Goal: Transaction & Acquisition: Book appointment/travel/reservation

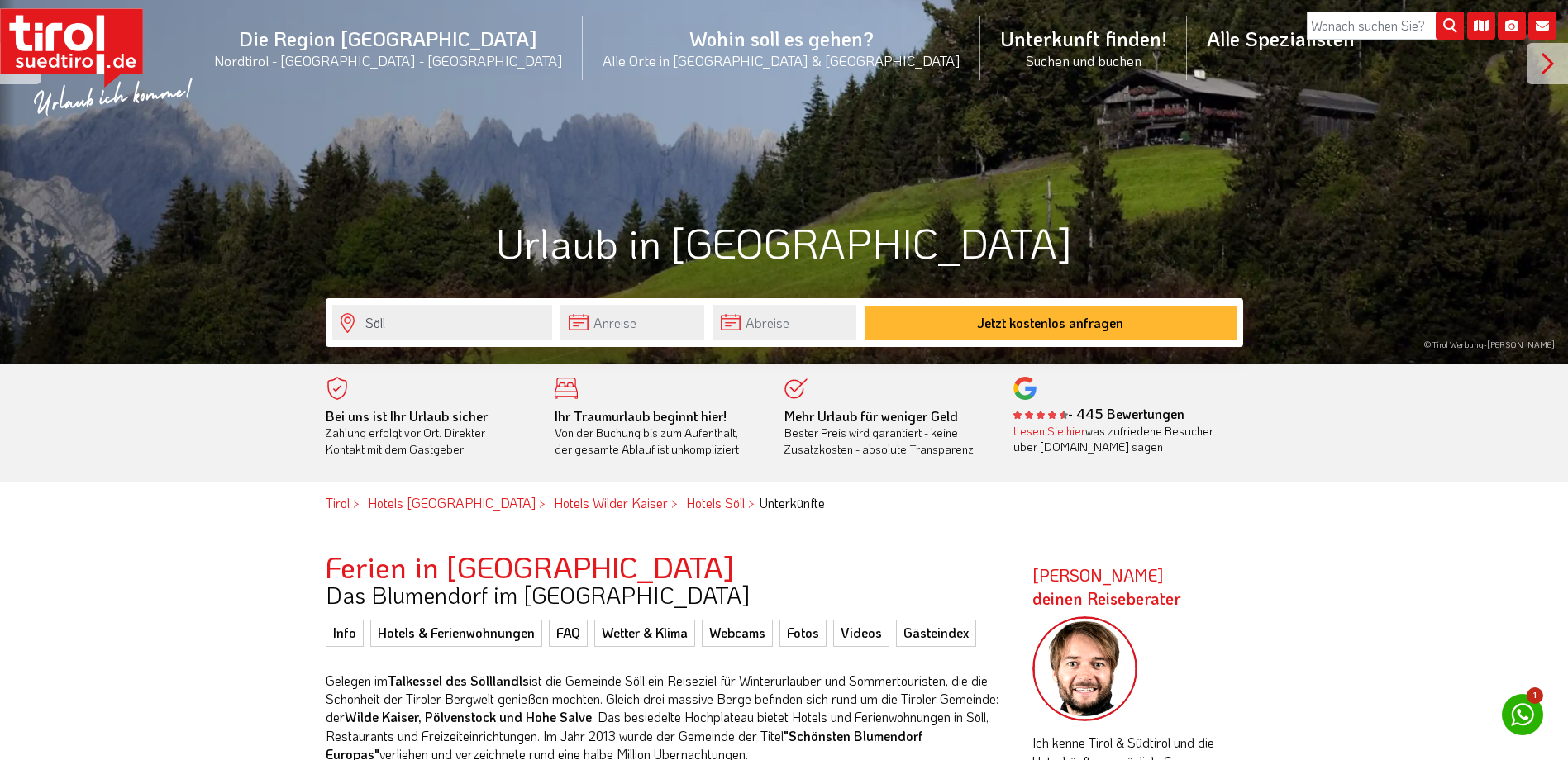
scroll to position [413, 0]
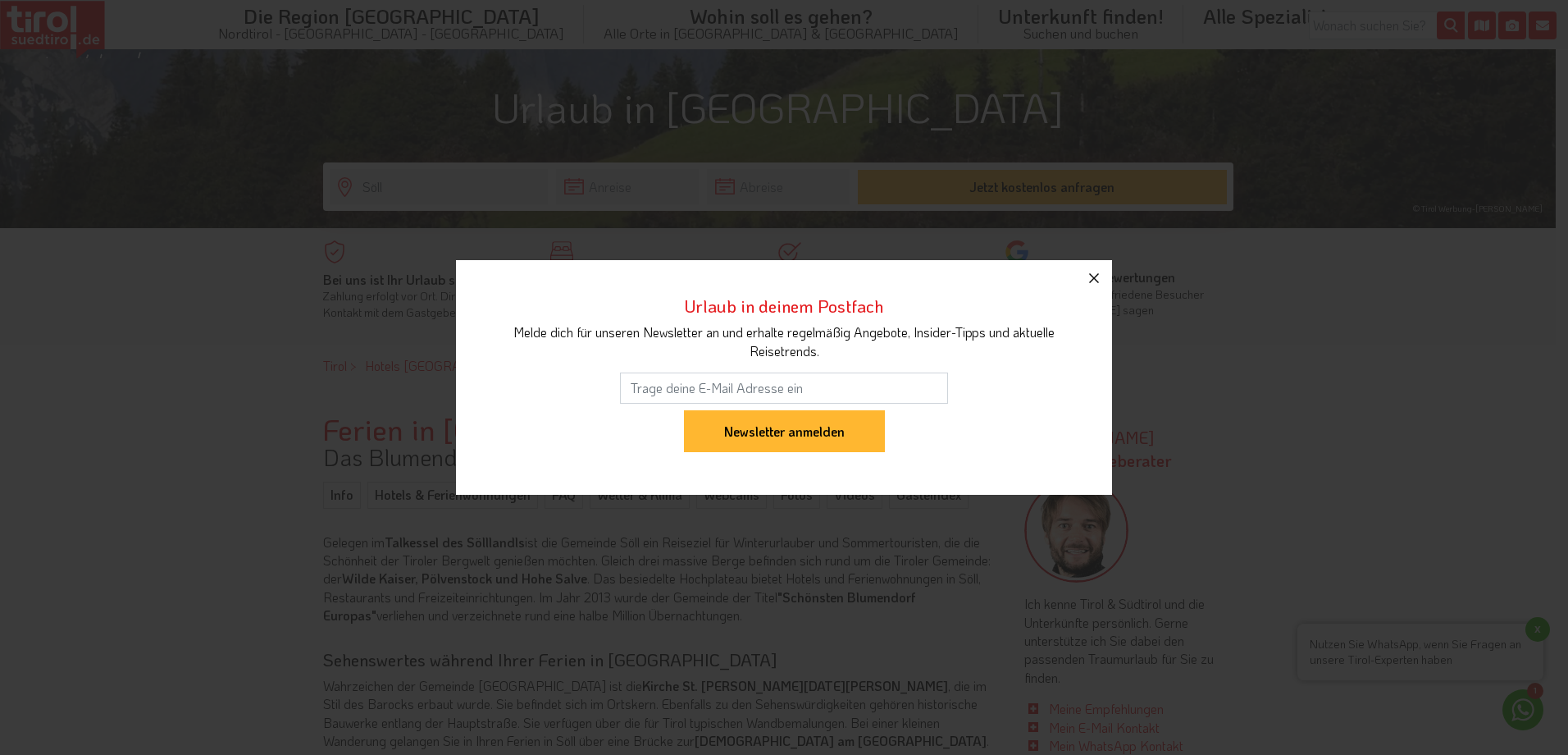
click at [1100, 281] on icon "button" at bounding box center [1094, 278] width 19 height 19
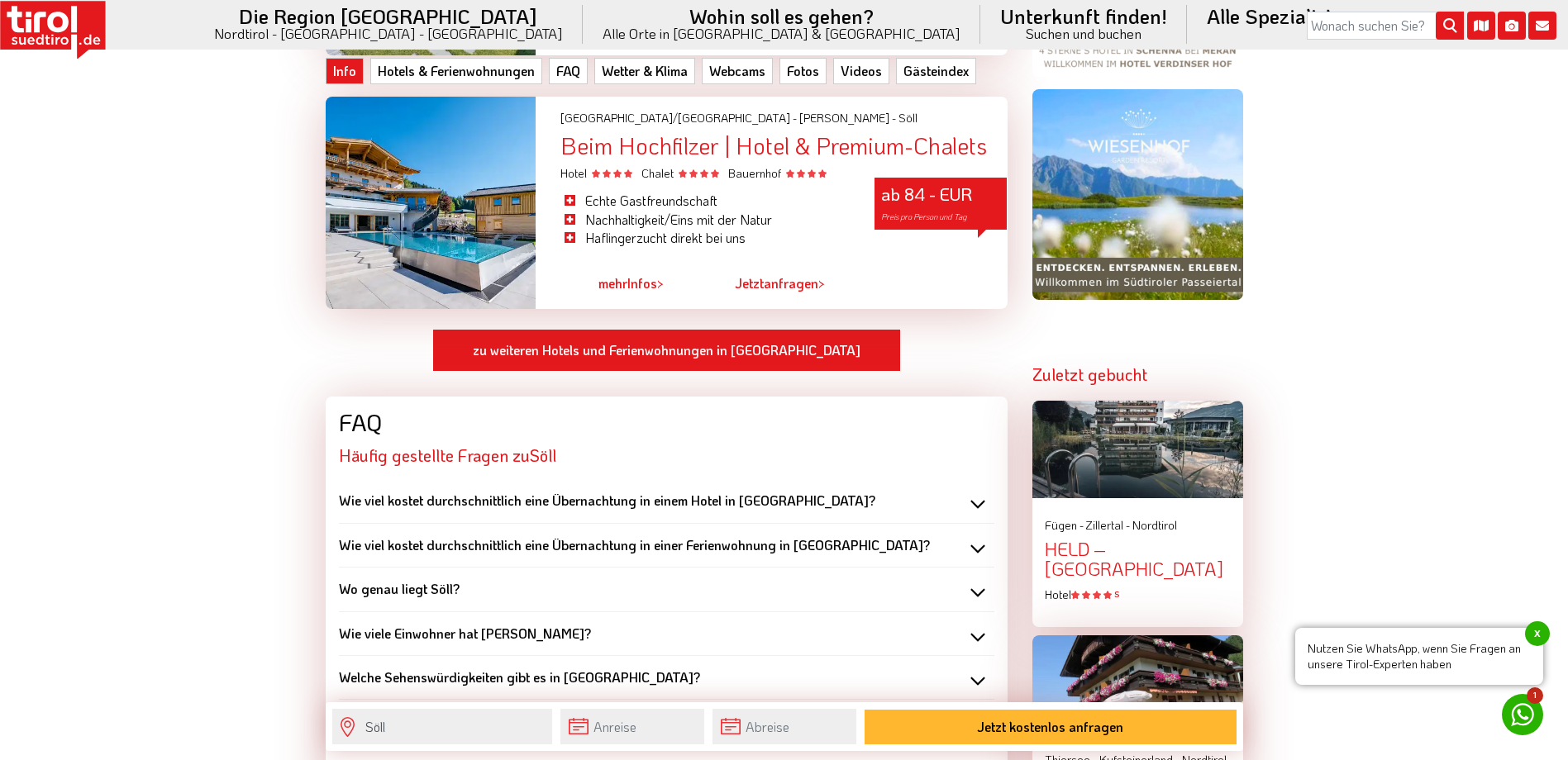
scroll to position [1652, 0]
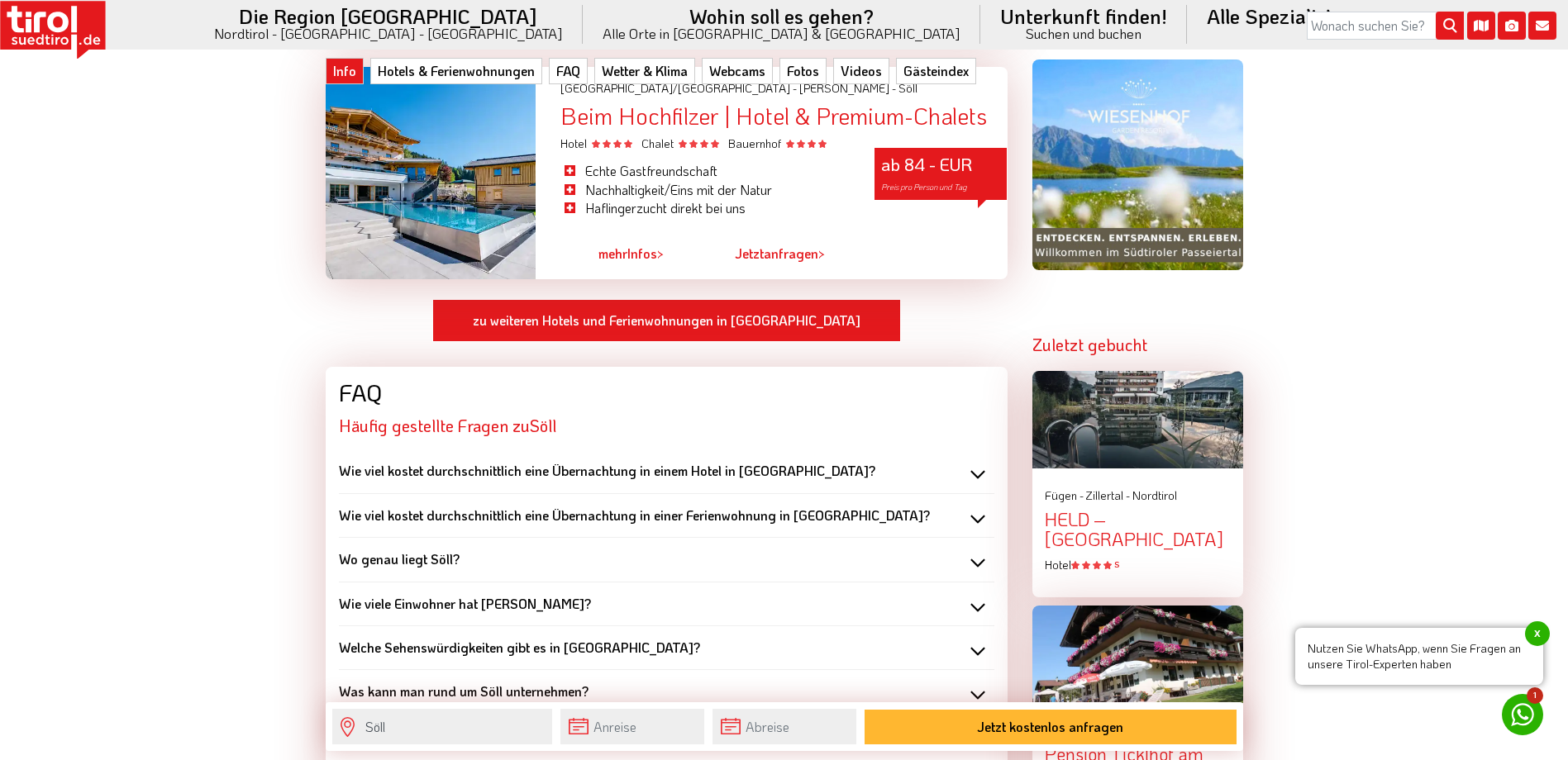
click at [673, 119] on div "Beim Hochfilzer | Hotel & Premium-Chalets" at bounding box center [783, 116] width 446 height 25
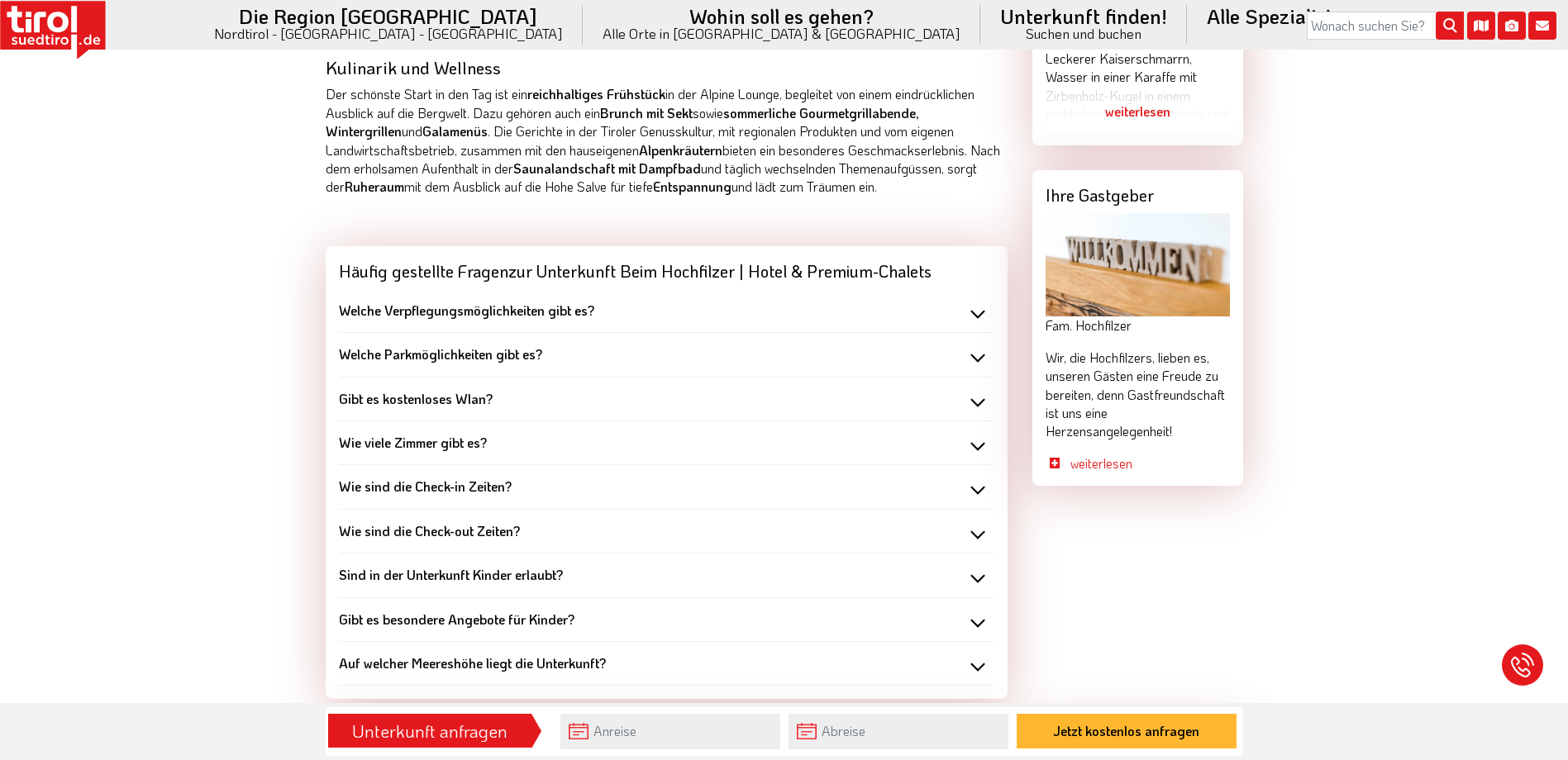
scroll to position [1405, 0]
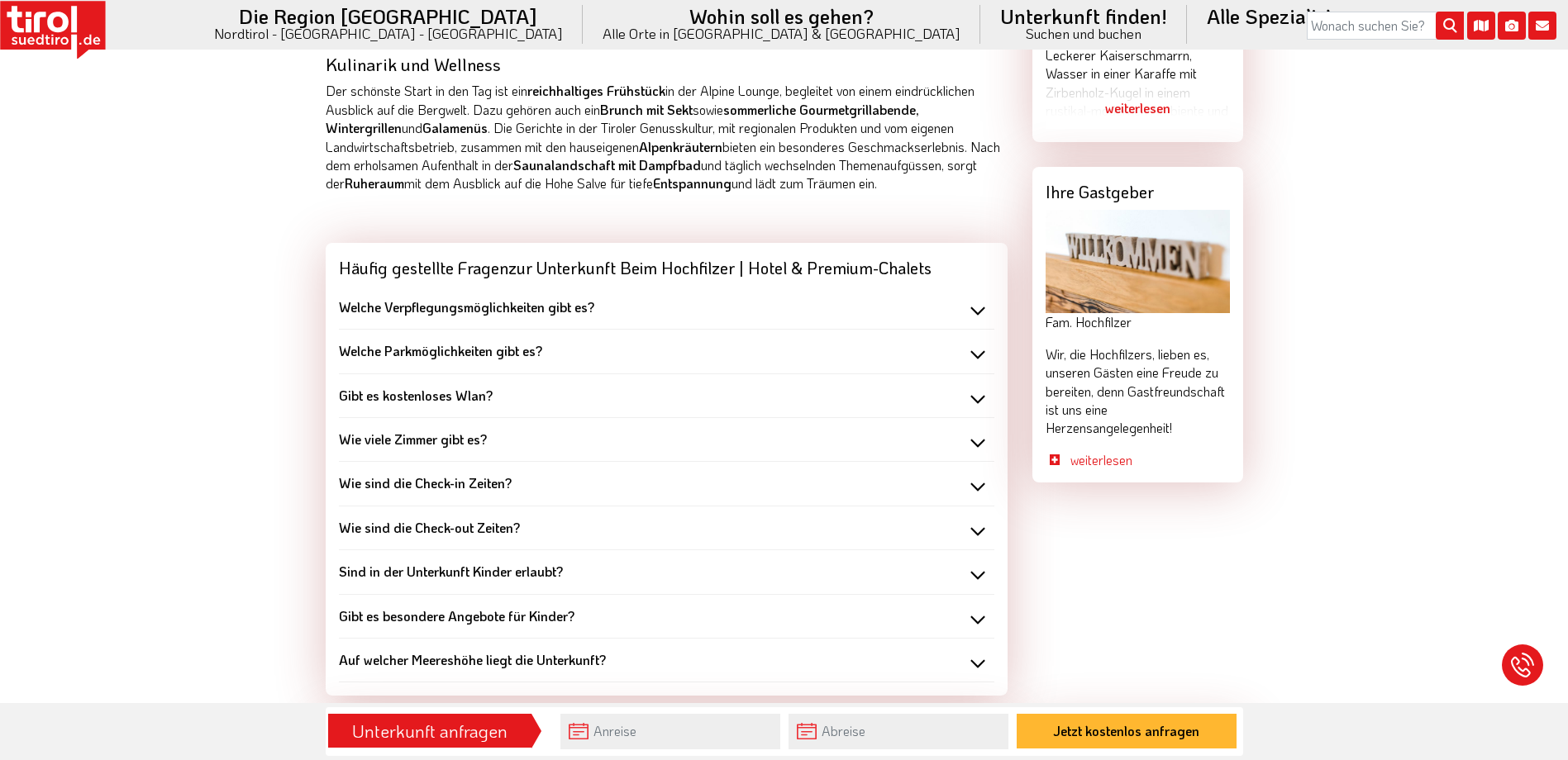
click at [985, 299] on div "Welche Verpflegungsmöglichkeiten gibt es?" at bounding box center [666, 307] width 655 height 18
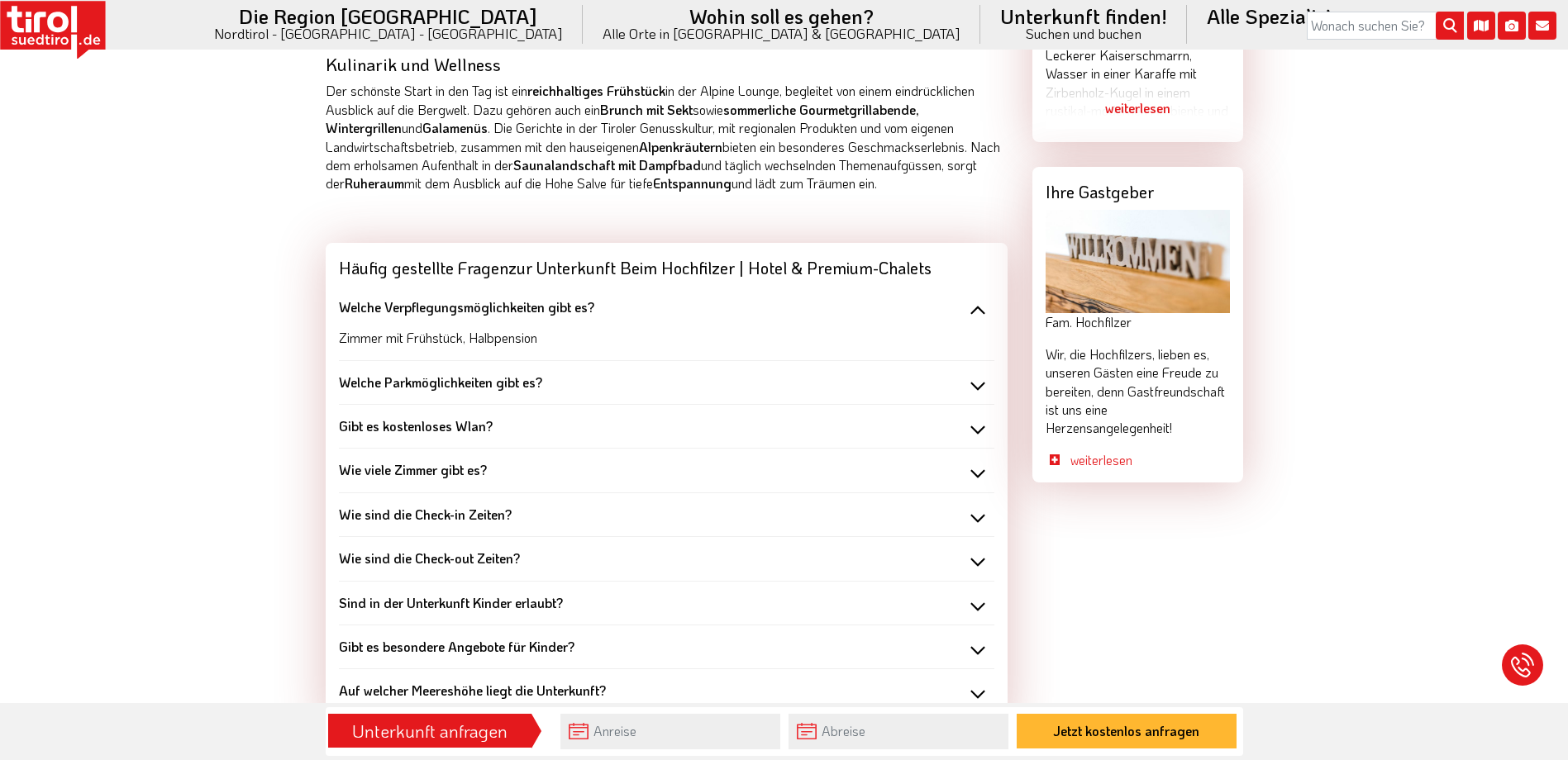
click at [985, 299] on div "Welche Verpflegungsmöglichkeiten gibt es?" at bounding box center [666, 307] width 655 height 18
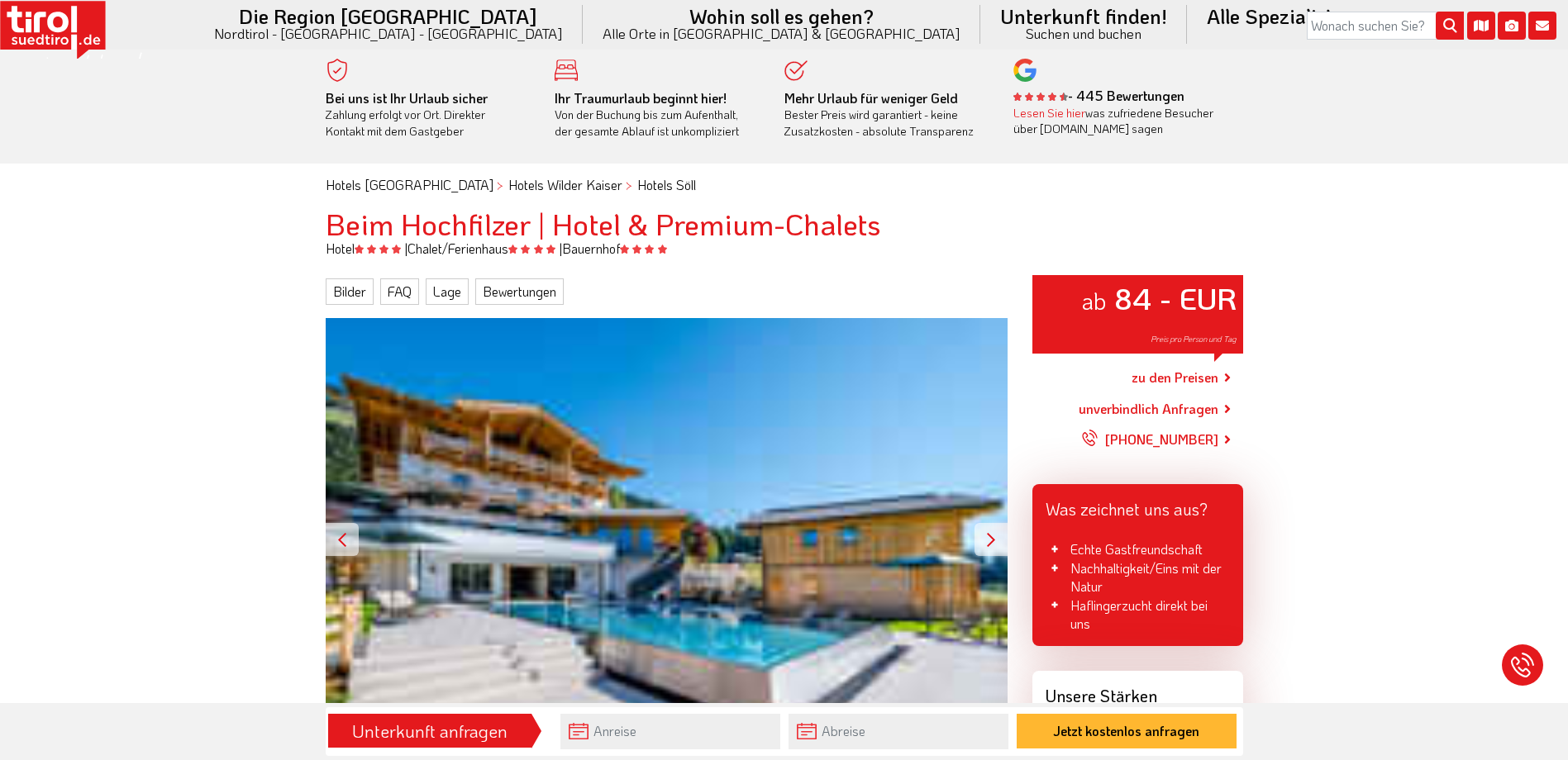
scroll to position [0, 0]
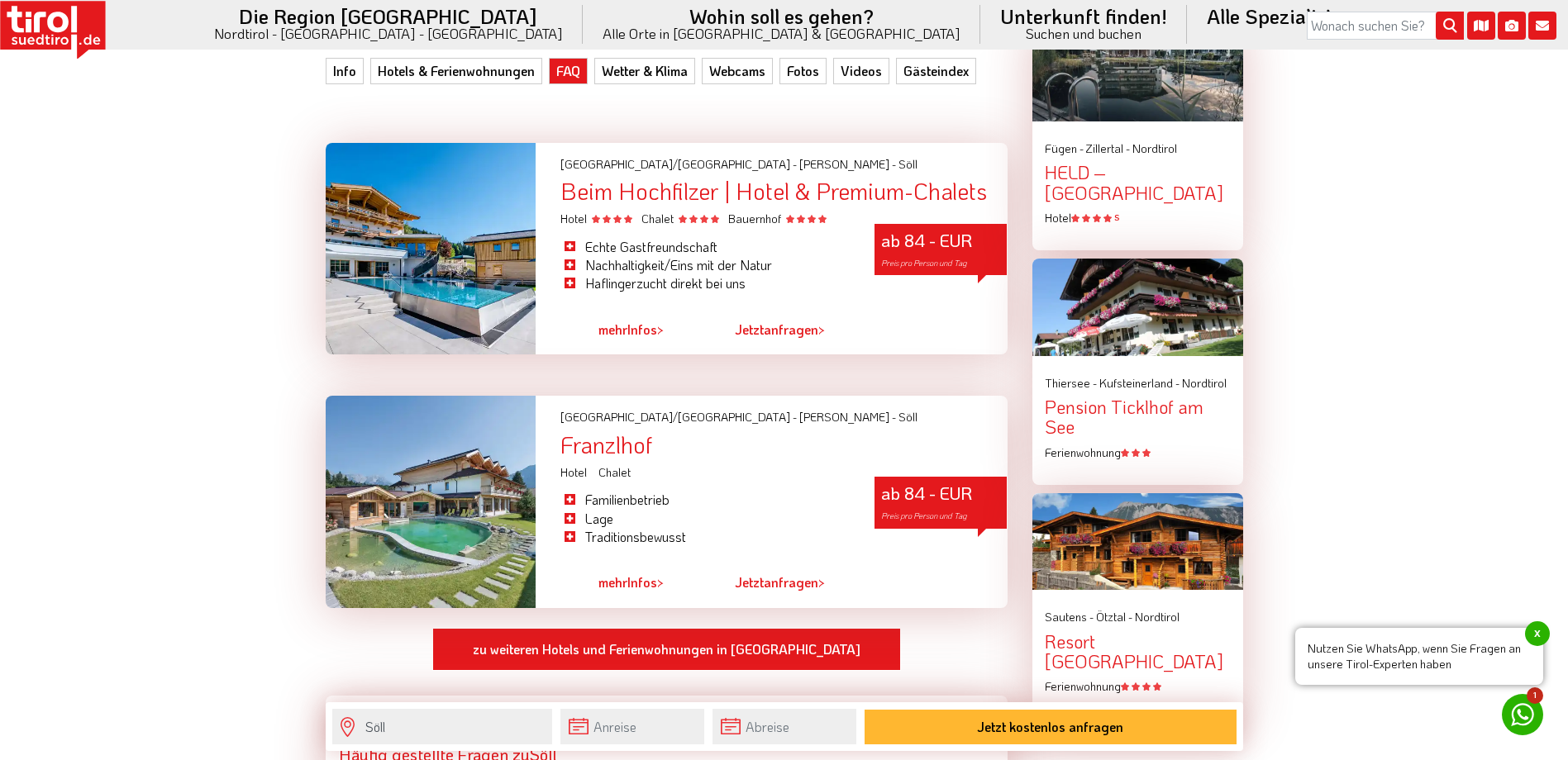
scroll to position [1322, 0]
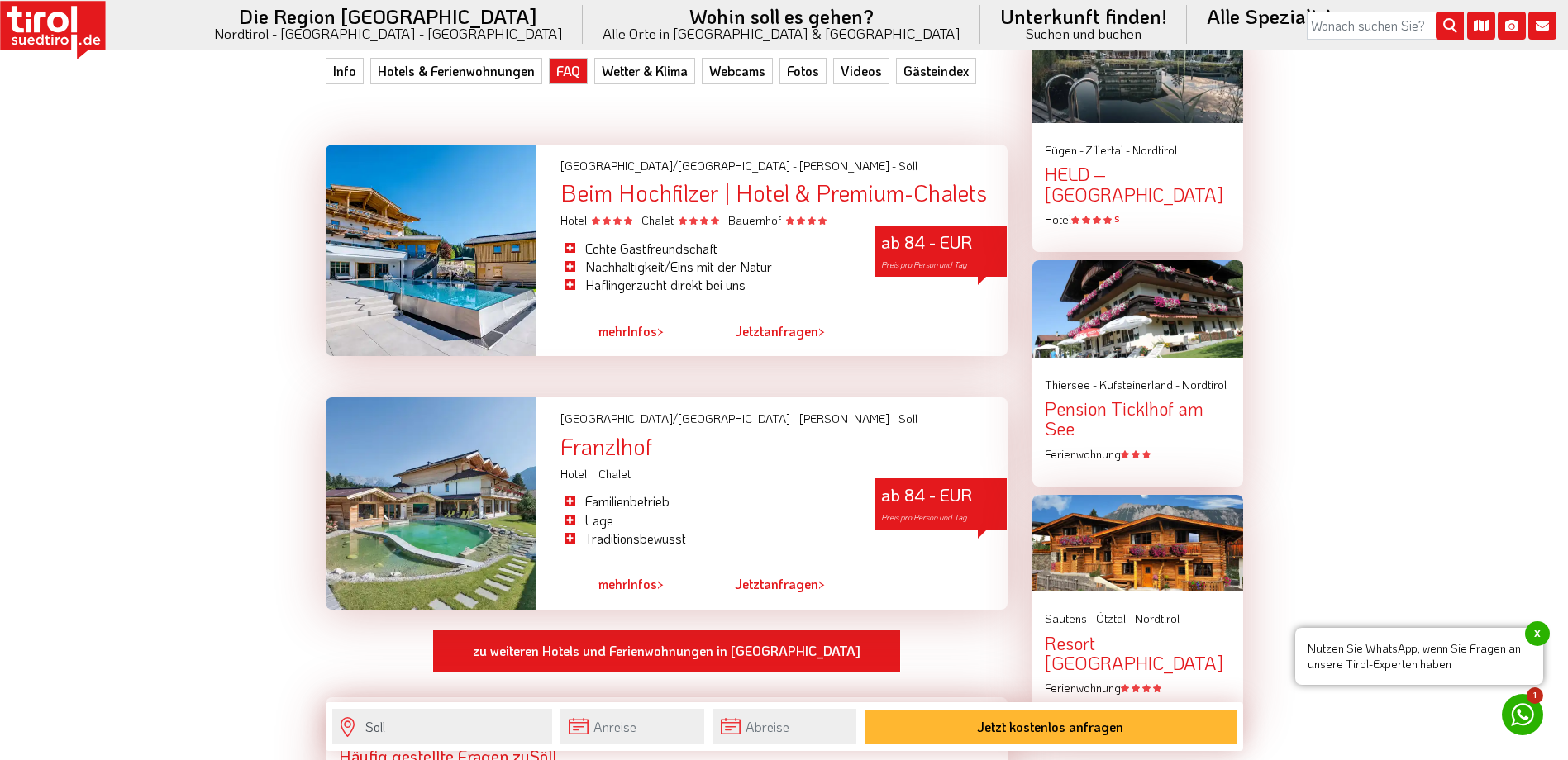
click at [613, 446] on div "Franzlhof" at bounding box center [783, 446] width 446 height 25
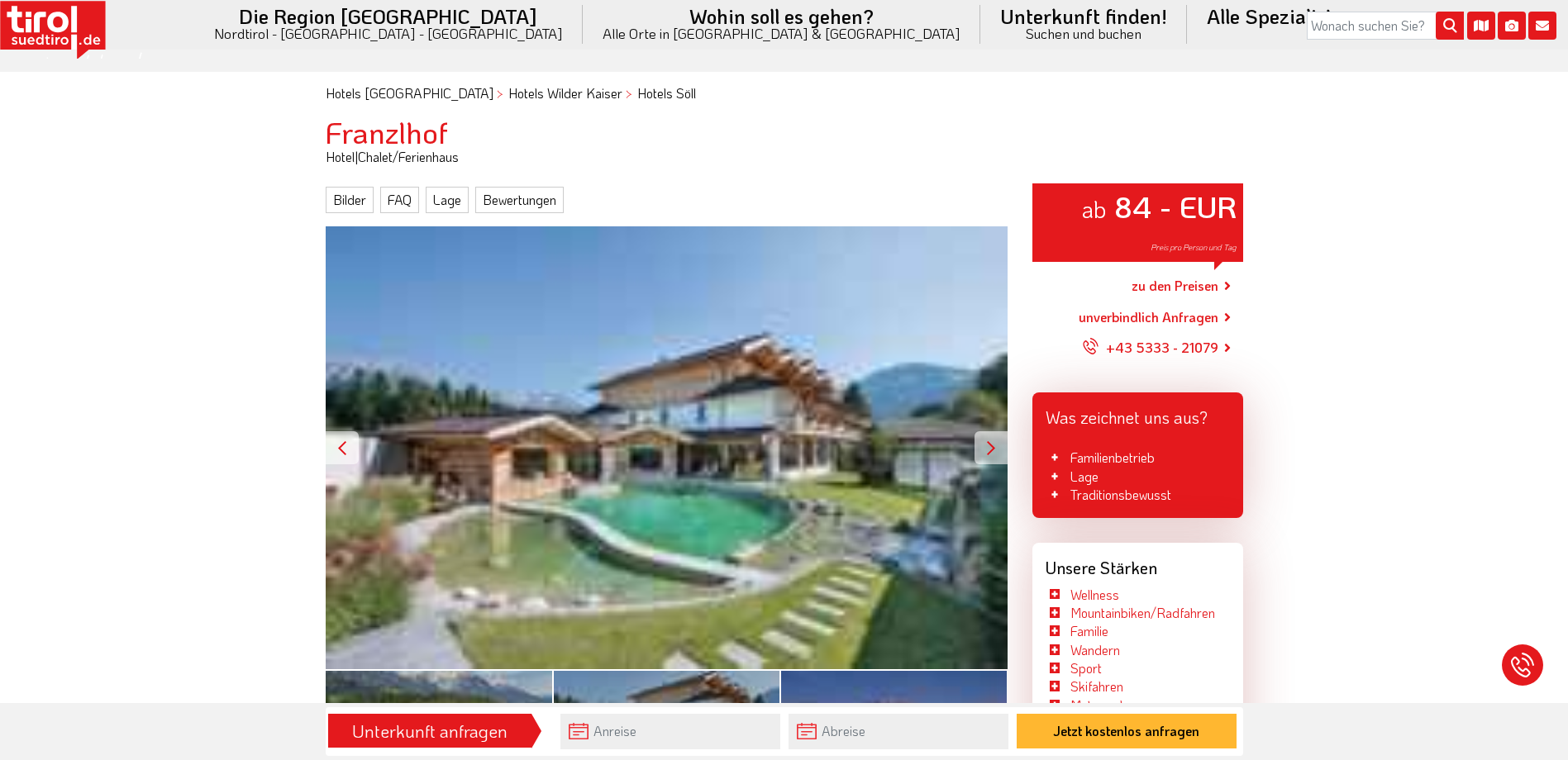
scroll to position [413, 0]
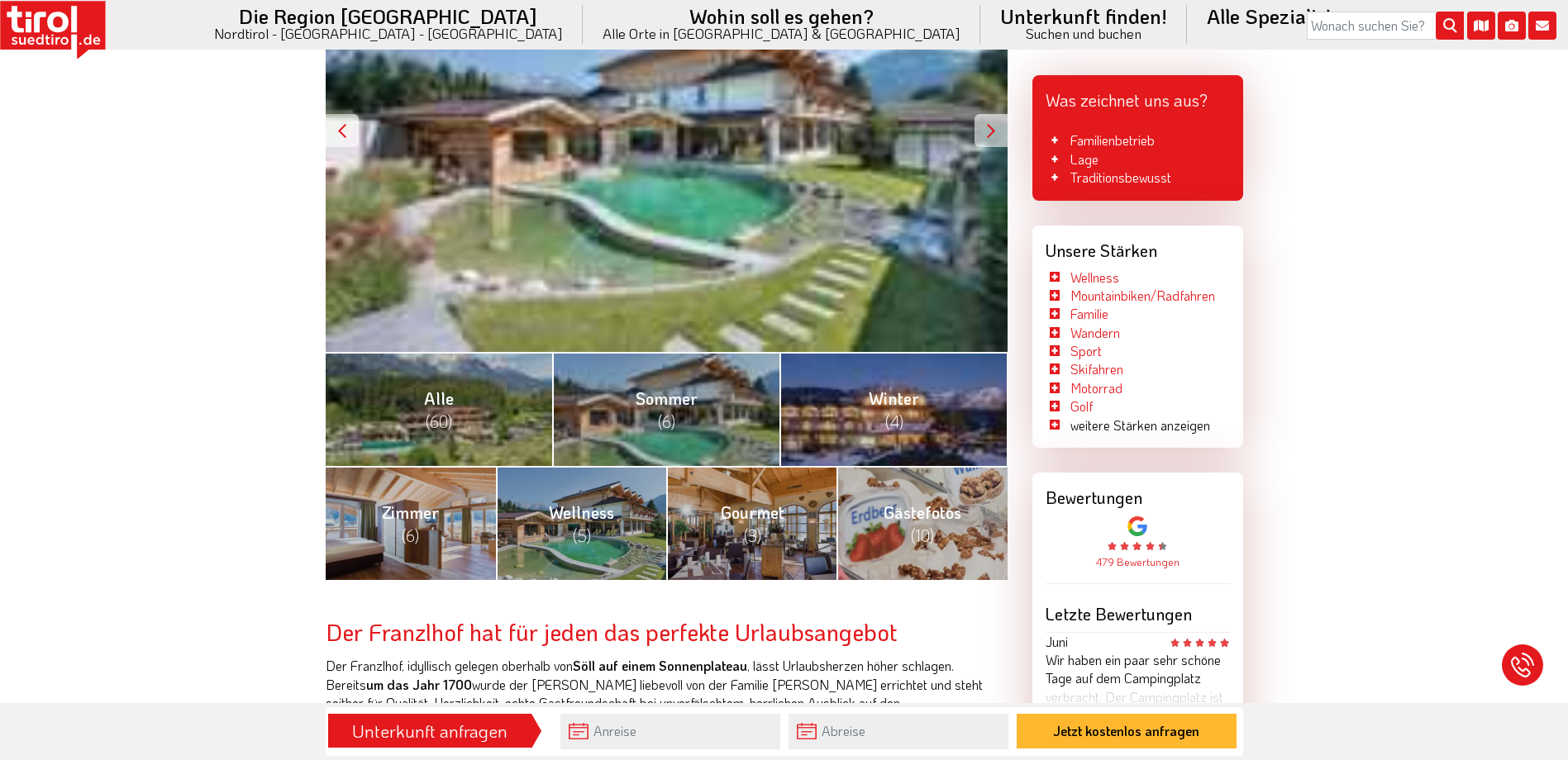
click at [1005, 126] on div at bounding box center [990, 130] width 33 height 33
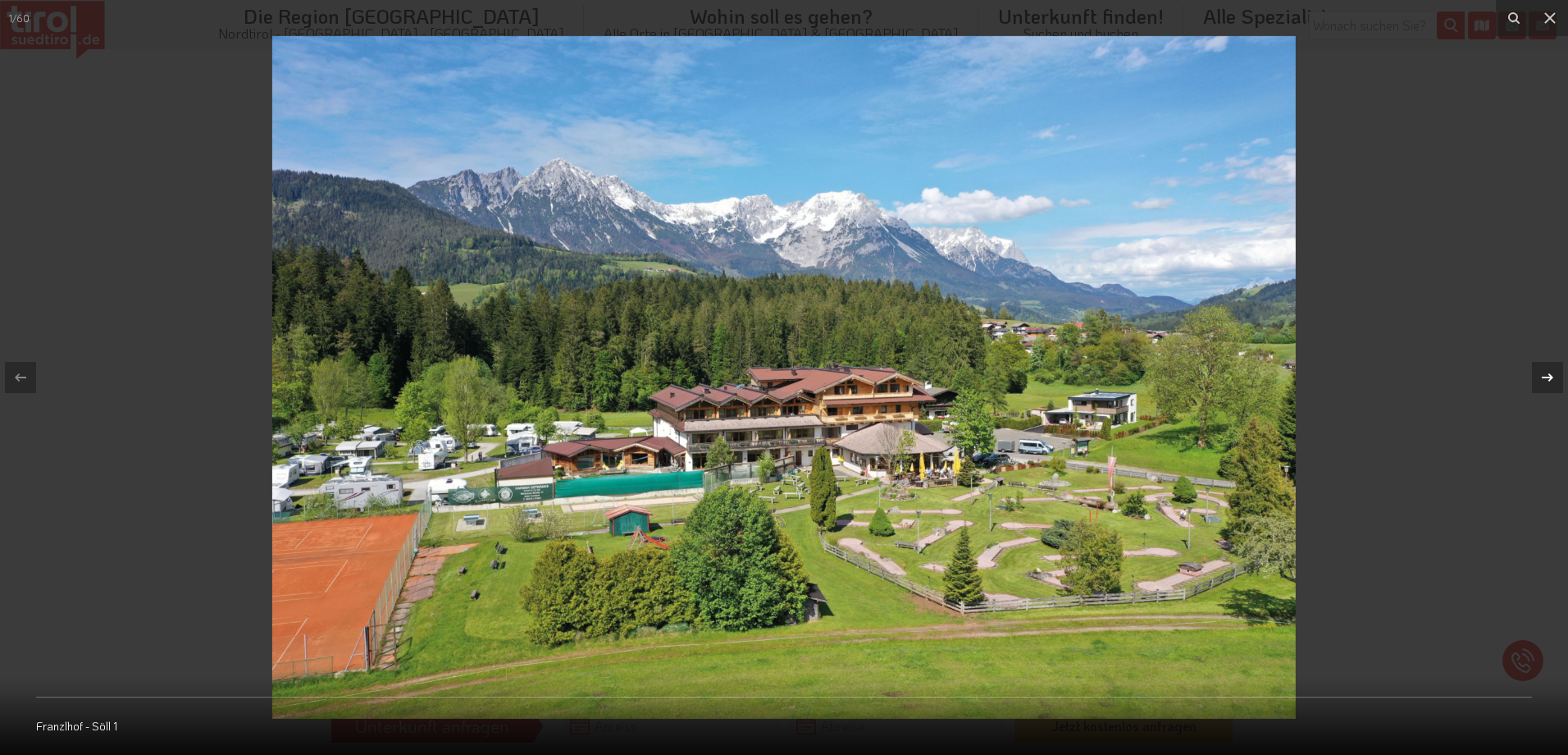
click at [1534, 376] on div at bounding box center [1548, 378] width 31 height 31
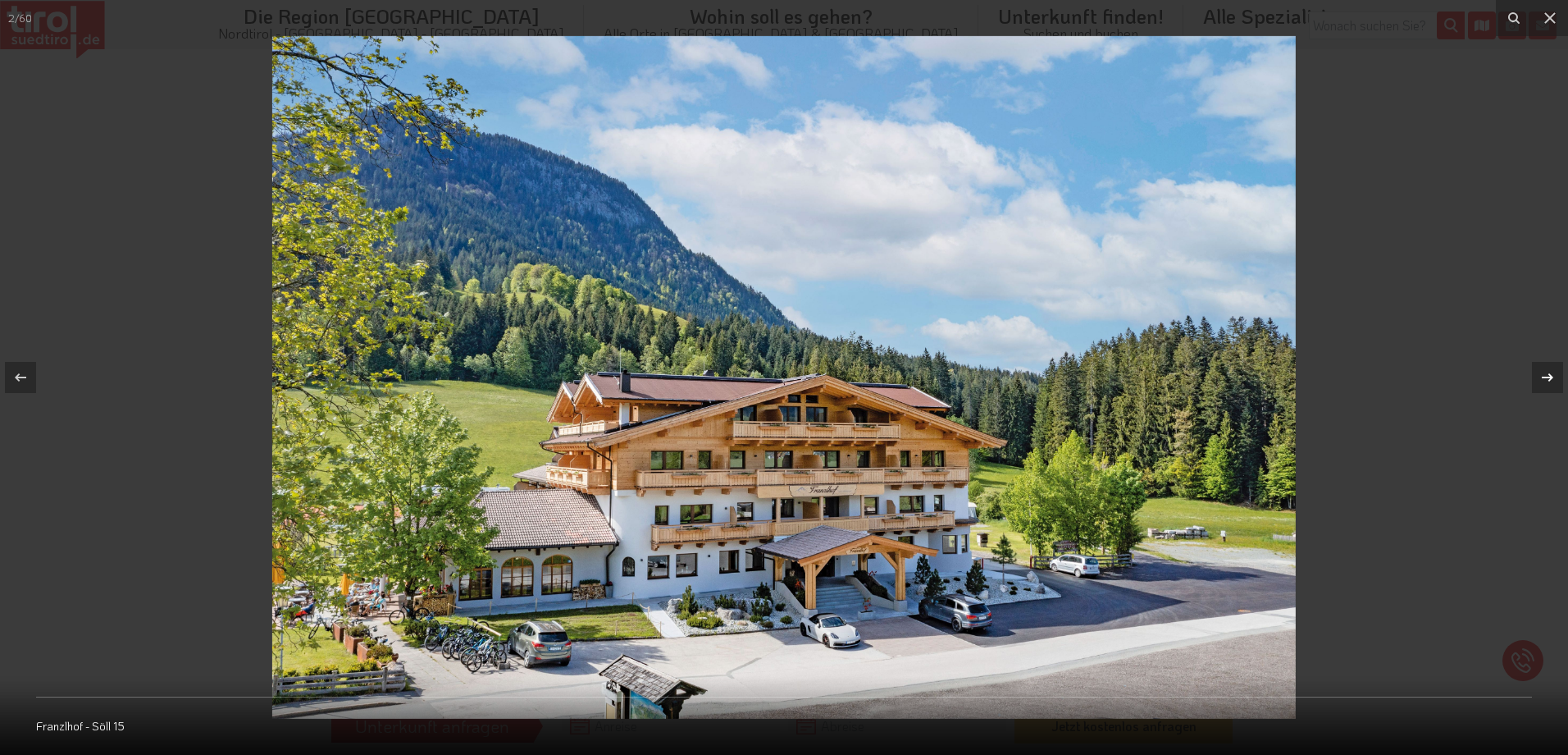
click at [1537, 375] on div at bounding box center [1548, 378] width 31 height 31
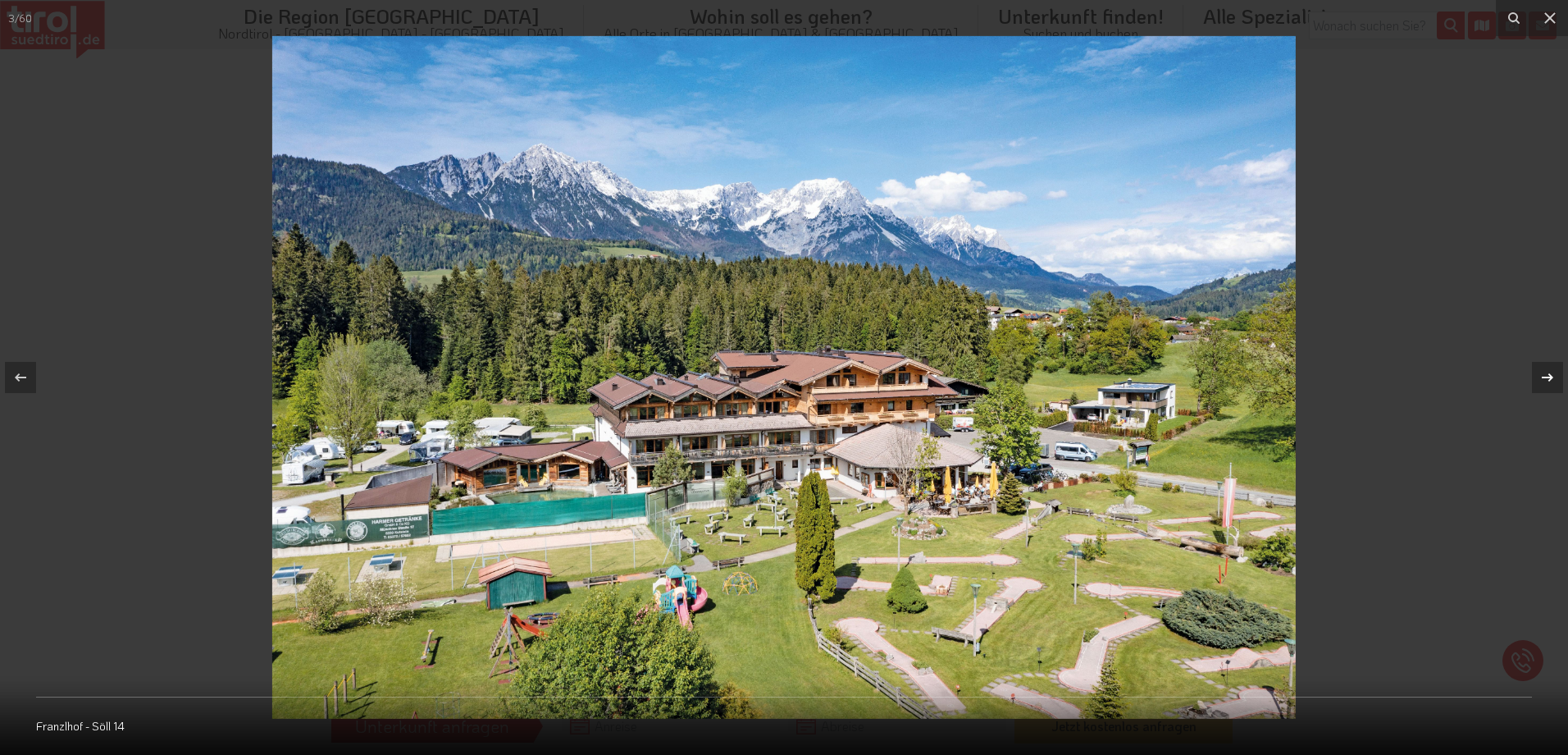
click at [1537, 375] on div at bounding box center [1548, 378] width 31 height 31
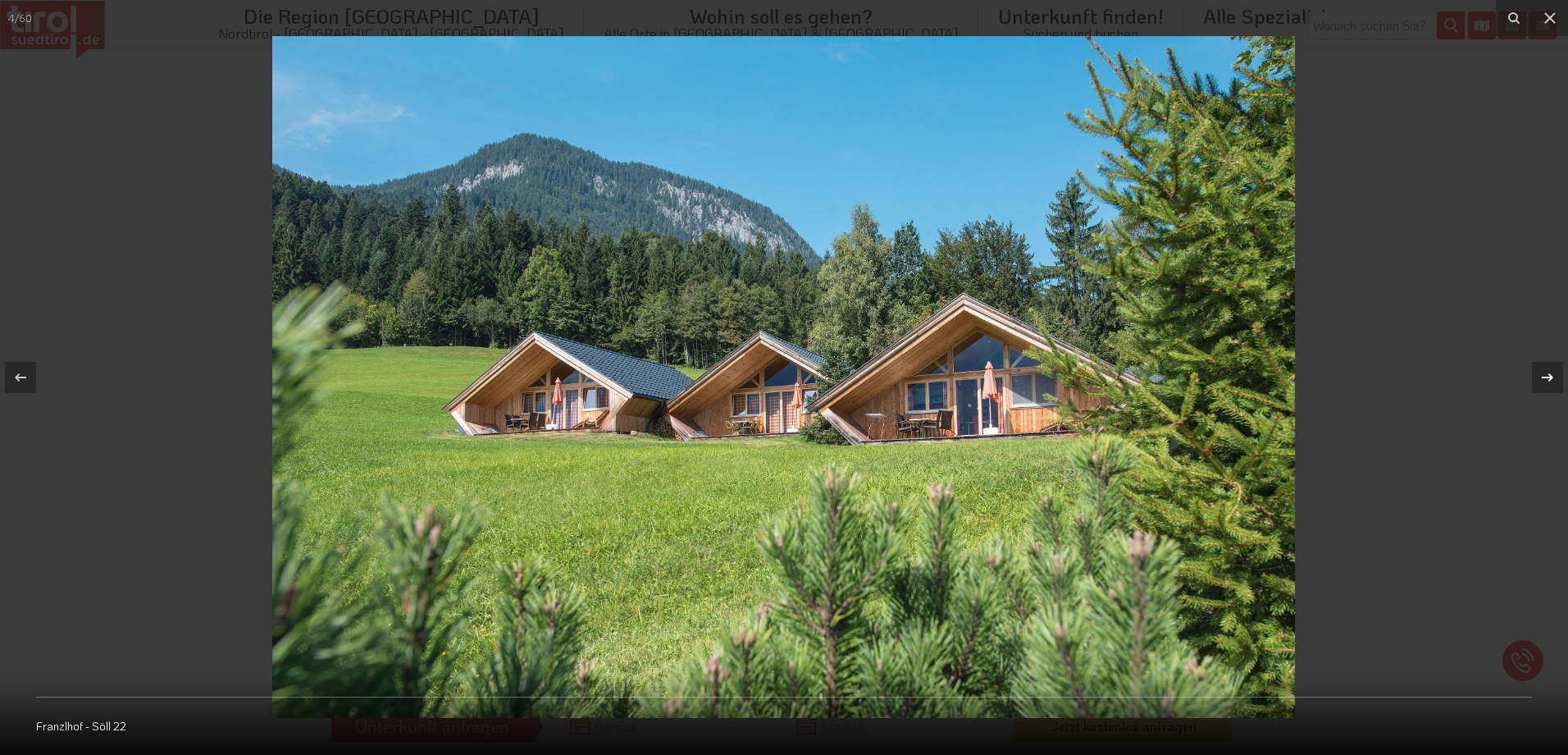
click at [1538, 375] on icon at bounding box center [1547, 377] width 19 height 19
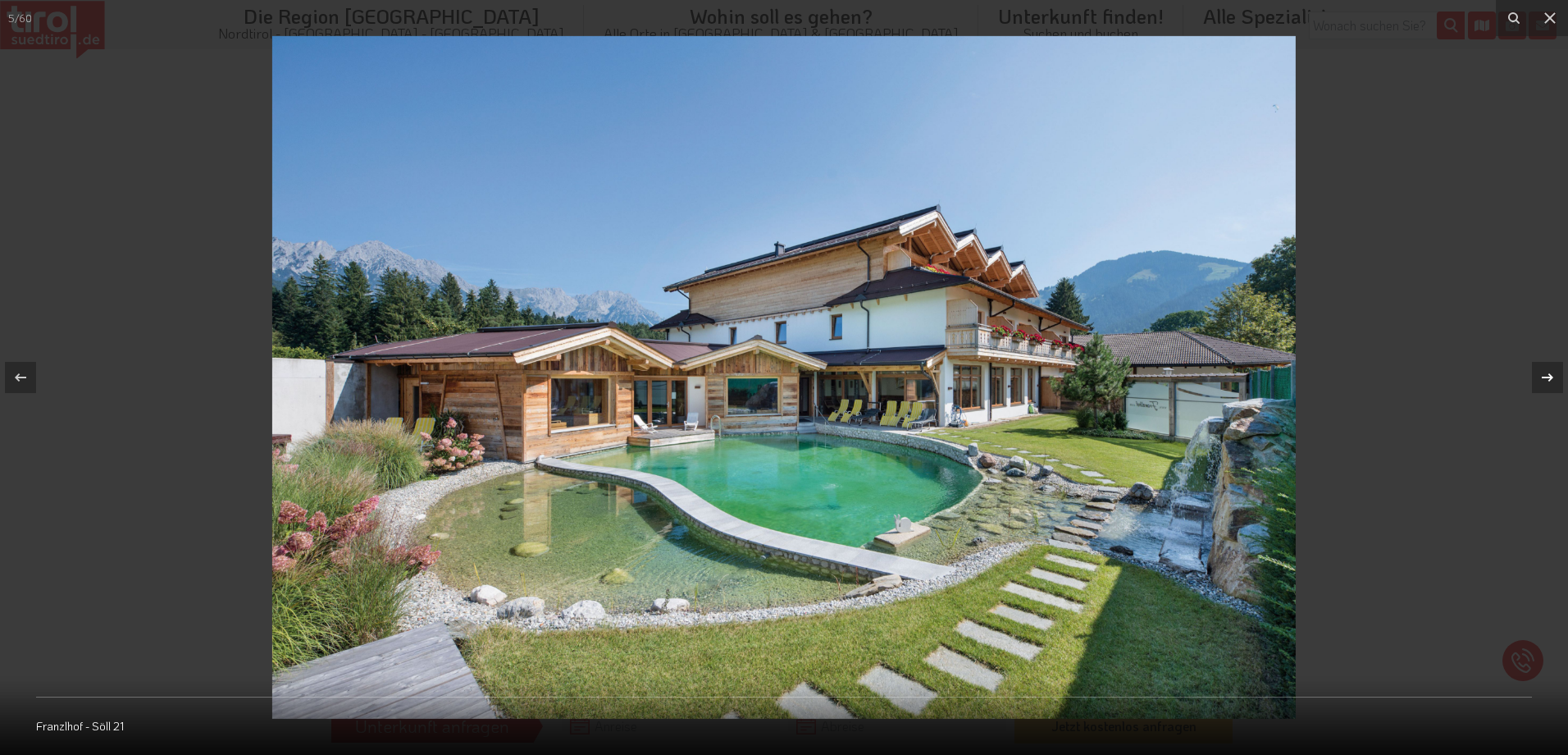
click at [1538, 375] on icon at bounding box center [1547, 377] width 19 height 19
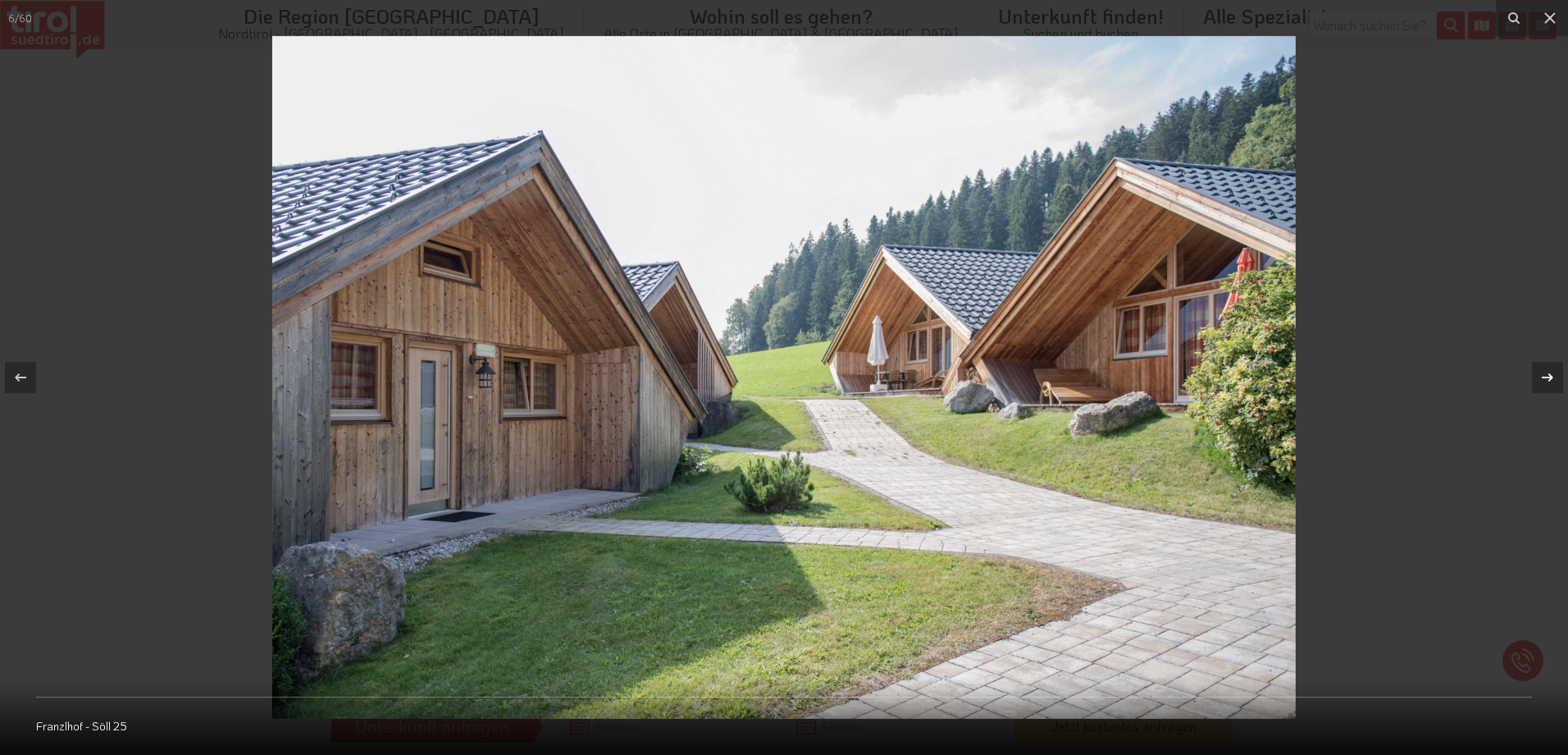
click at [1538, 375] on icon at bounding box center [1547, 377] width 19 height 19
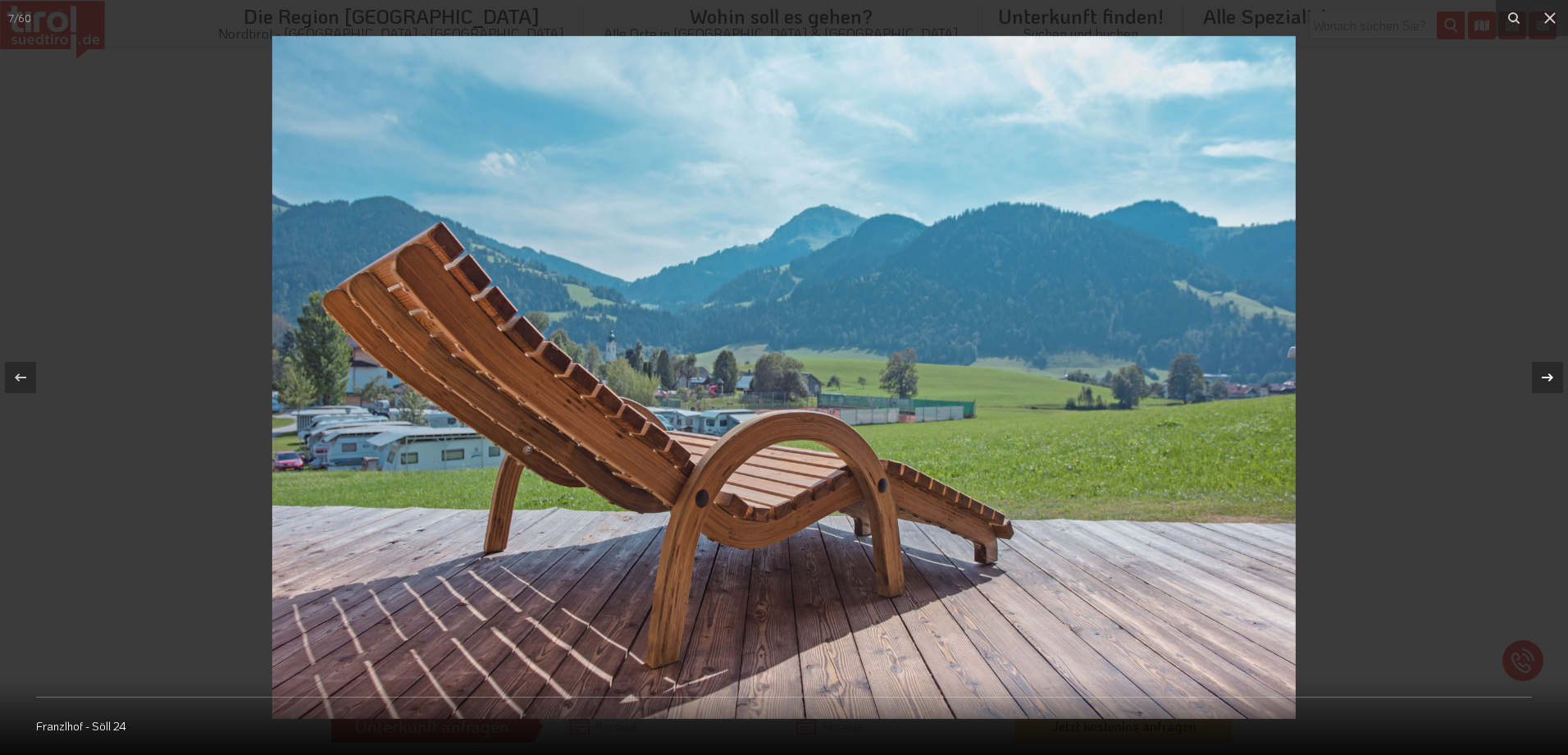
click at [1538, 375] on icon at bounding box center [1547, 377] width 19 height 19
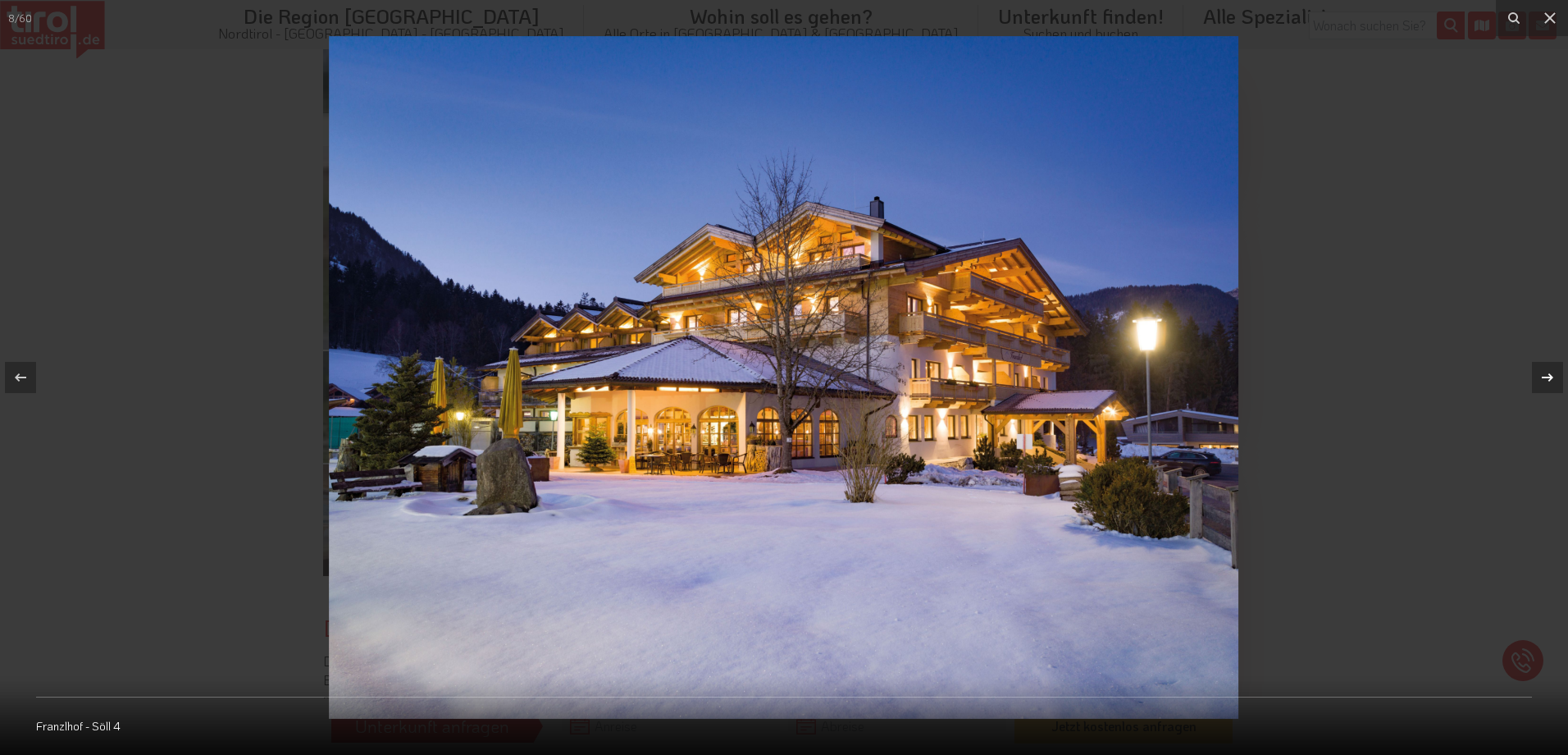
click at [1538, 375] on icon at bounding box center [1547, 377] width 19 height 19
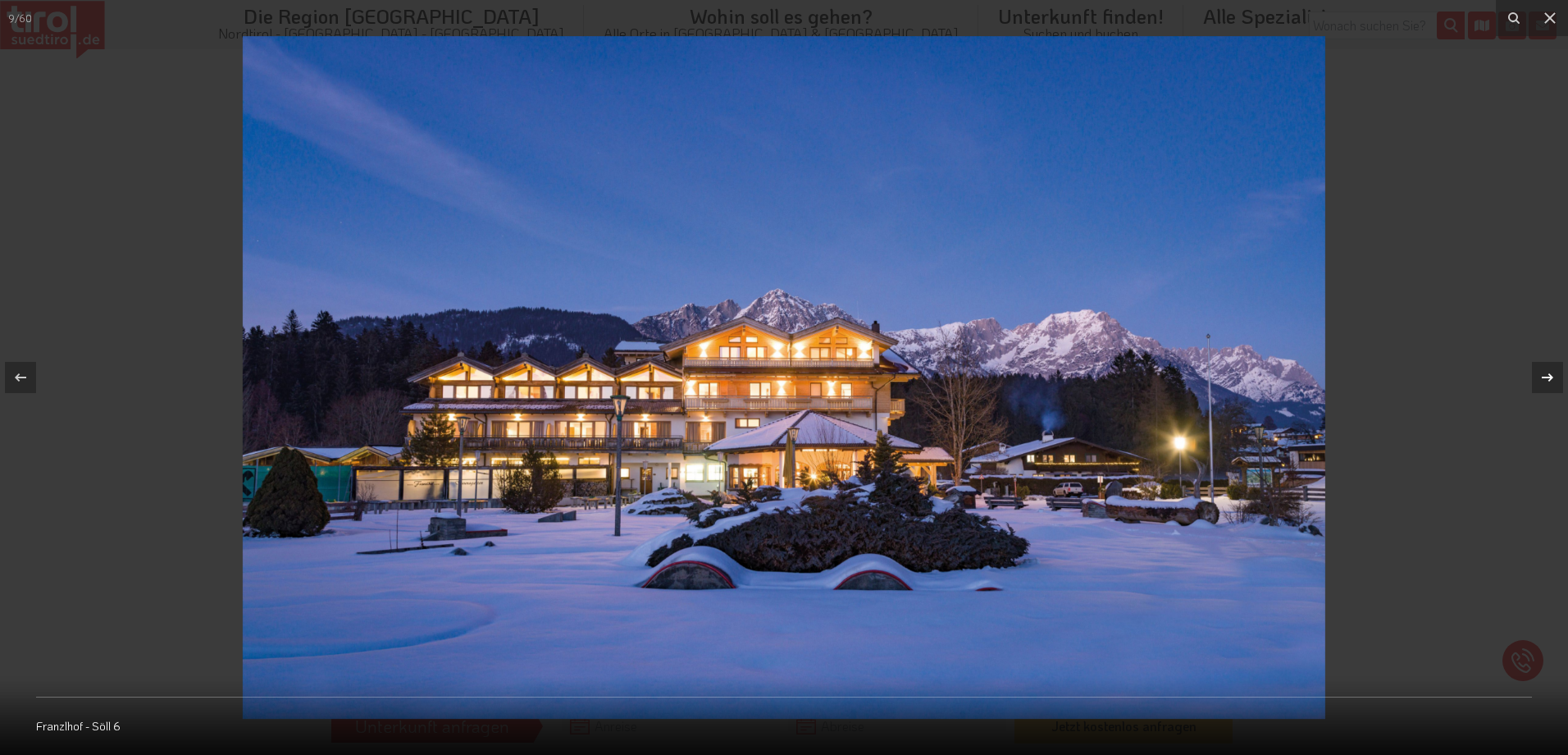
click at [1538, 375] on icon at bounding box center [1547, 377] width 19 height 19
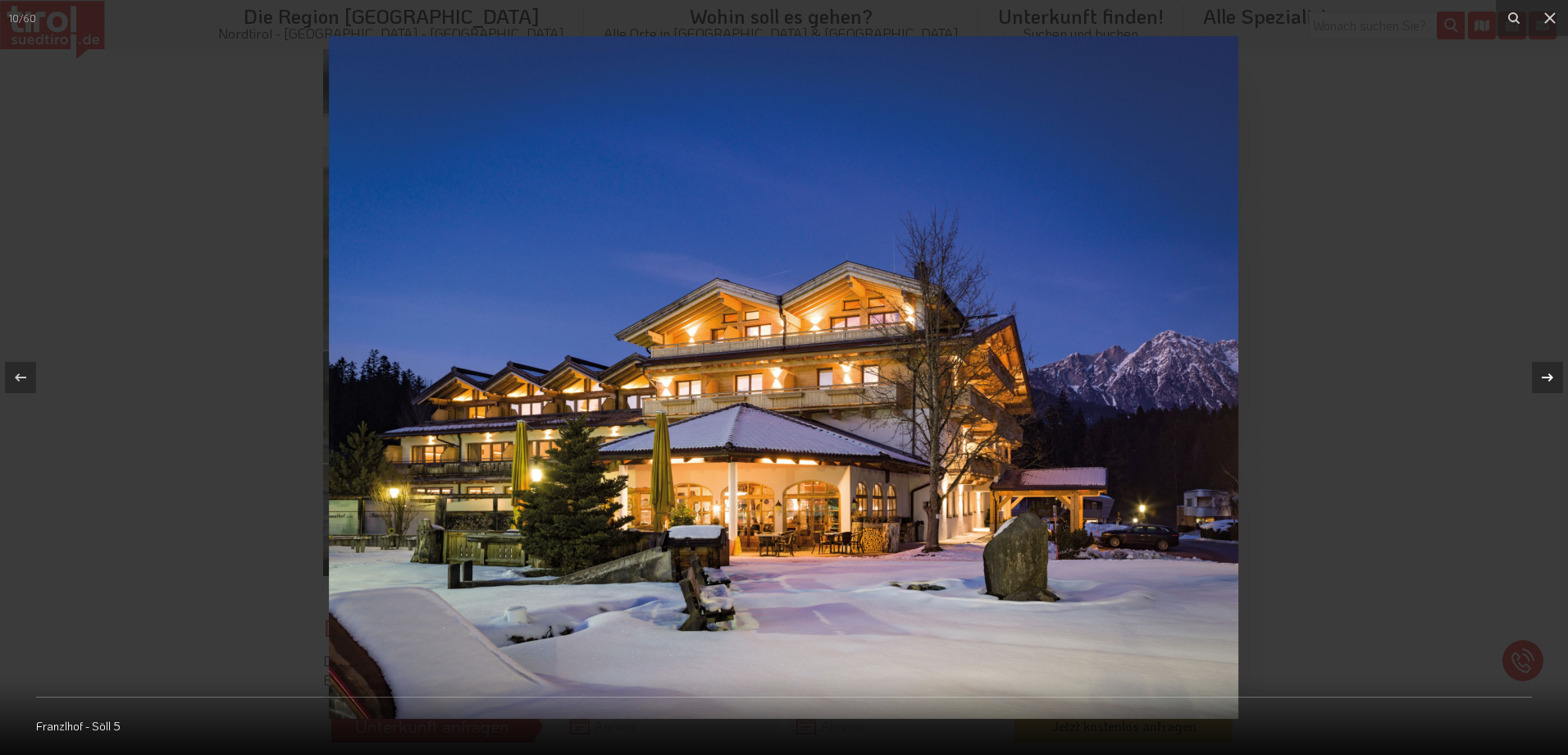
click at [1538, 375] on icon at bounding box center [1547, 377] width 19 height 19
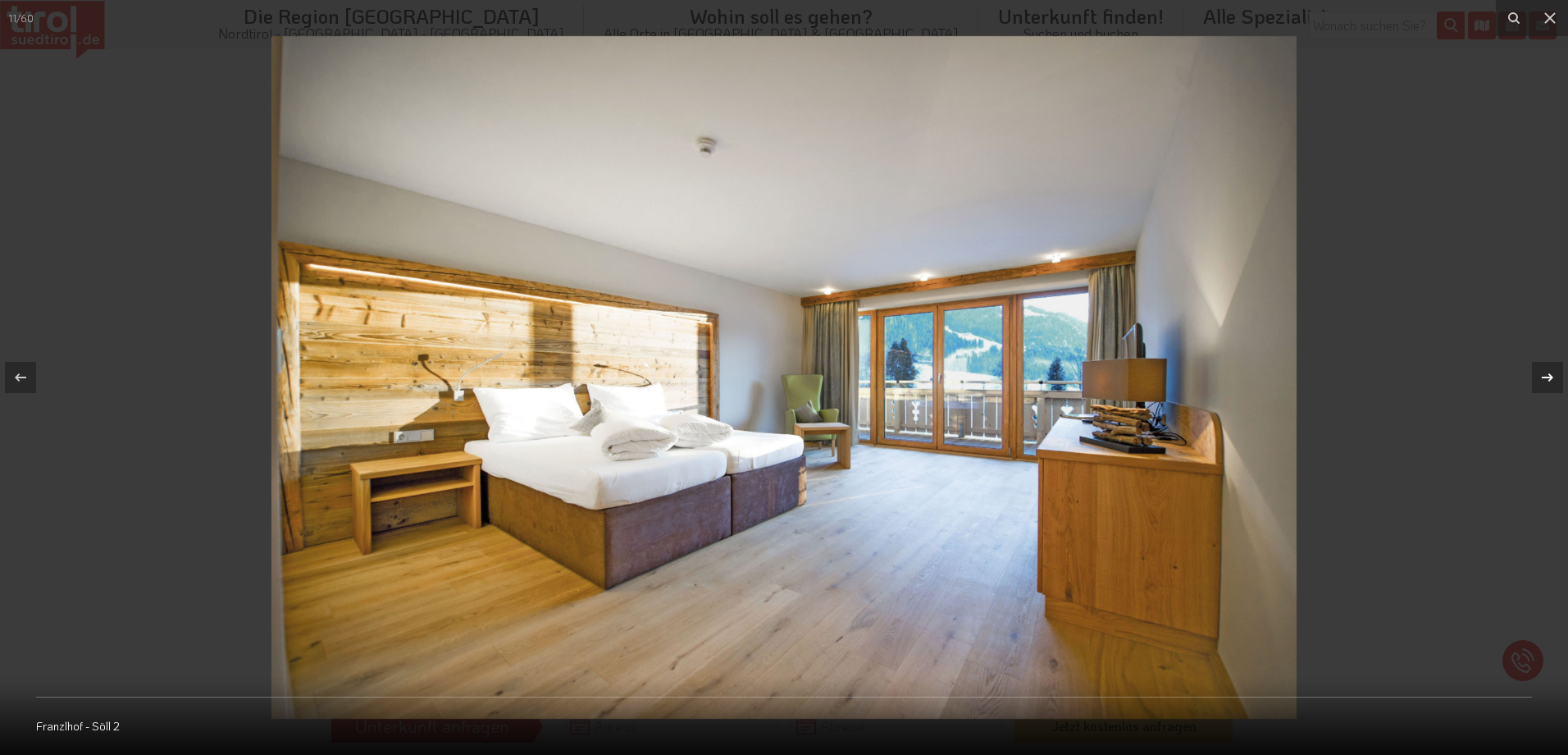
click at [1538, 375] on icon at bounding box center [1547, 377] width 19 height 19
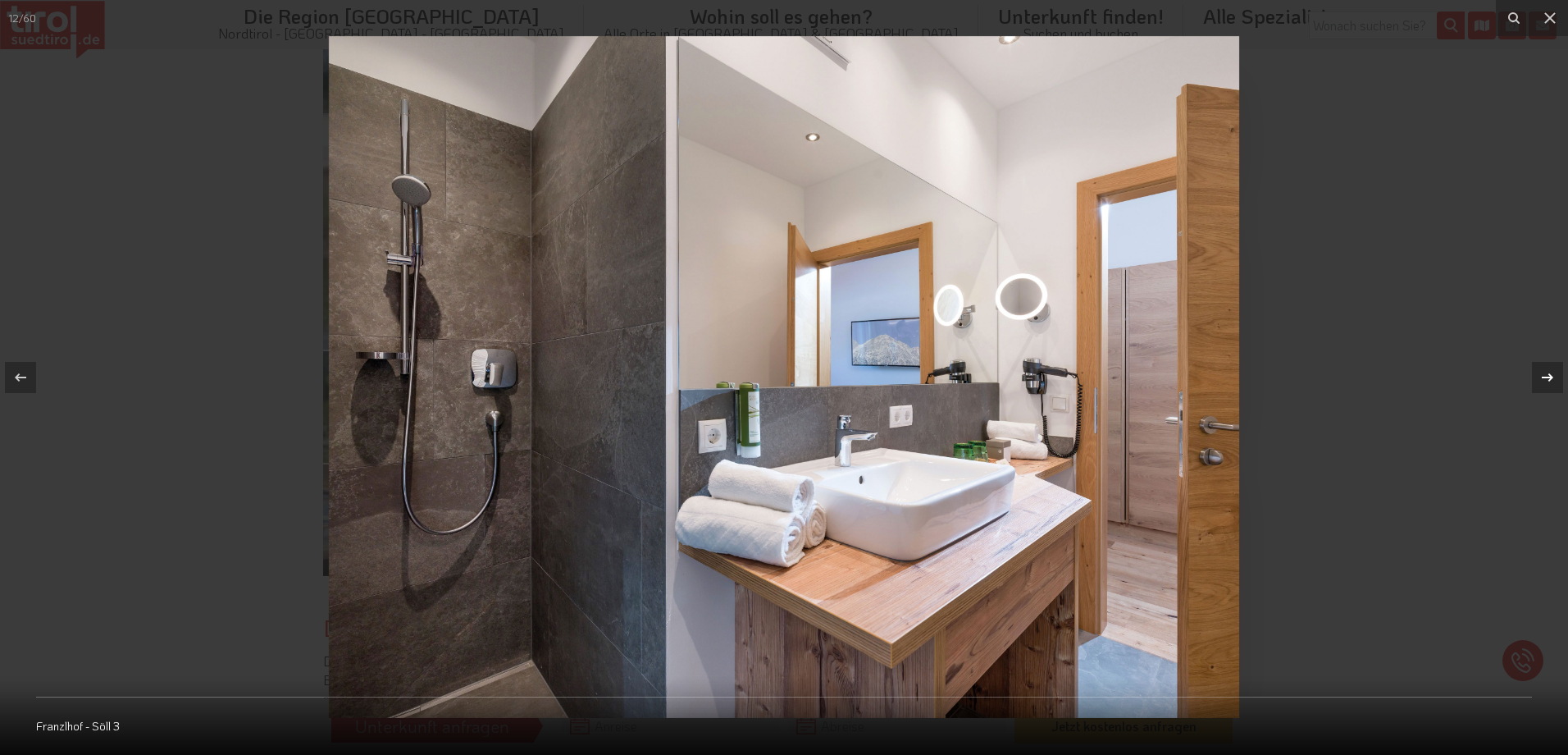
click at [1538, 375] on icon at bounding box center [1547, 377] width 19 height 19
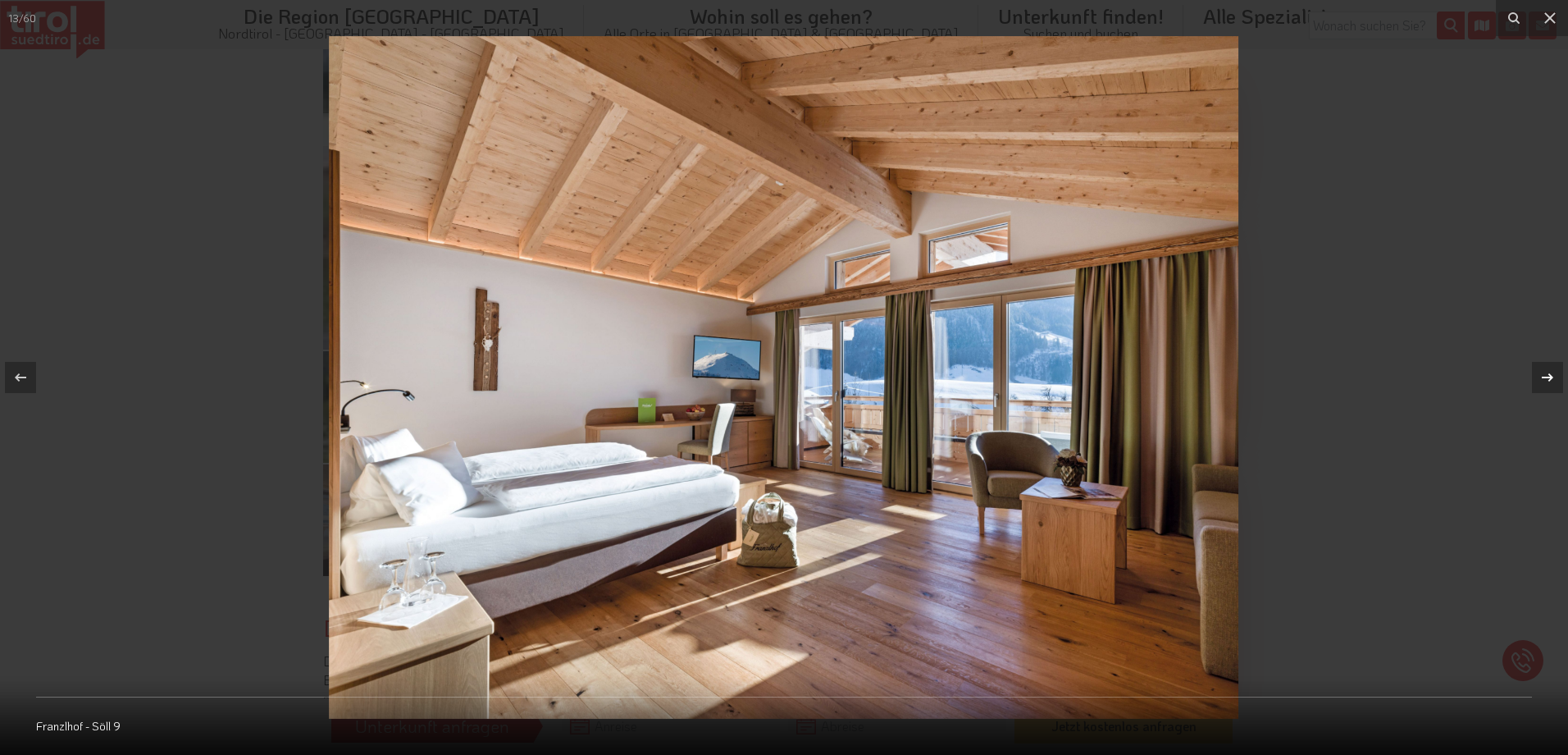
click at [1538, 375] on icon at bounding box center [1547, 377] width 19 height 19
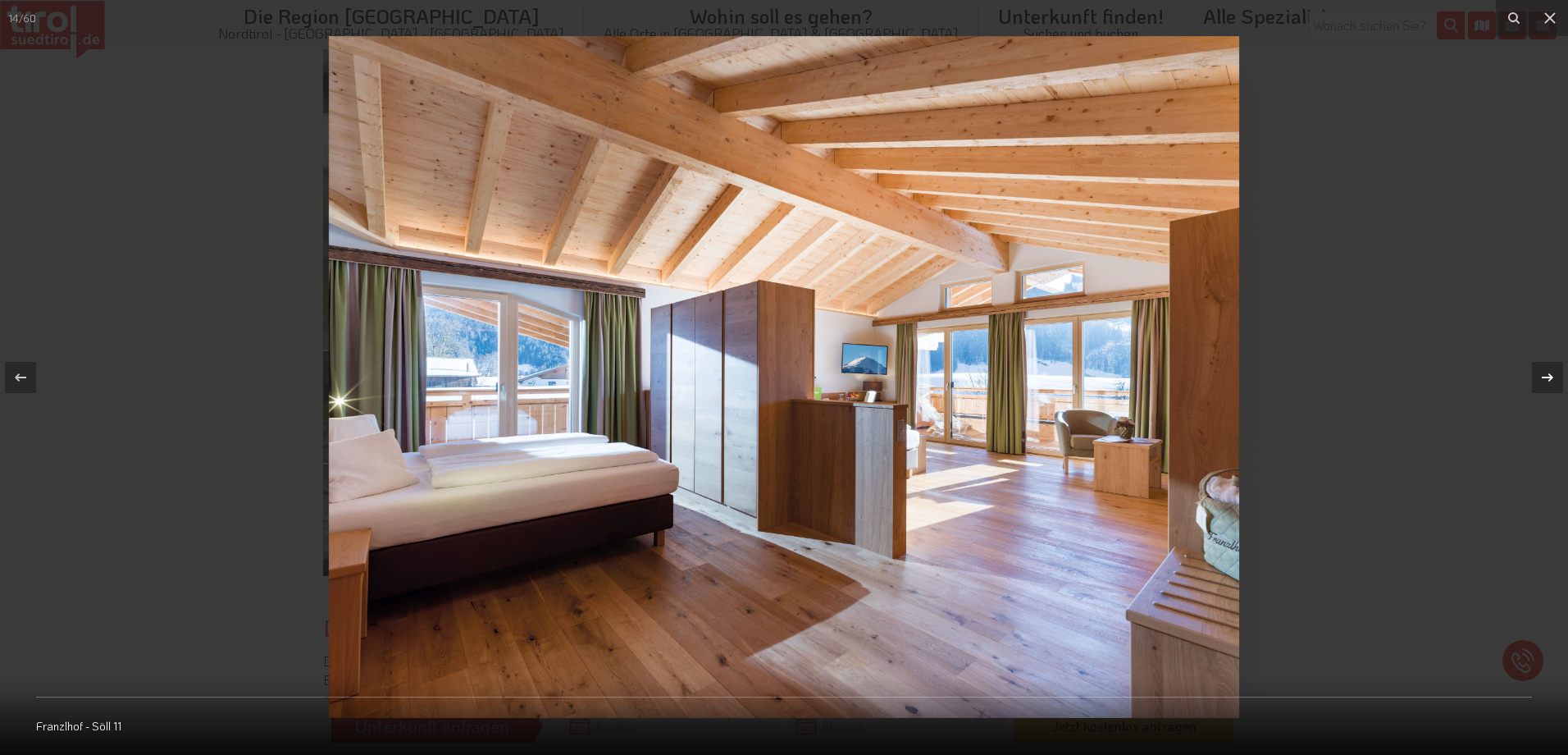
click at [1538, 375] on icon at bounding box center [1547, 377] width 19 height 19
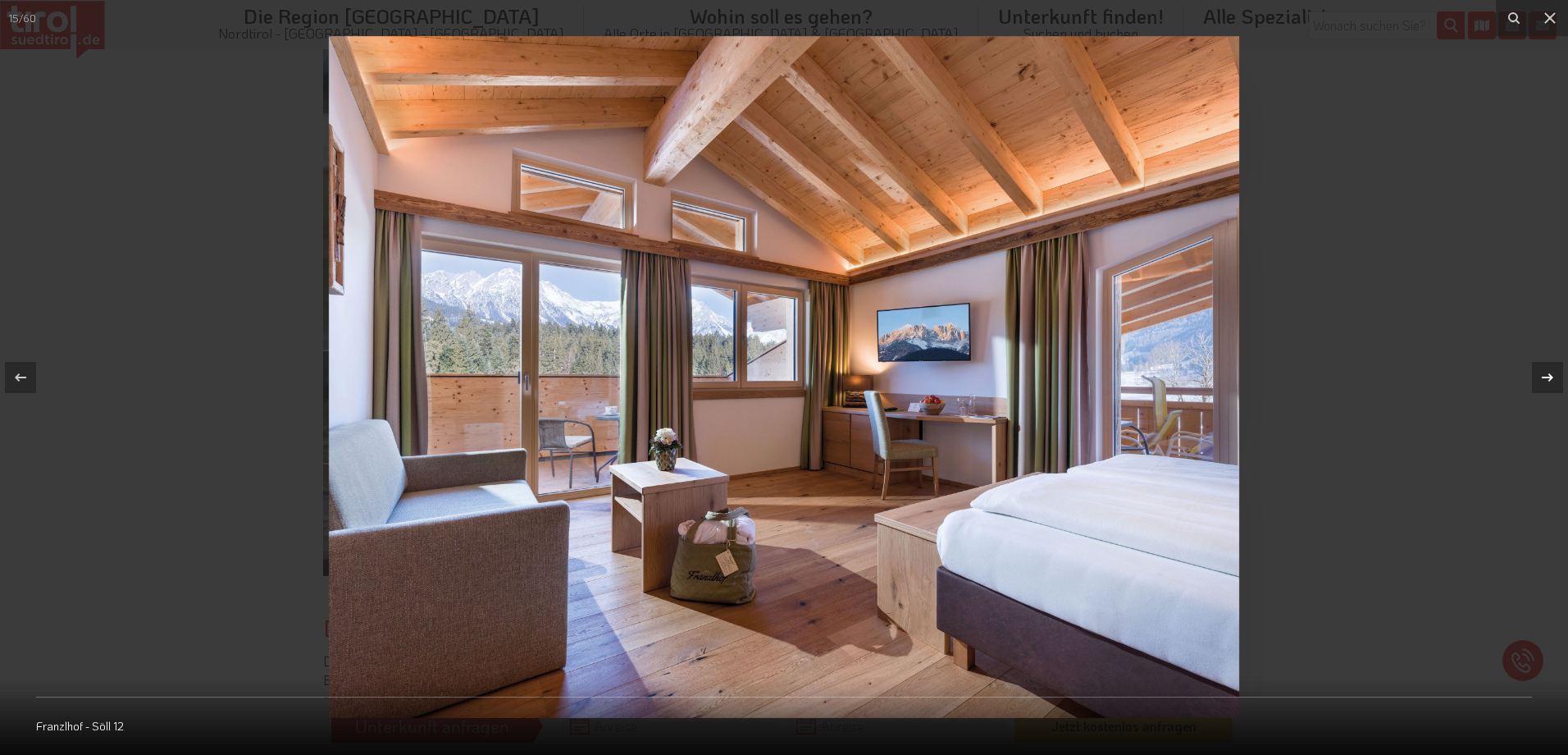
click at [1538, 375] on icon at bounding box center [1547, 377] width 19 height 19
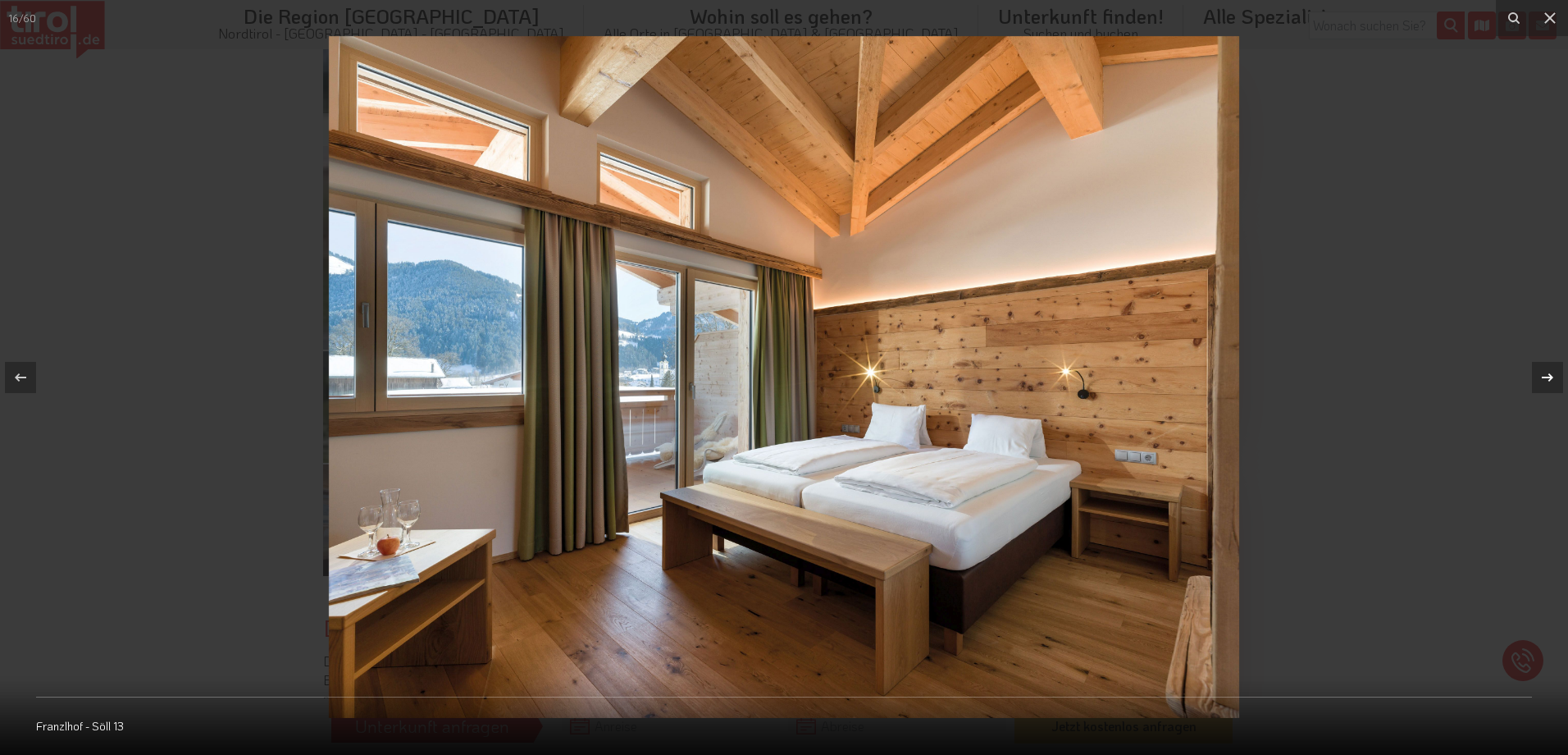
click at [1537, 376] on div at bounding box center [1548, 378] width 31 height 31
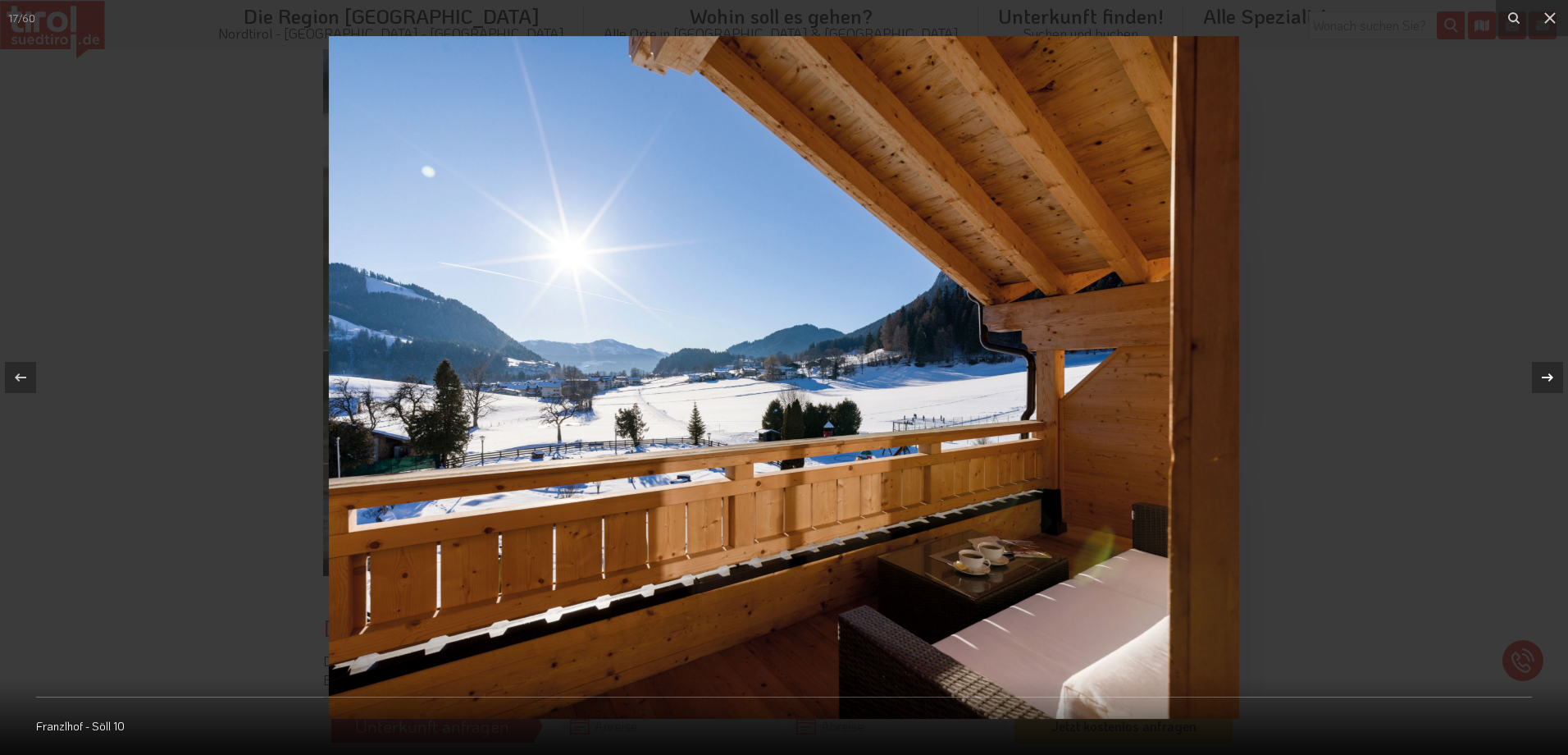
click at [1537, 376] on div at bounding box center [1548, 378] width 31 height 31
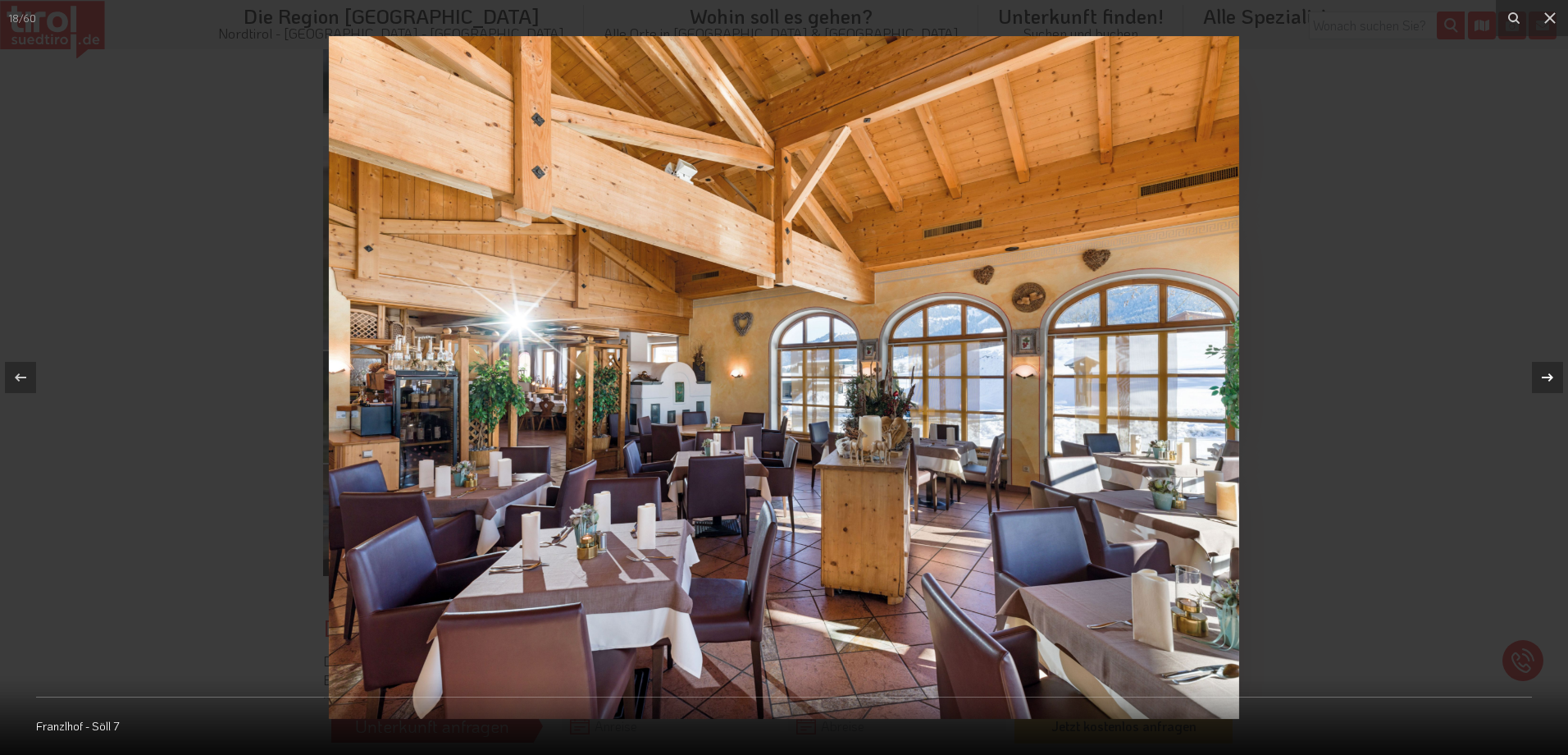
click at [1537, 376] on div at bounding box center [1548, 378] width 31 height 31
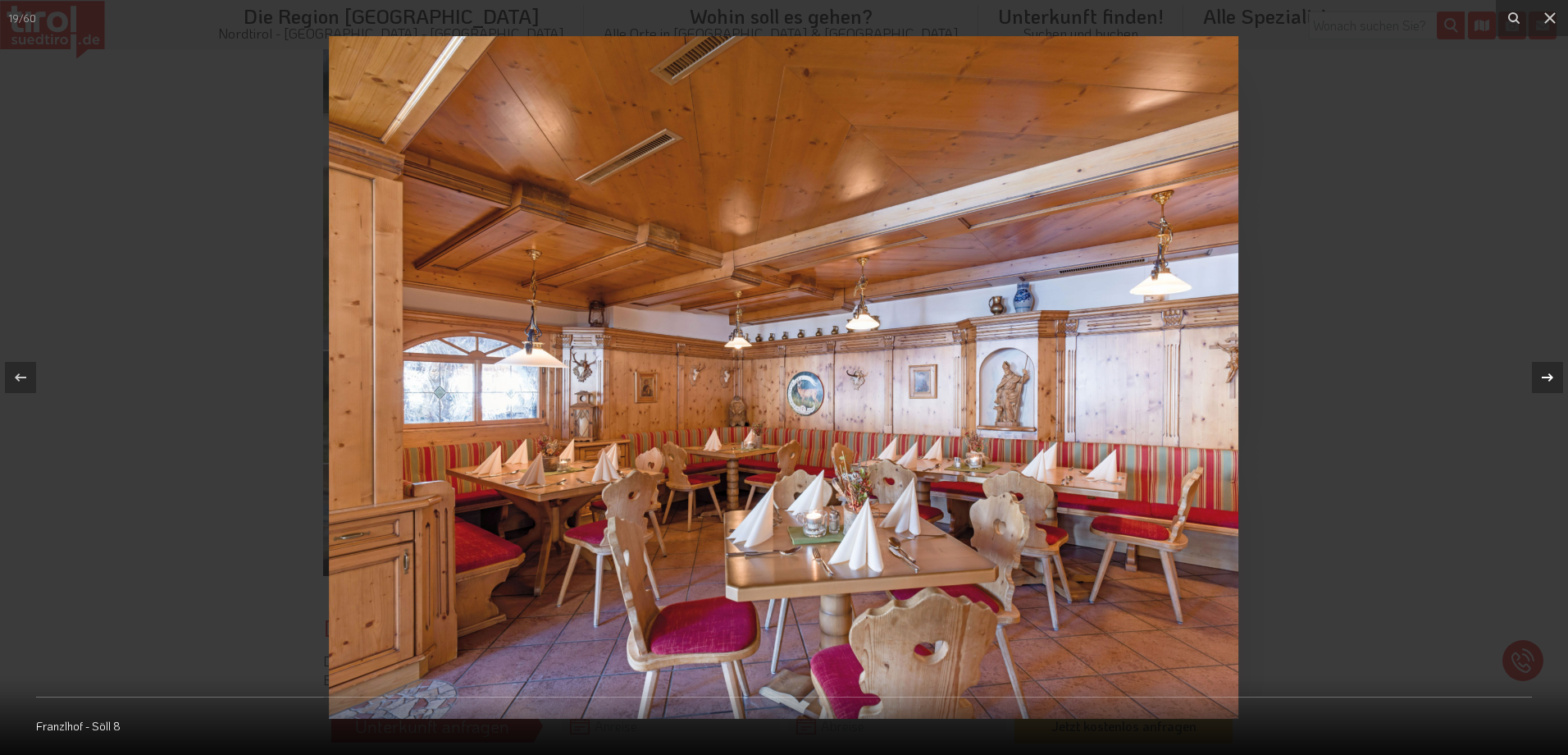
click at [1537, 376] on div at bounding box center [1548, 378] width 31 height 31
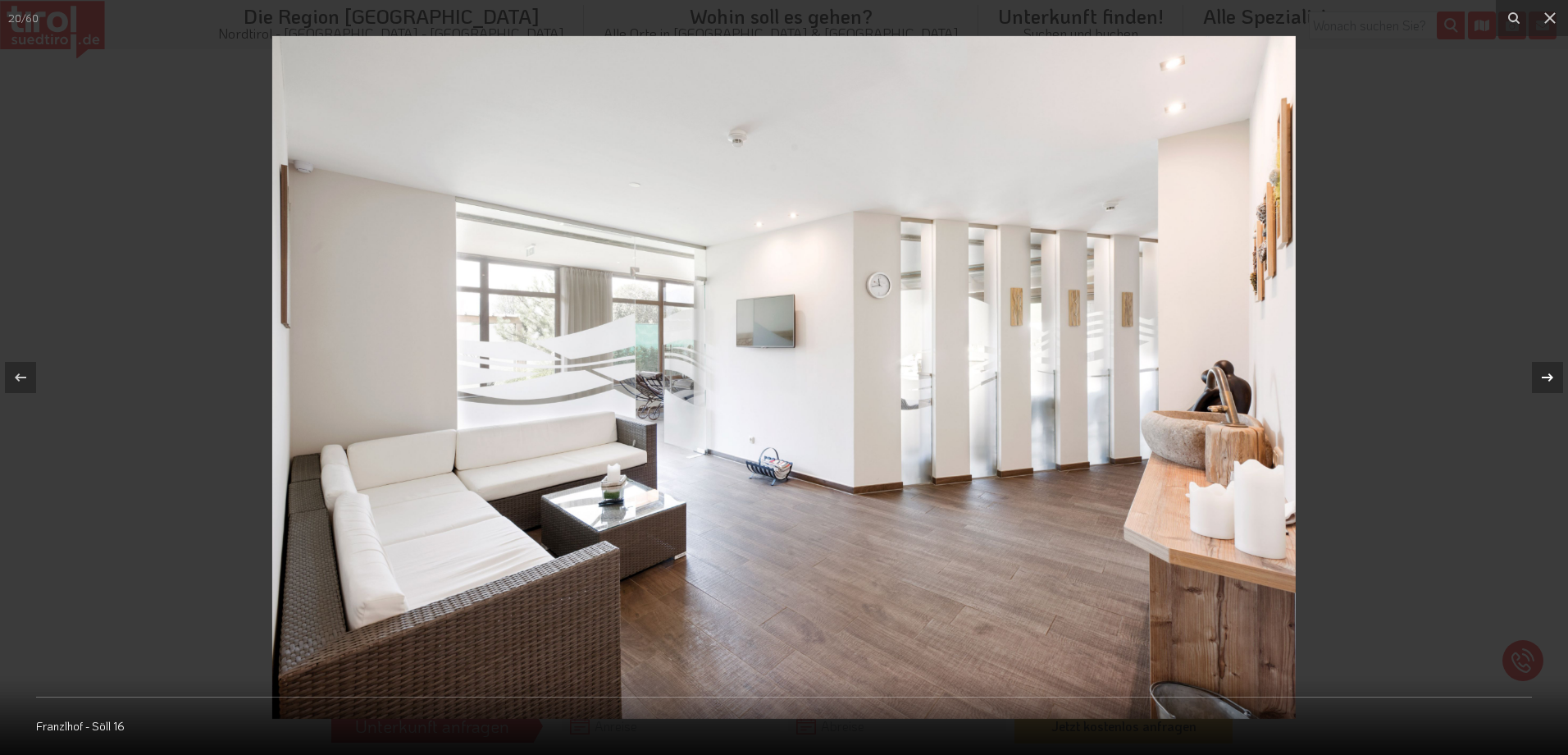
click at [1537, 376] on div at bounding box center [1548, 378] width 31 height 31
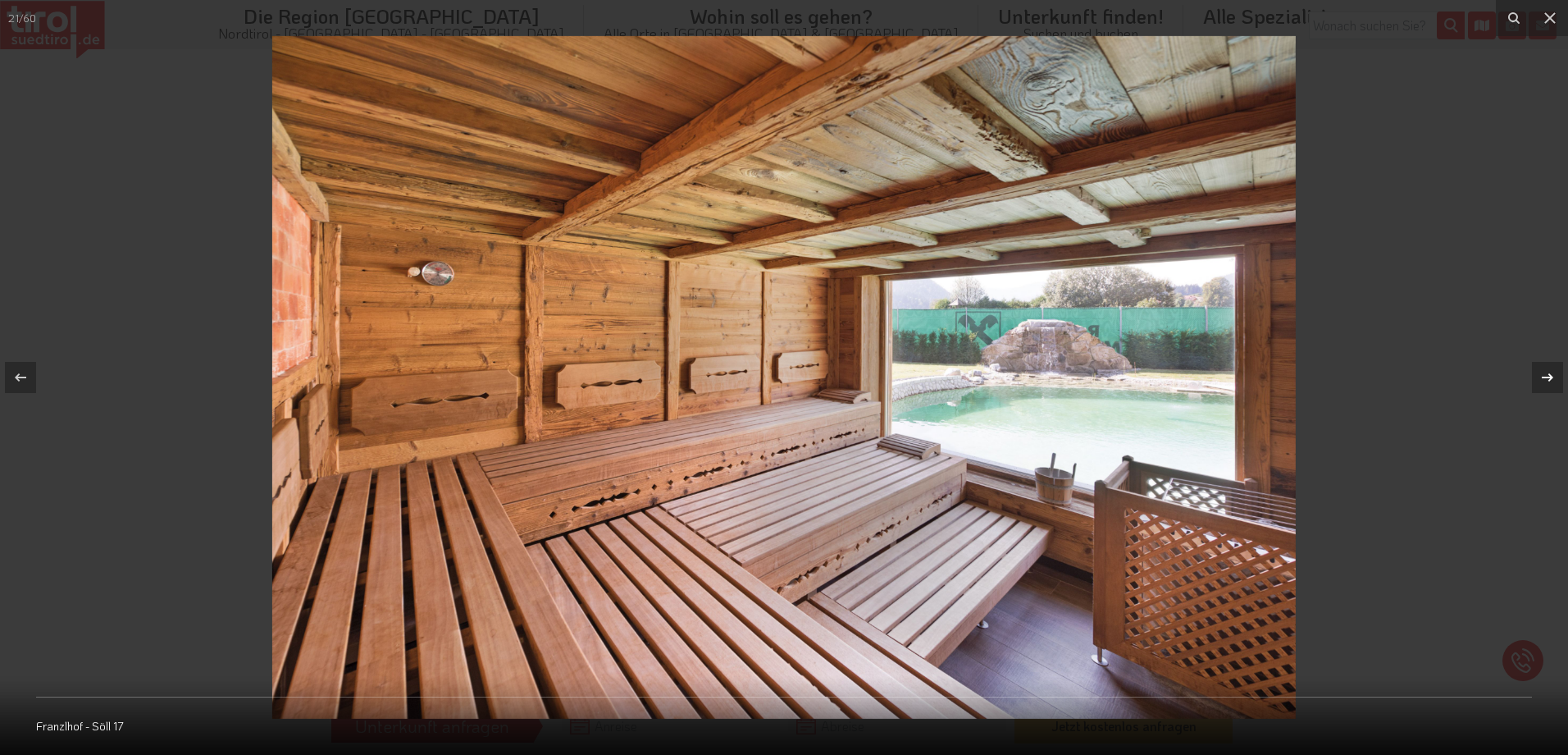
click at [1537, 376] on div at bounding box center [1548, 378] width 31 height 31
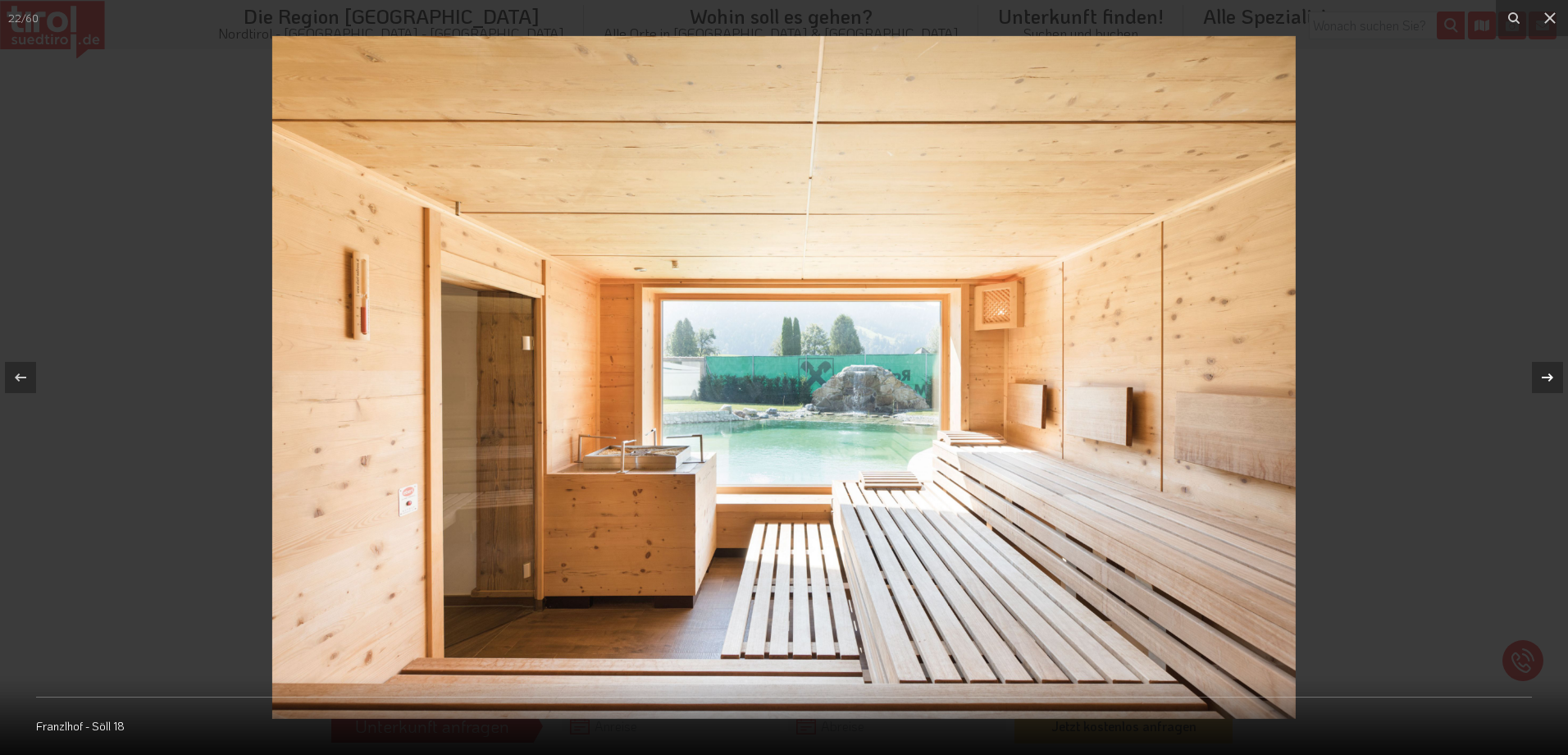
click at [1537, 376] on div at bounding box center [1548, 378] width 31 height 31
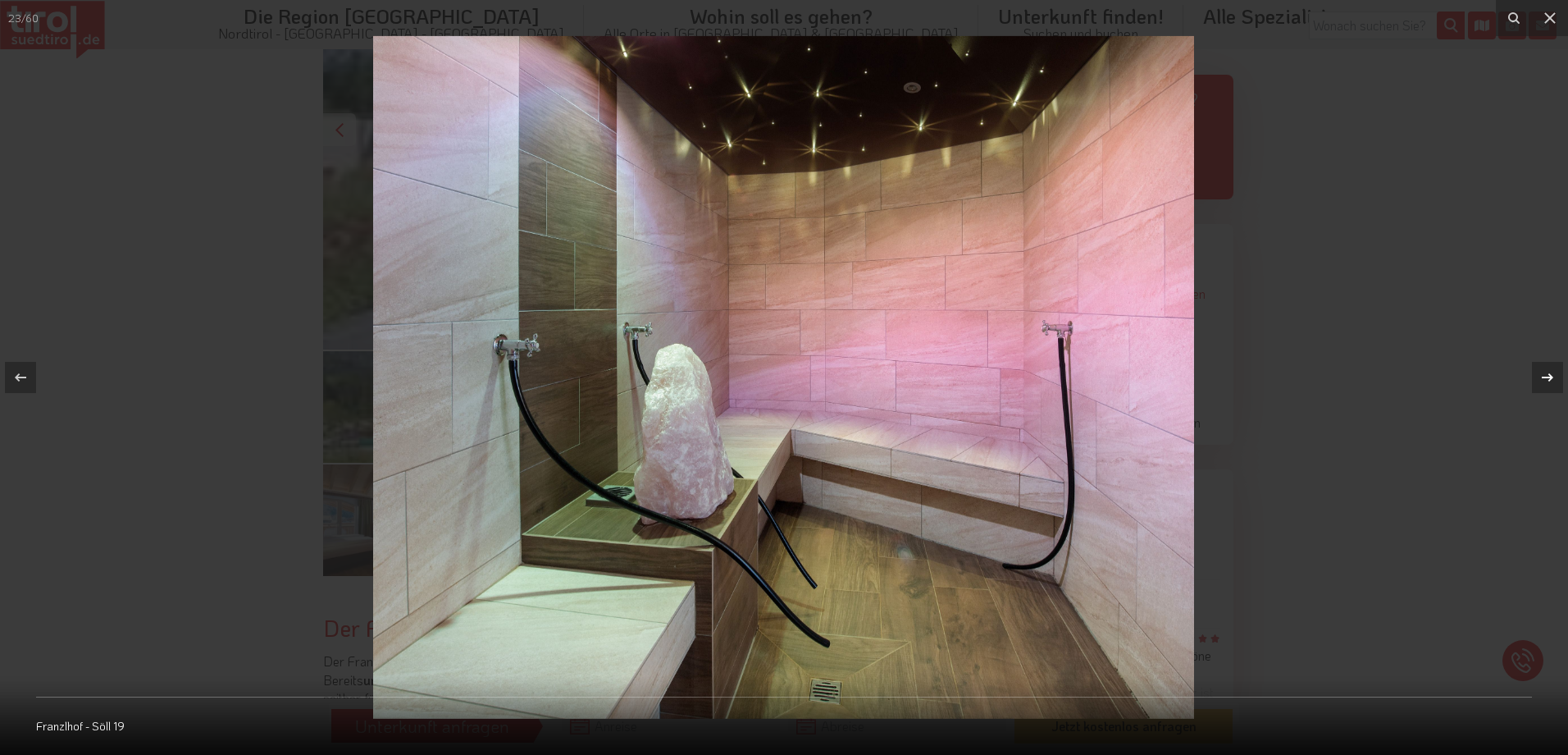
click at [1537, 376] on div at bounding box center [1548, 378] width 31 height 31
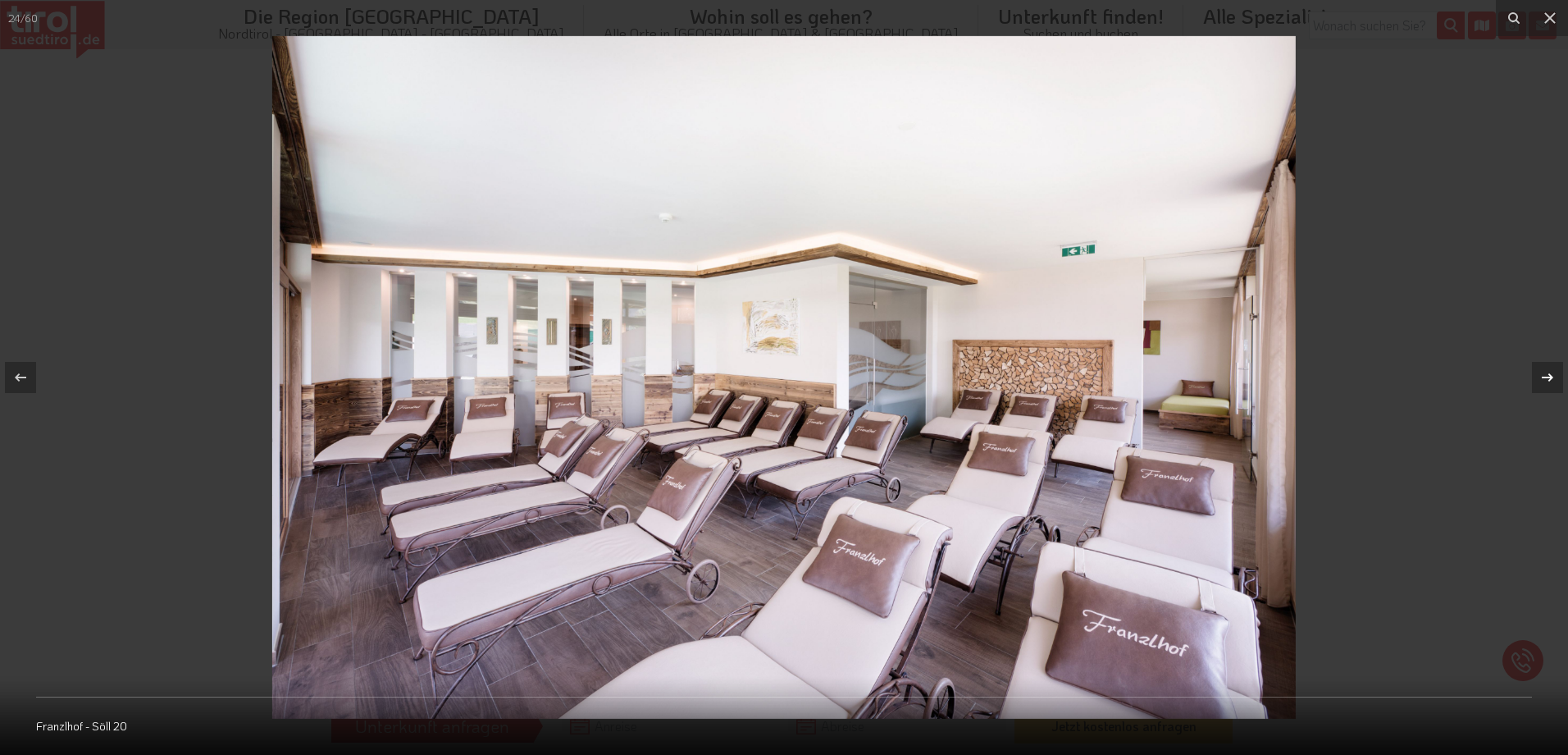
click at [1537, 376] on div at bounding box center [1548, 378] width 31 height 31
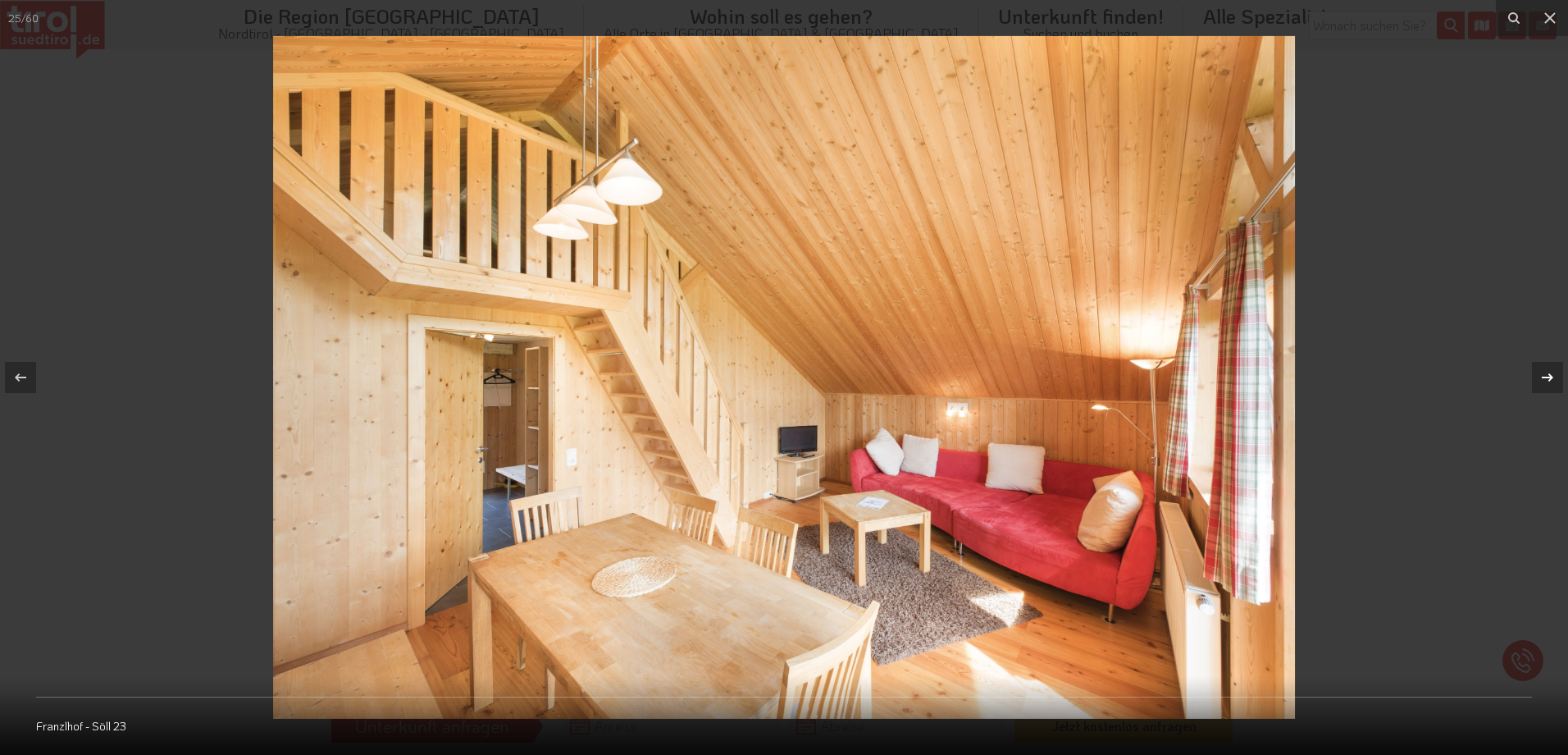
click at [1537, 376] on div at bounding box center [1548, 378] width 31 height 31
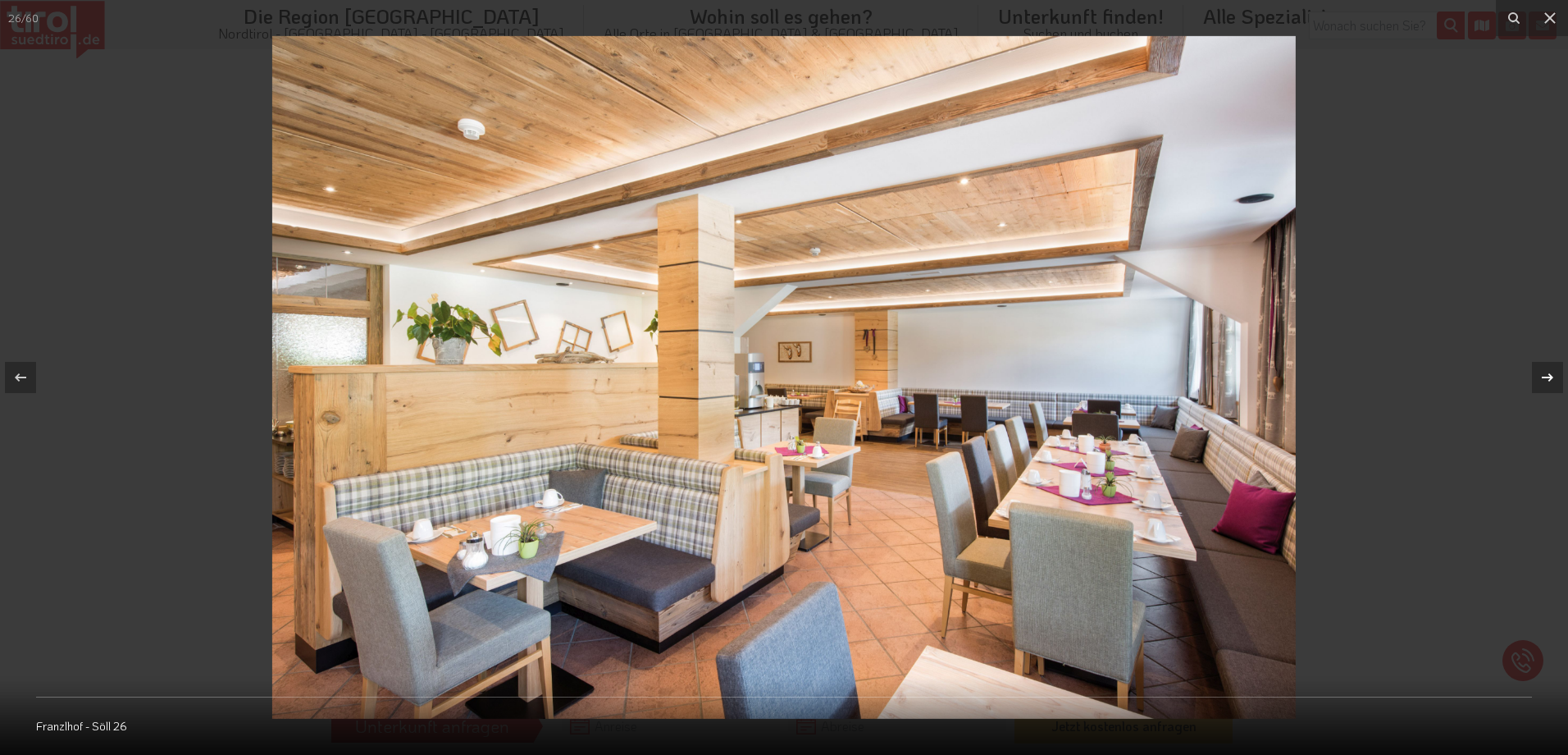
click at [1537, 376] on div at bounding box center [1548, 378] width 31 height 31
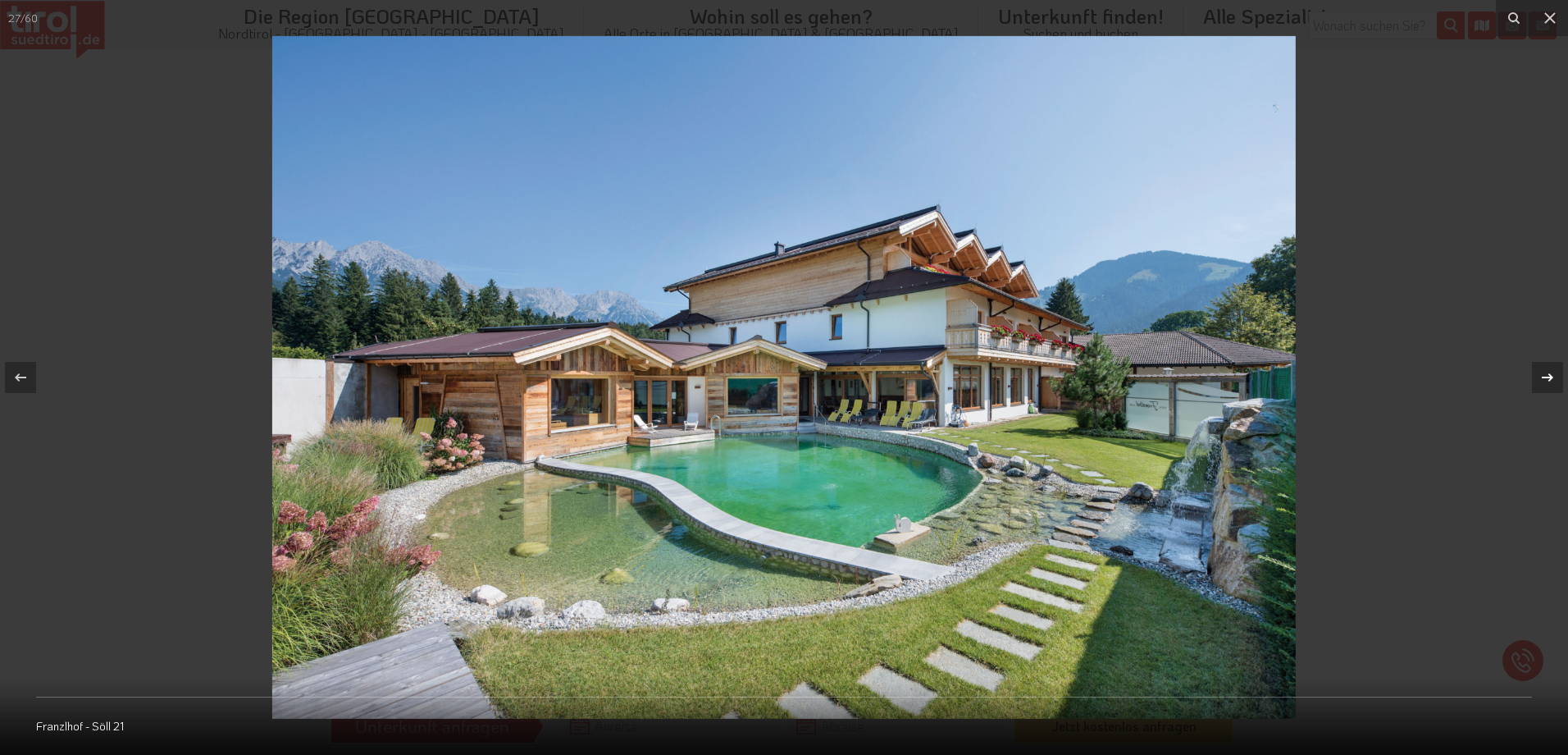
click at [1537, 376] on div at bounding box center [1548, 378] width 31 height 31
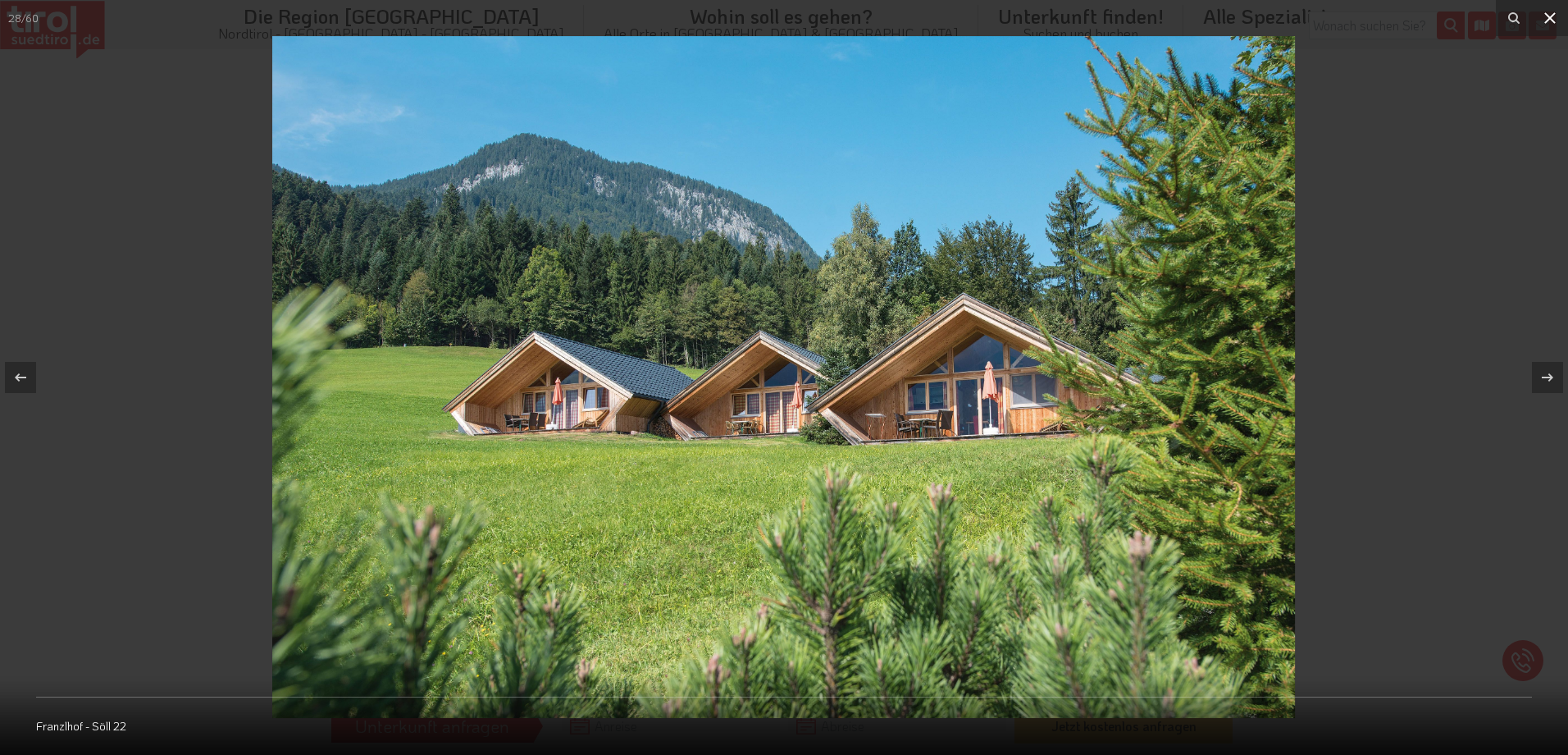
click at [1549, 21] on icon at bounding box center [1549, 18] width 19 height 19
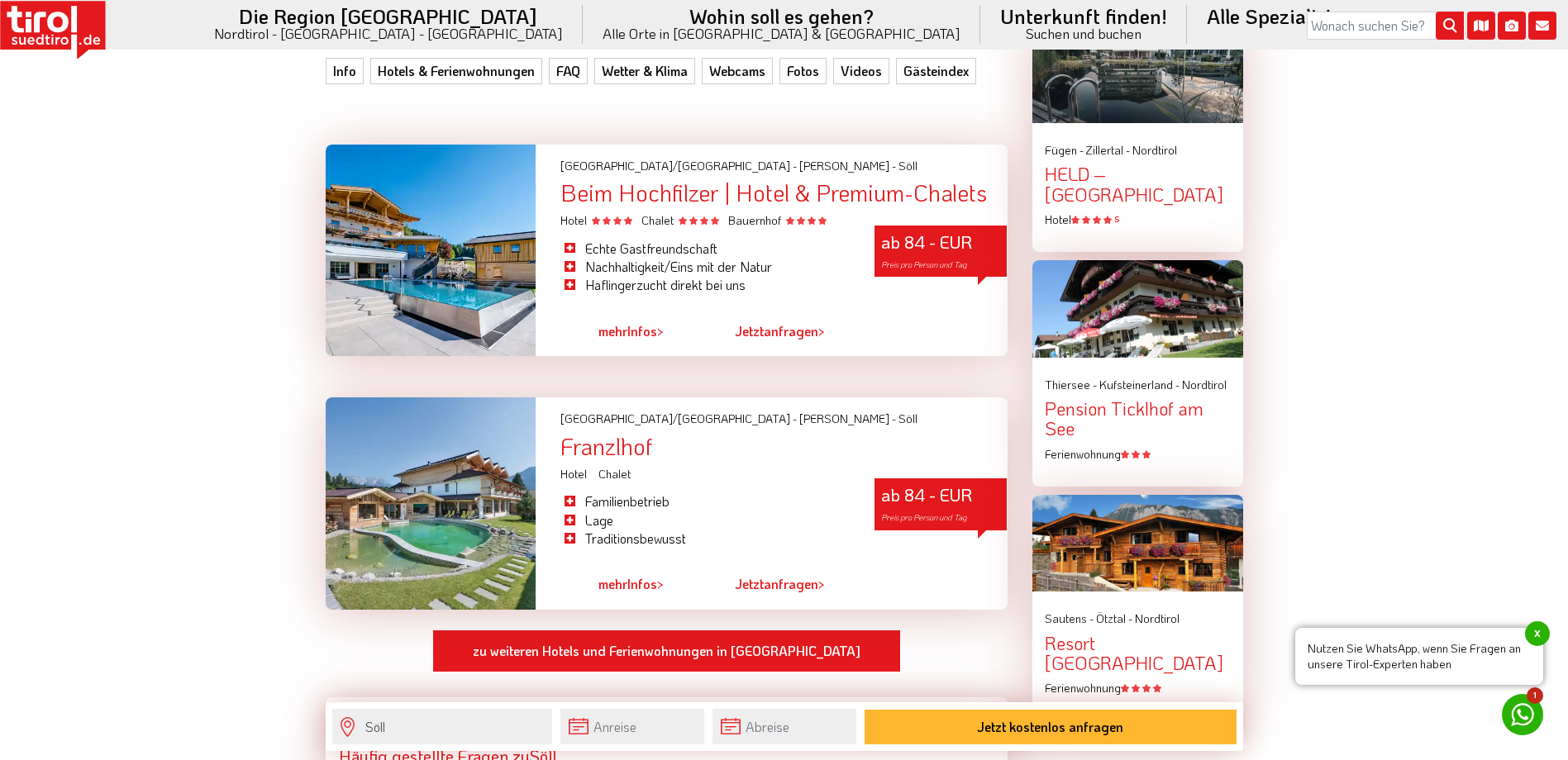
click at [626, 194] on div "Beim Hochfilzer | Hotel & Premium-Chalets" at bounding box center [783, 193] width 446 height 25
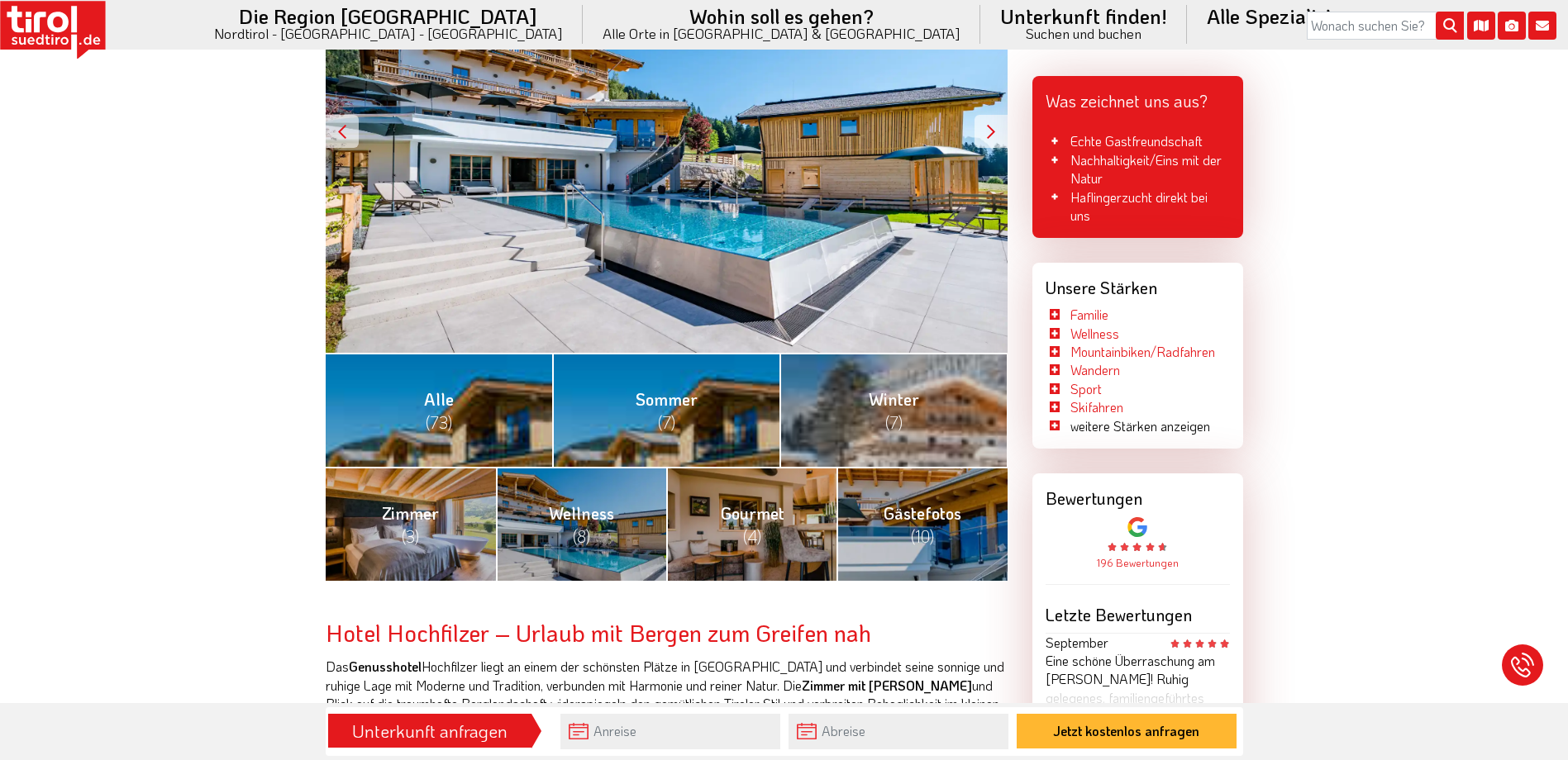
scroll to position [413, 0]
click at [988, 137] on div at bounding box center [990, 130] width 33 height 33
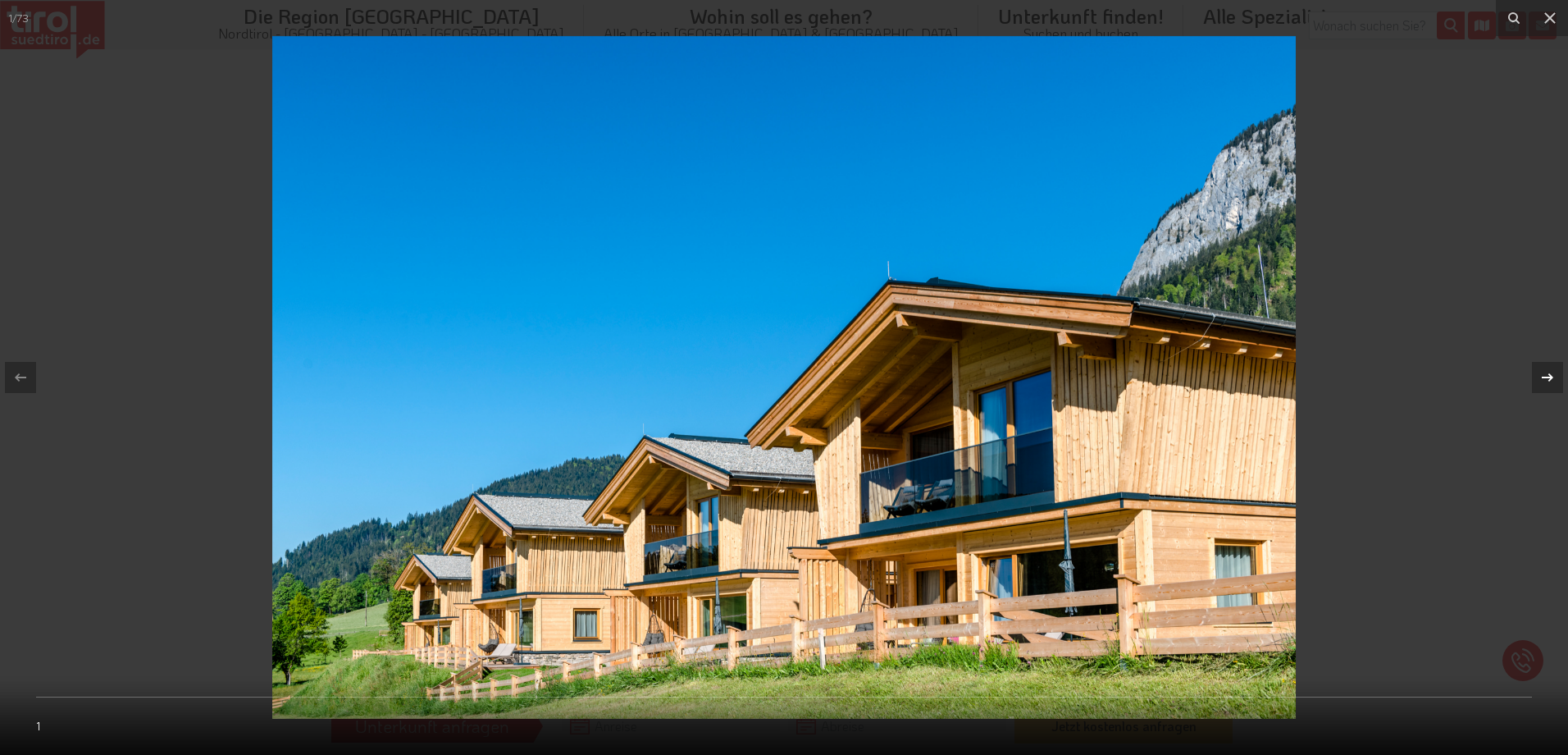
click at [1550, 371] on icon at bounding box center [1547, 377] width 19 height 19
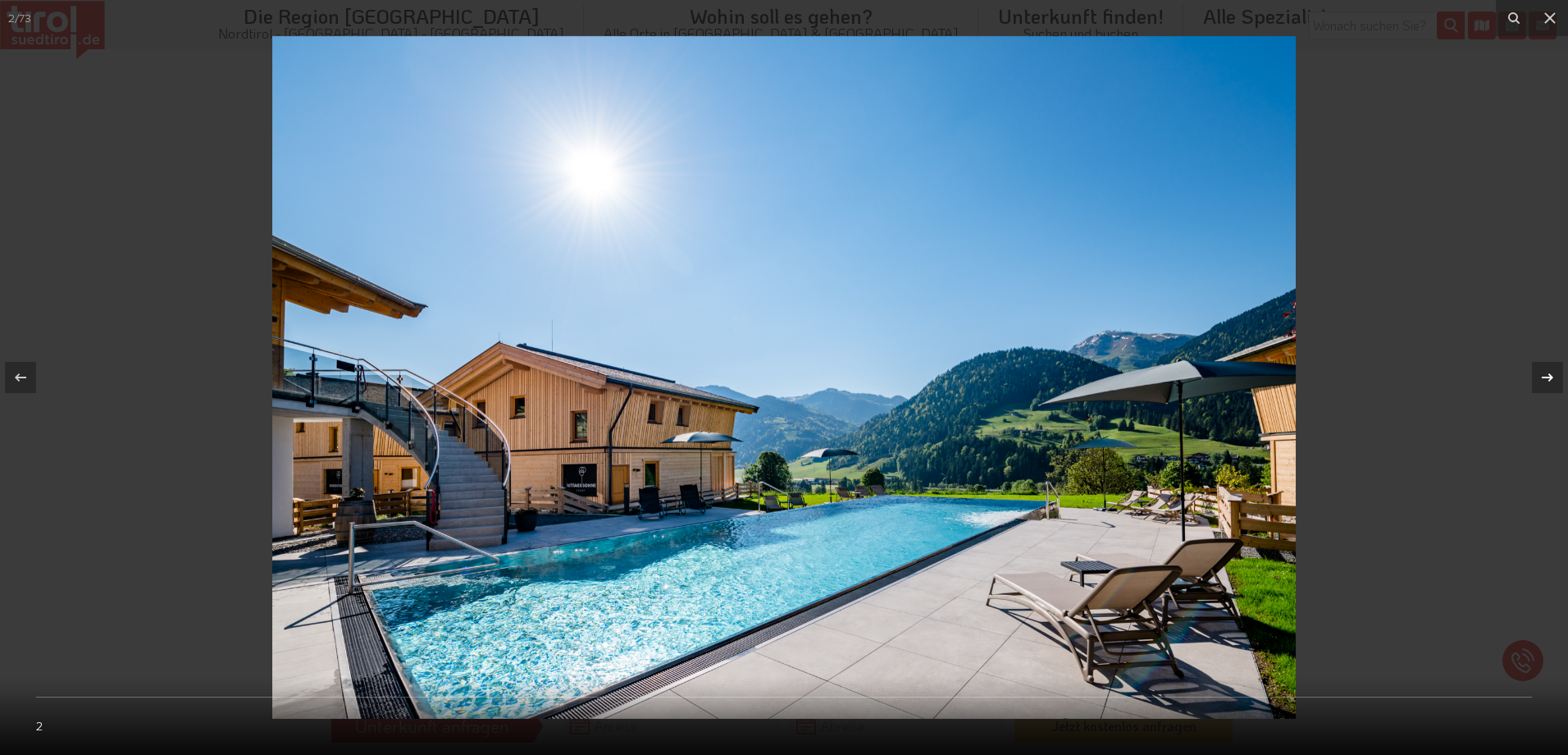
click at [1550, 368] on icon at bounding box center [1547, 377] width 19 height 19
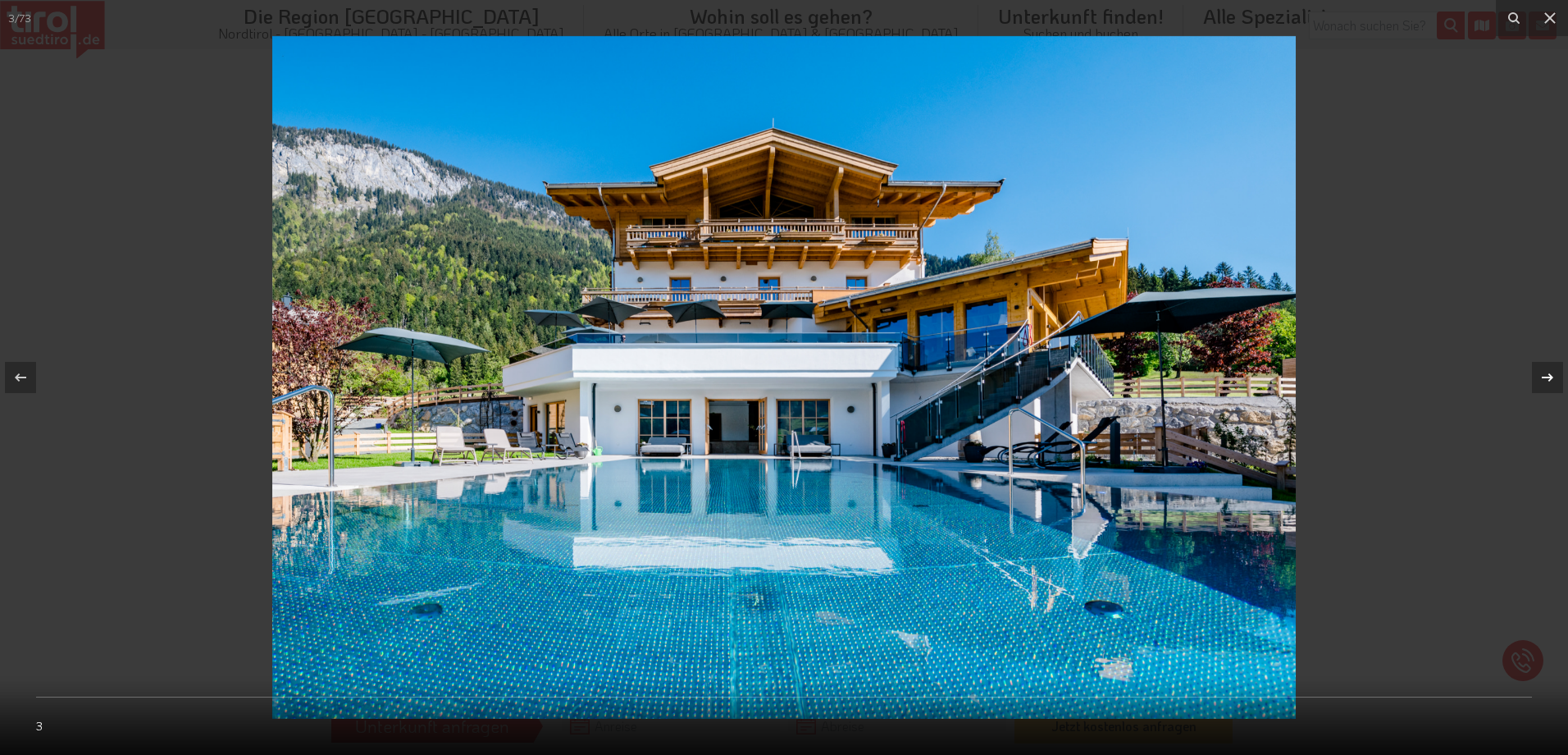
click at [1542, 370] on icon at bounding box center [1547, 377] width 19 height 19
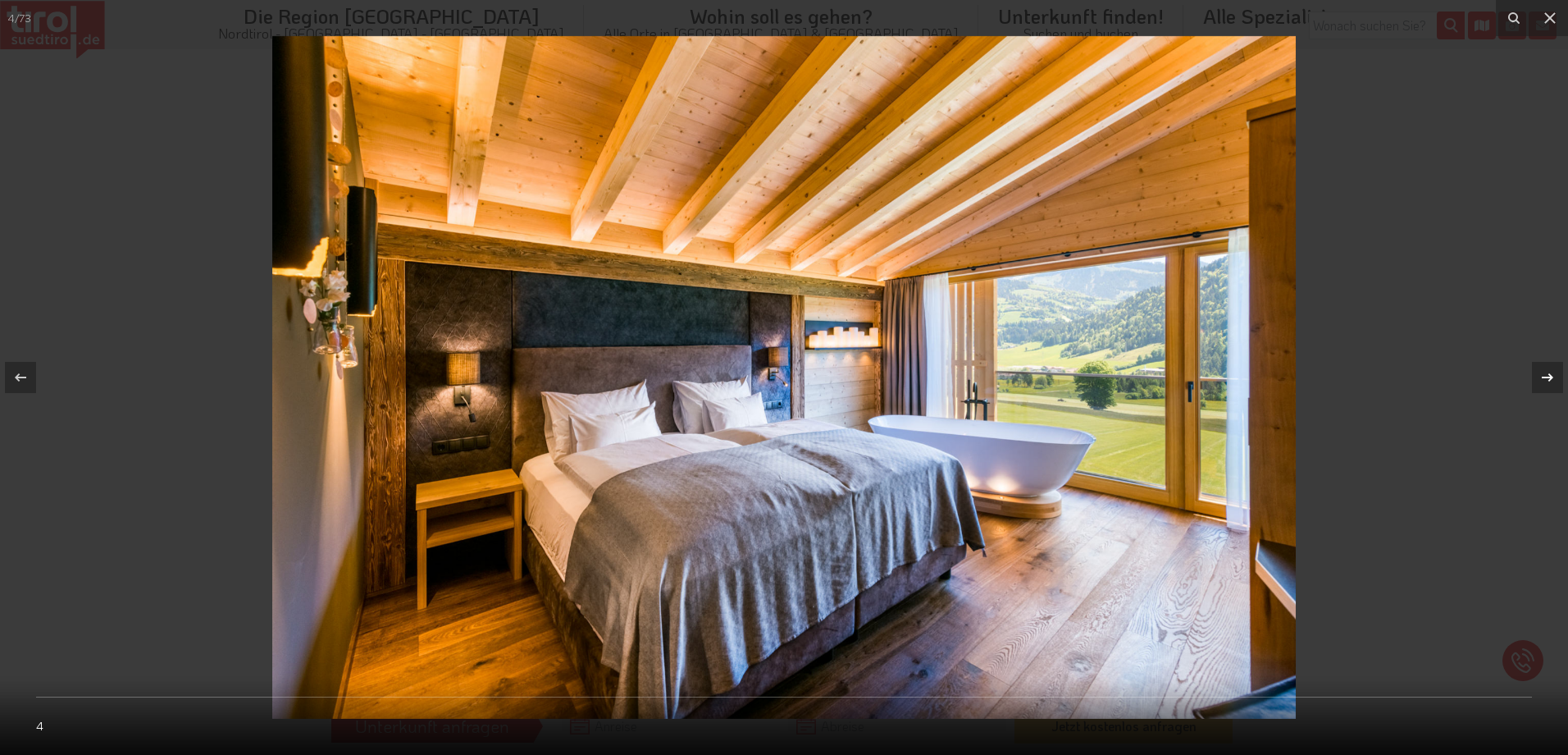
click at [1555, 370] on icon at bounding box center [1547, 377] width 19 height 19
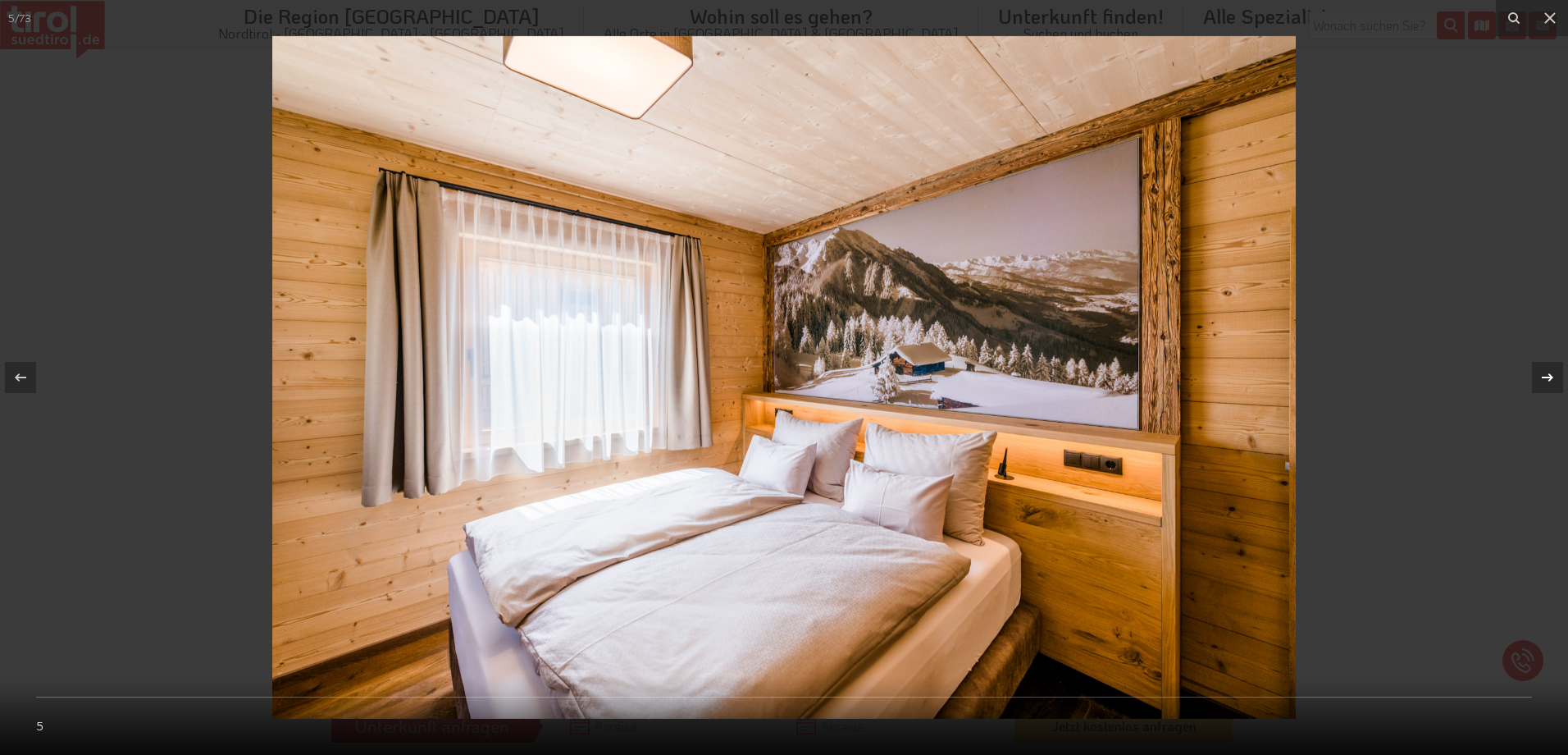
click at [1555, 370] on icon at bounding box center [1547, 377] width 19 height 19
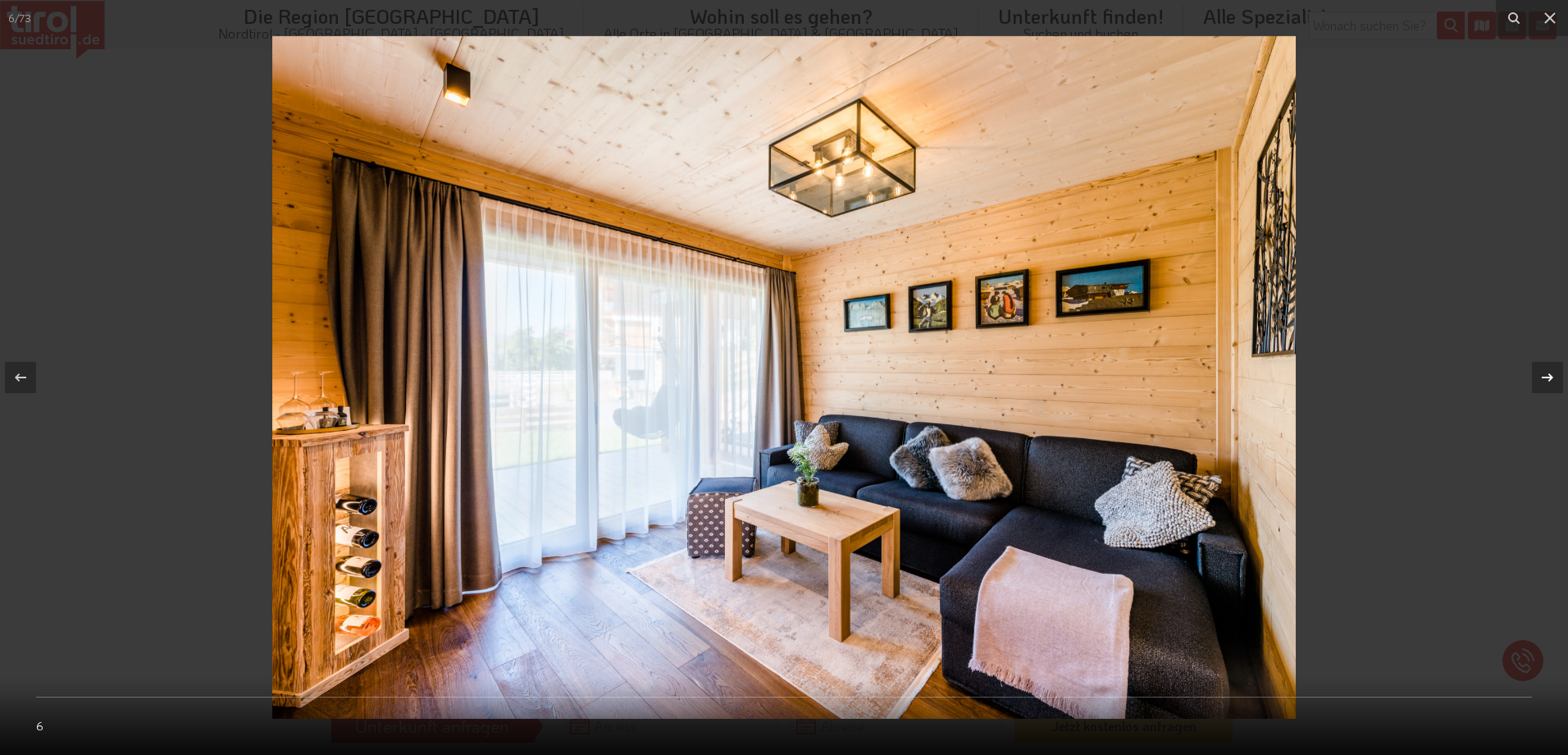
click at [1555, 370] on icon at bounding box center [1547, 377] width 19 height 19
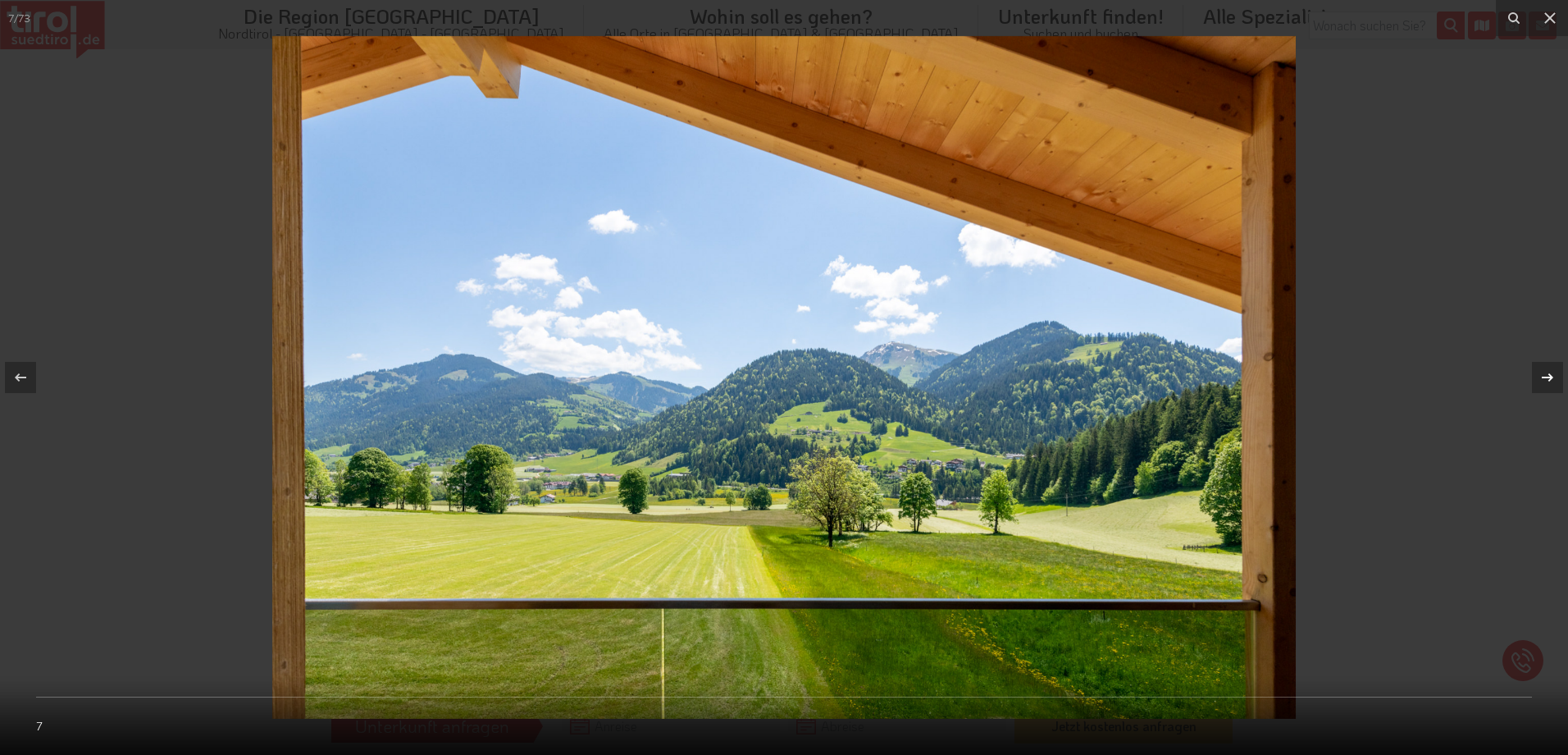
click at [1553, 371] on icon at bounding box center [1547, 377] width 19 height 19
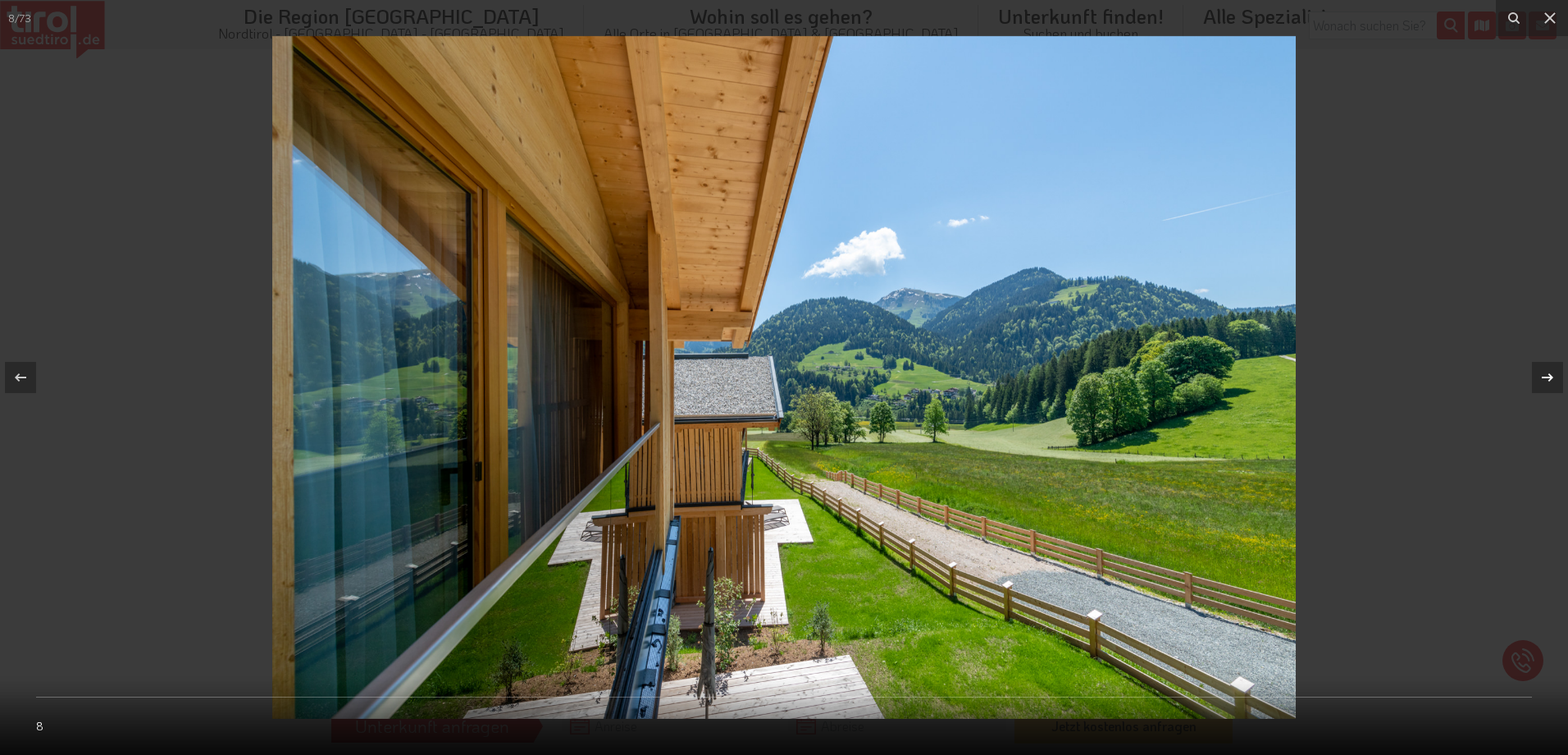
click at [1553, 371] on icon at bounding box center [1547, 377] width 19 height 19
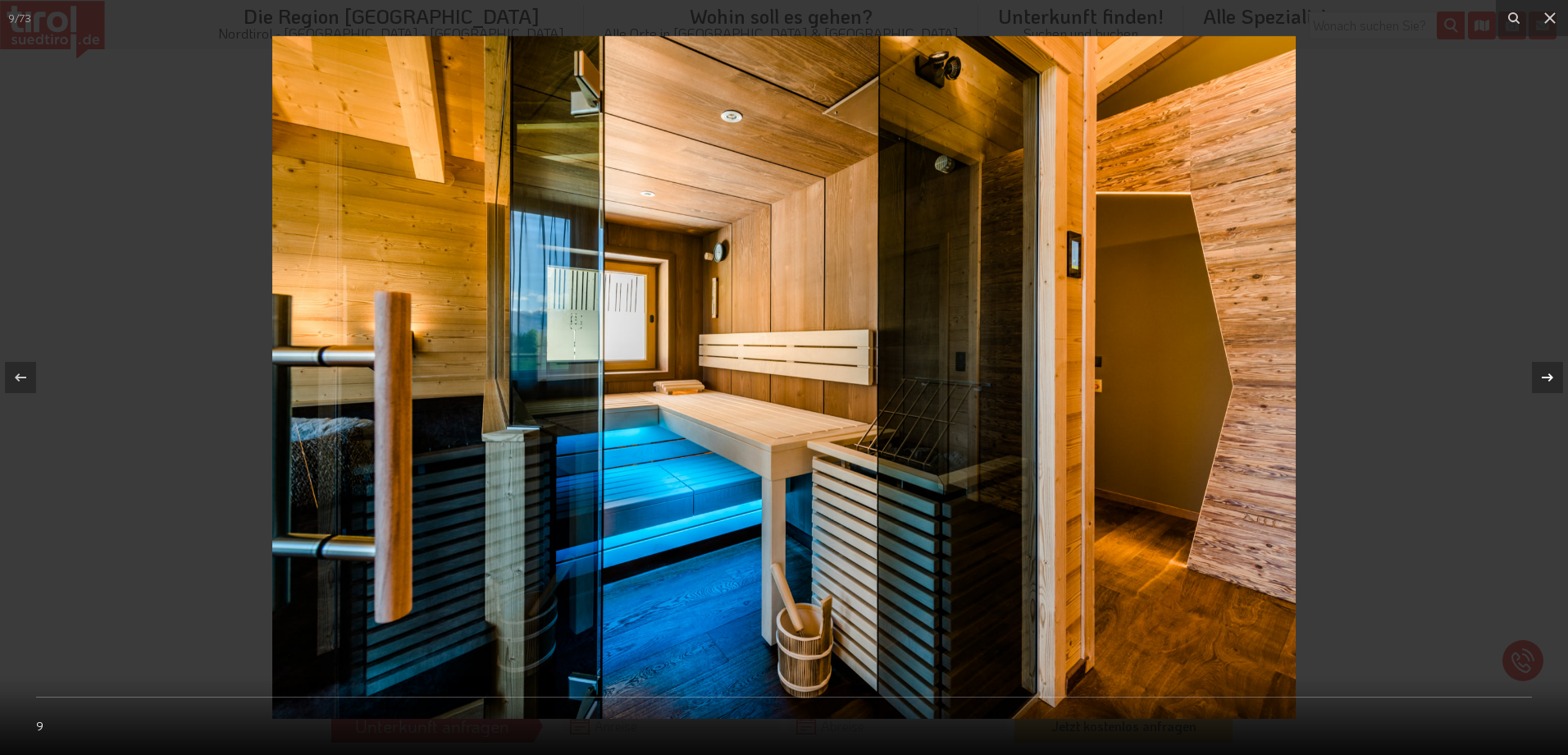
click at [1553, 371] on icon at bounding box center [1547, 377] width 19 height 19
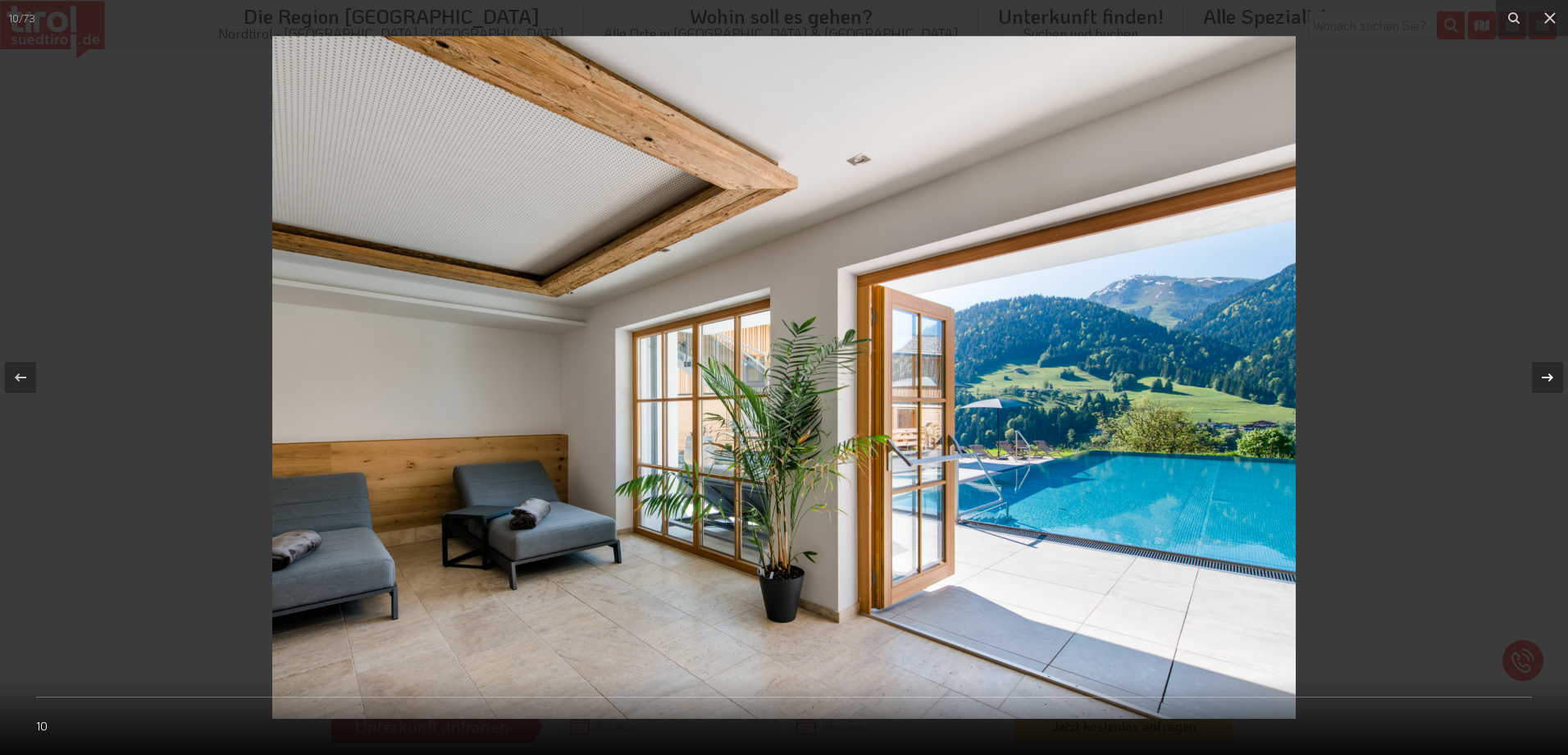
click at [1553, 371] on icon at bounding box center [1547, 377] width 19 height 19
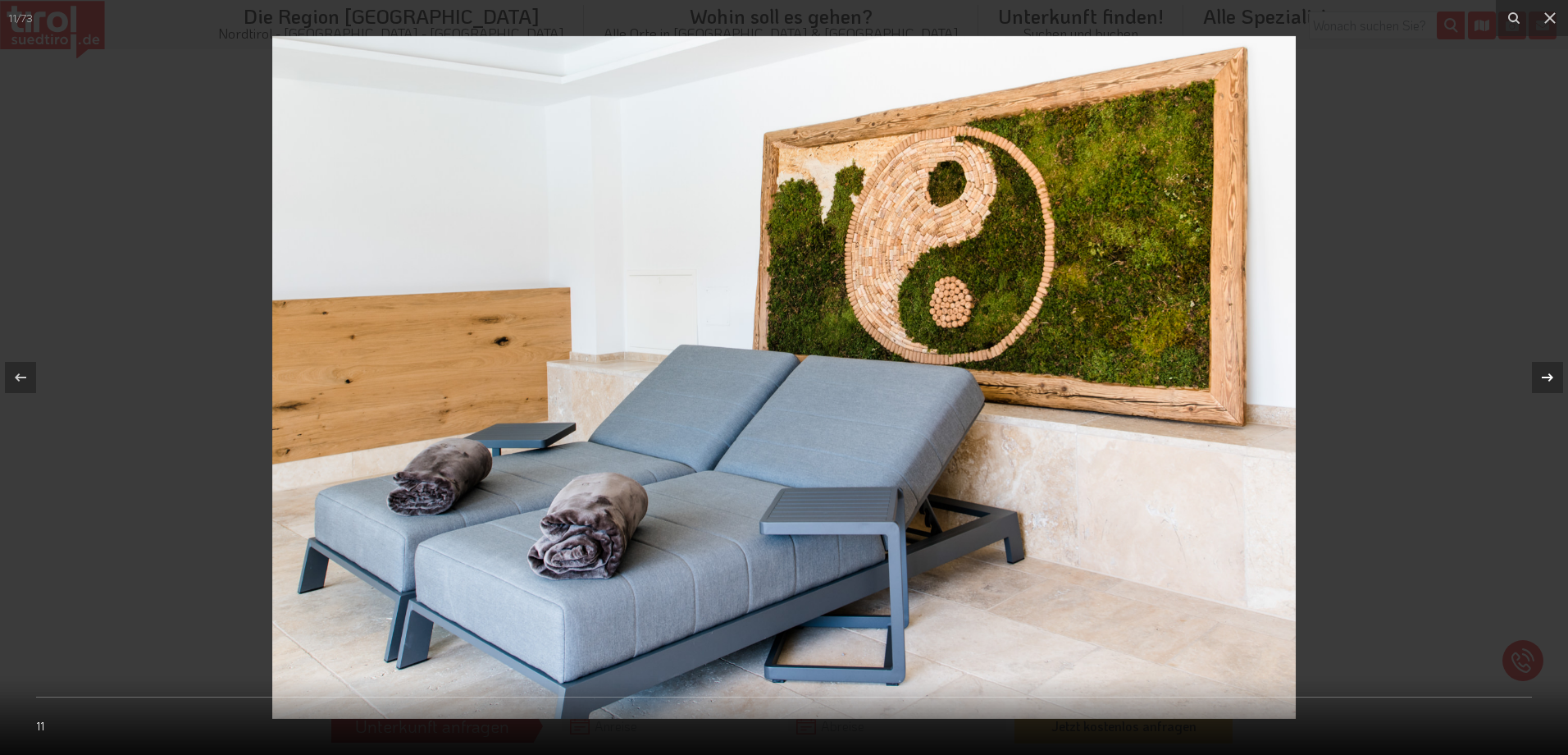
click at [1553, 371] on icon at bounding box center [1547, 377] width 19 height 19
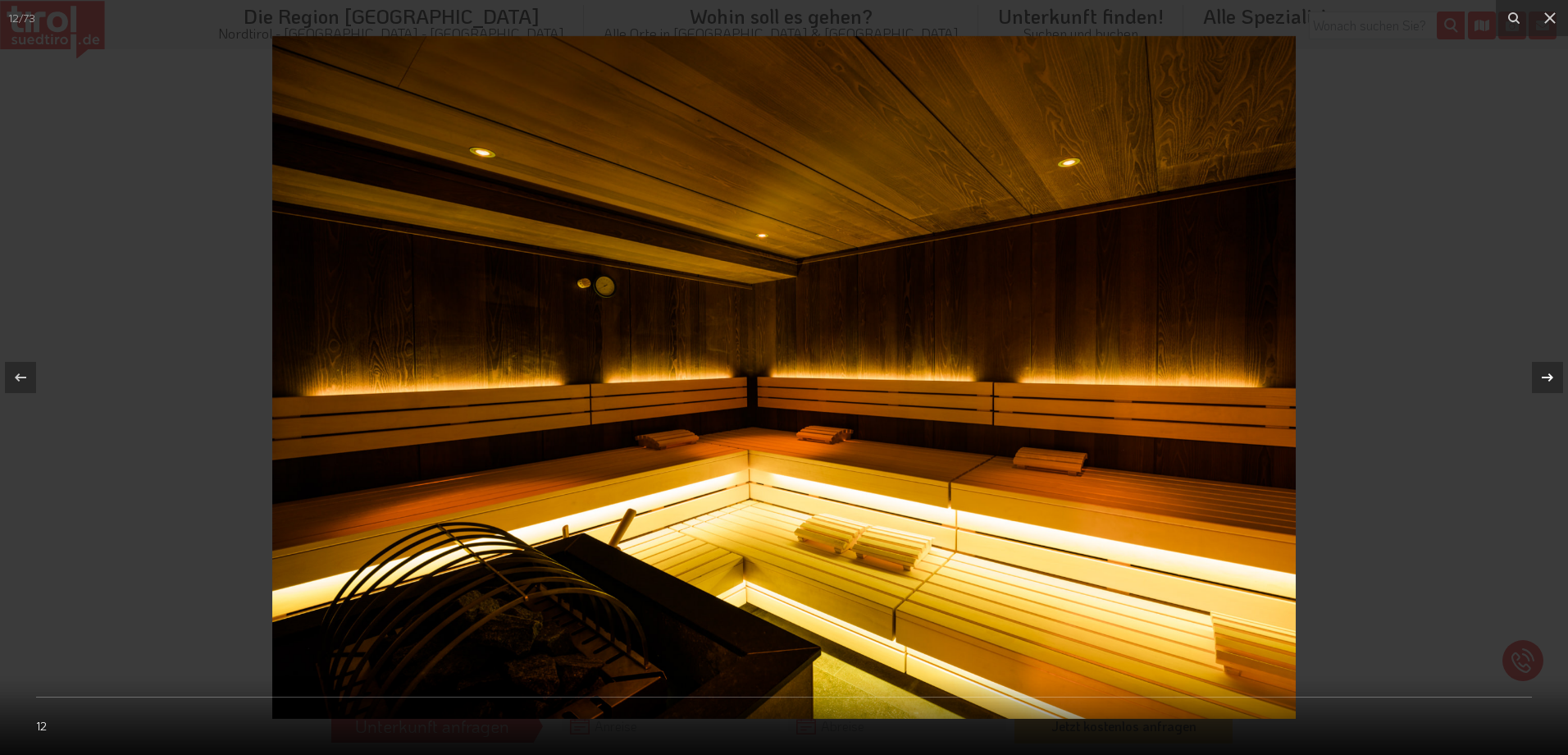
click at [1553, 371] on icon at bounding box center [1547, 377] width 19 height 19
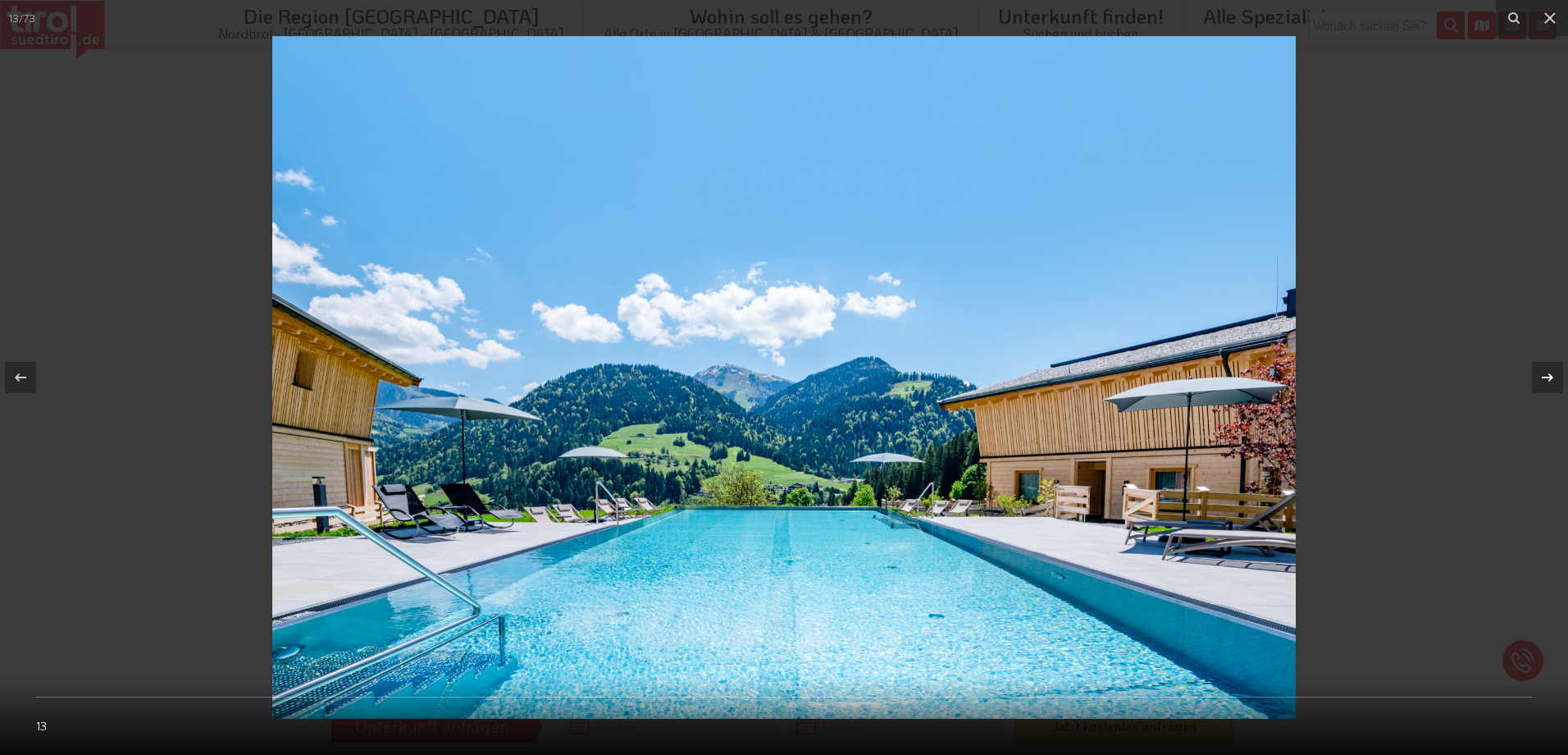
click at [1553, 371] on icon at bounding box center [1547, 377] width 19 height 19
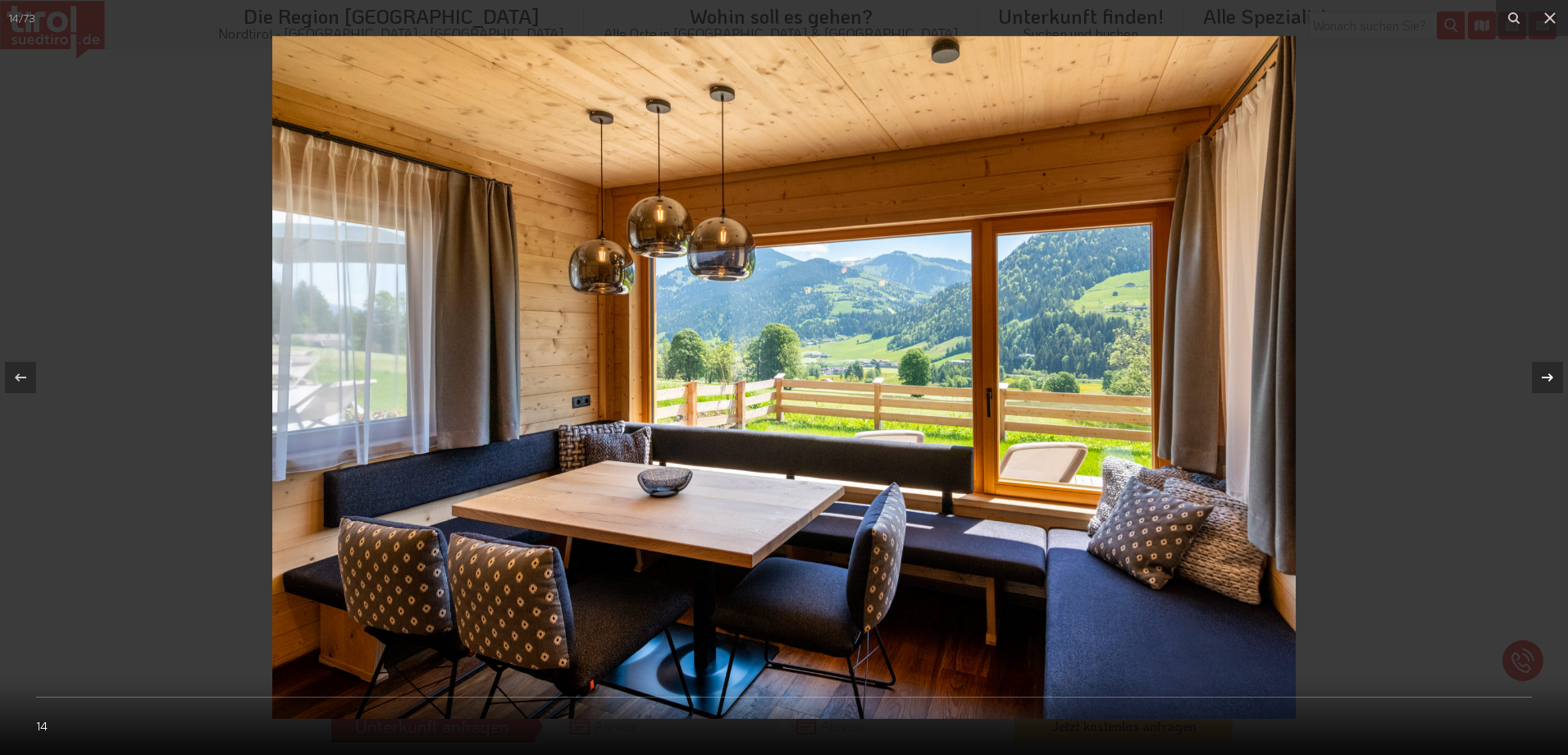
click at [1553, 371] on icon at bounding box center [1547, 377] width 19 height 19
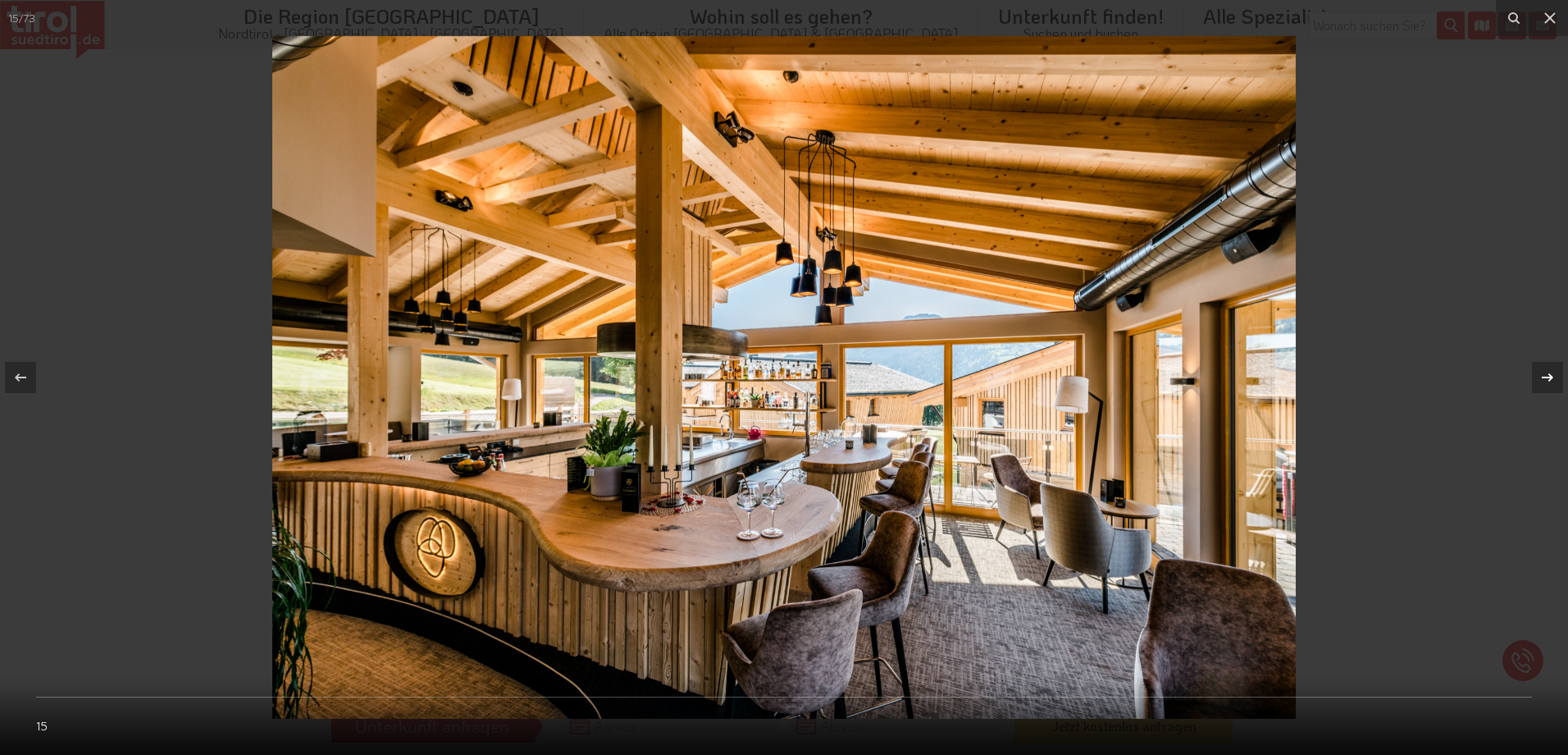
click at [1553, 371] on icon at bounding box center [1547, 377] width 19 height 19
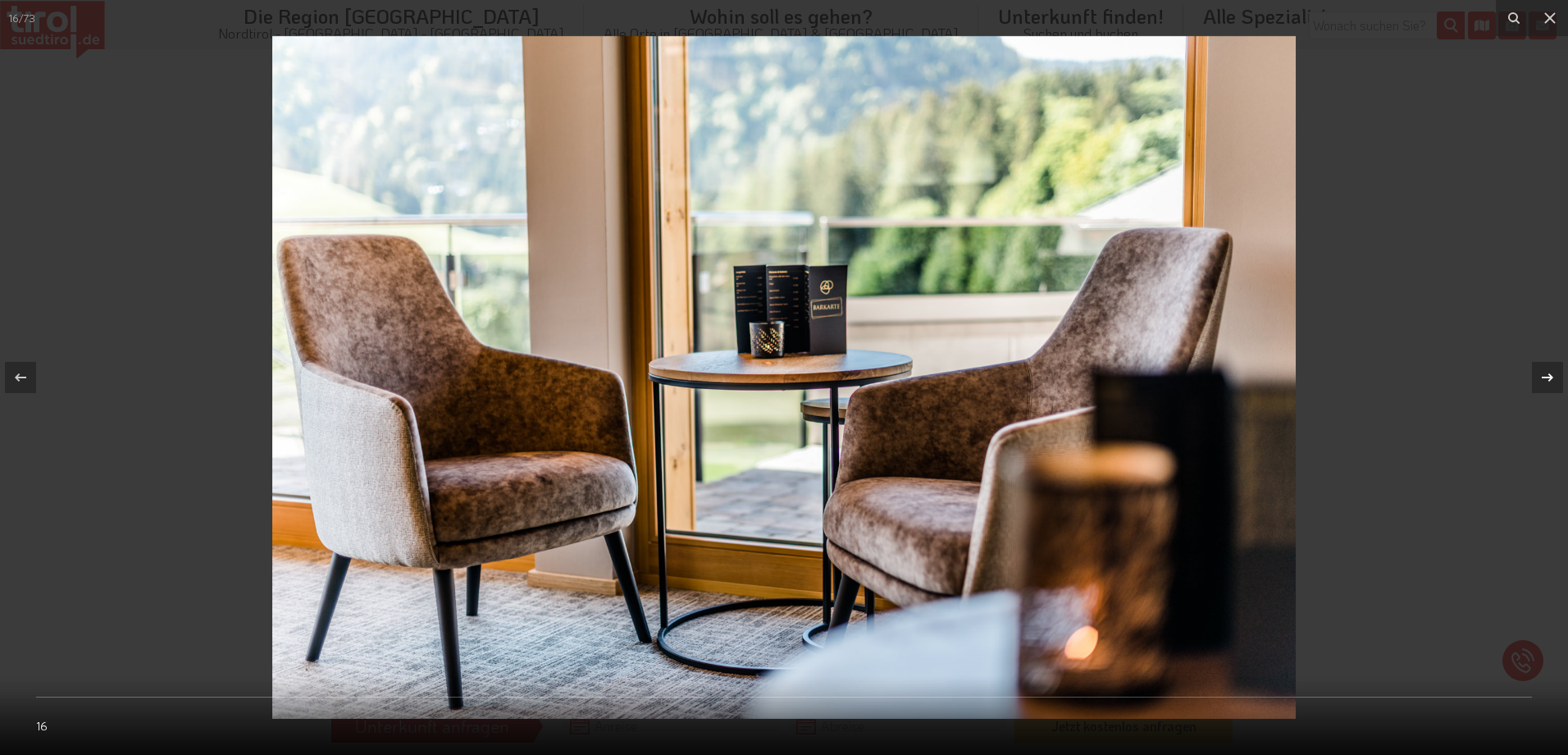
click at [1553, 371] on icon at bounding box center [1547, 377] width 19 height 19
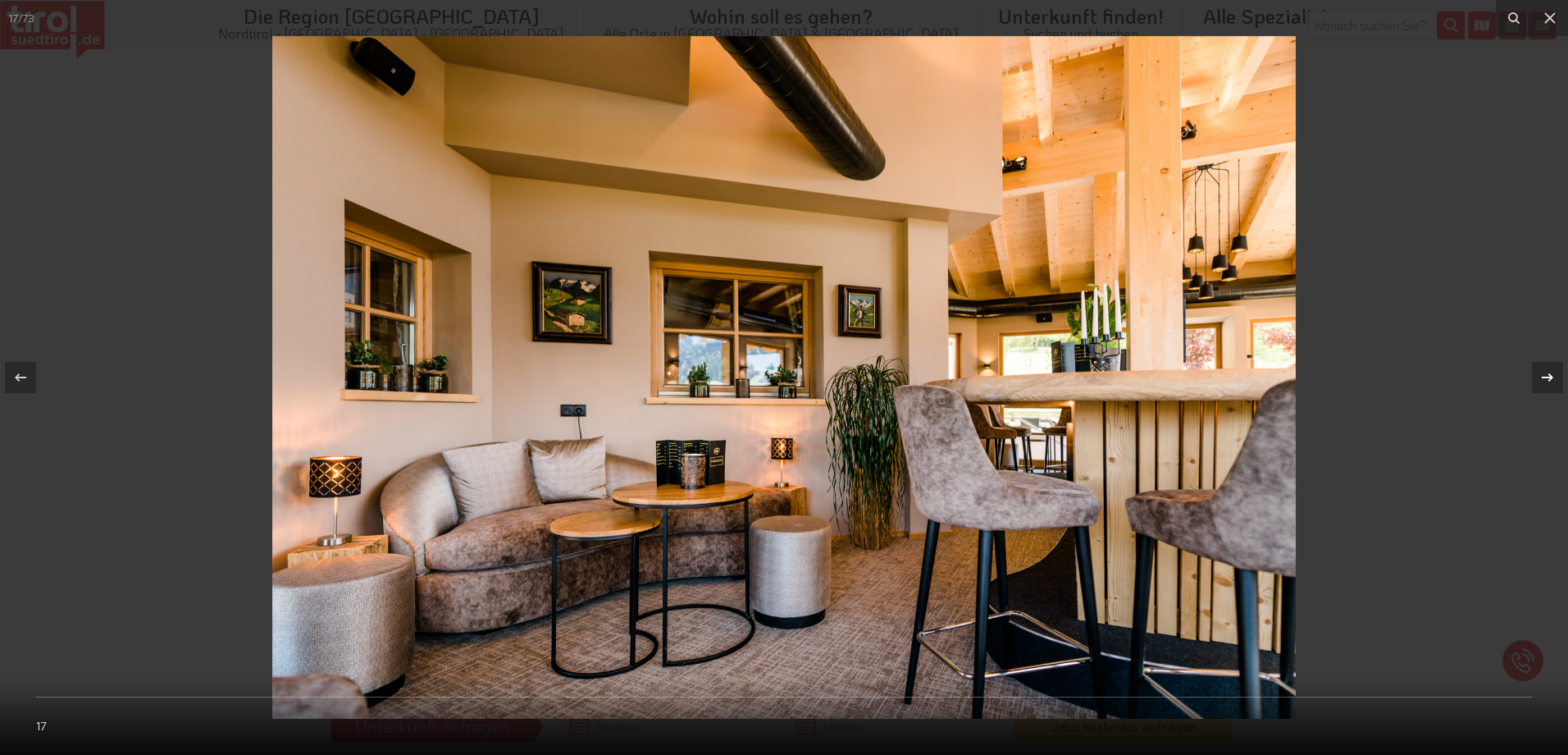
click at [1553, 371] on icon at bounding box center [1547, 377] width 19 height 19
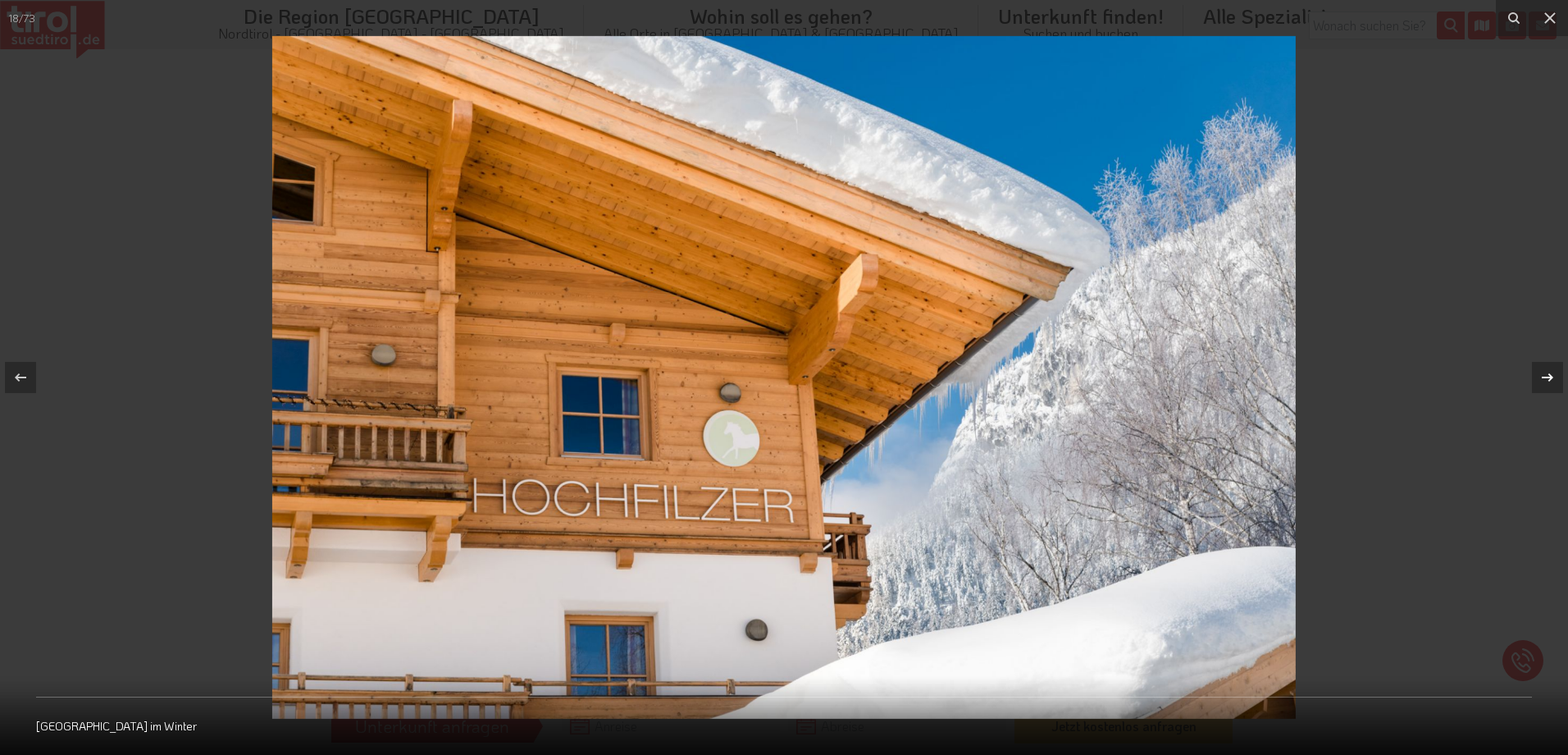
click at [1553, 371] on icon at bounding box center [1547, 377] width 19 height 19
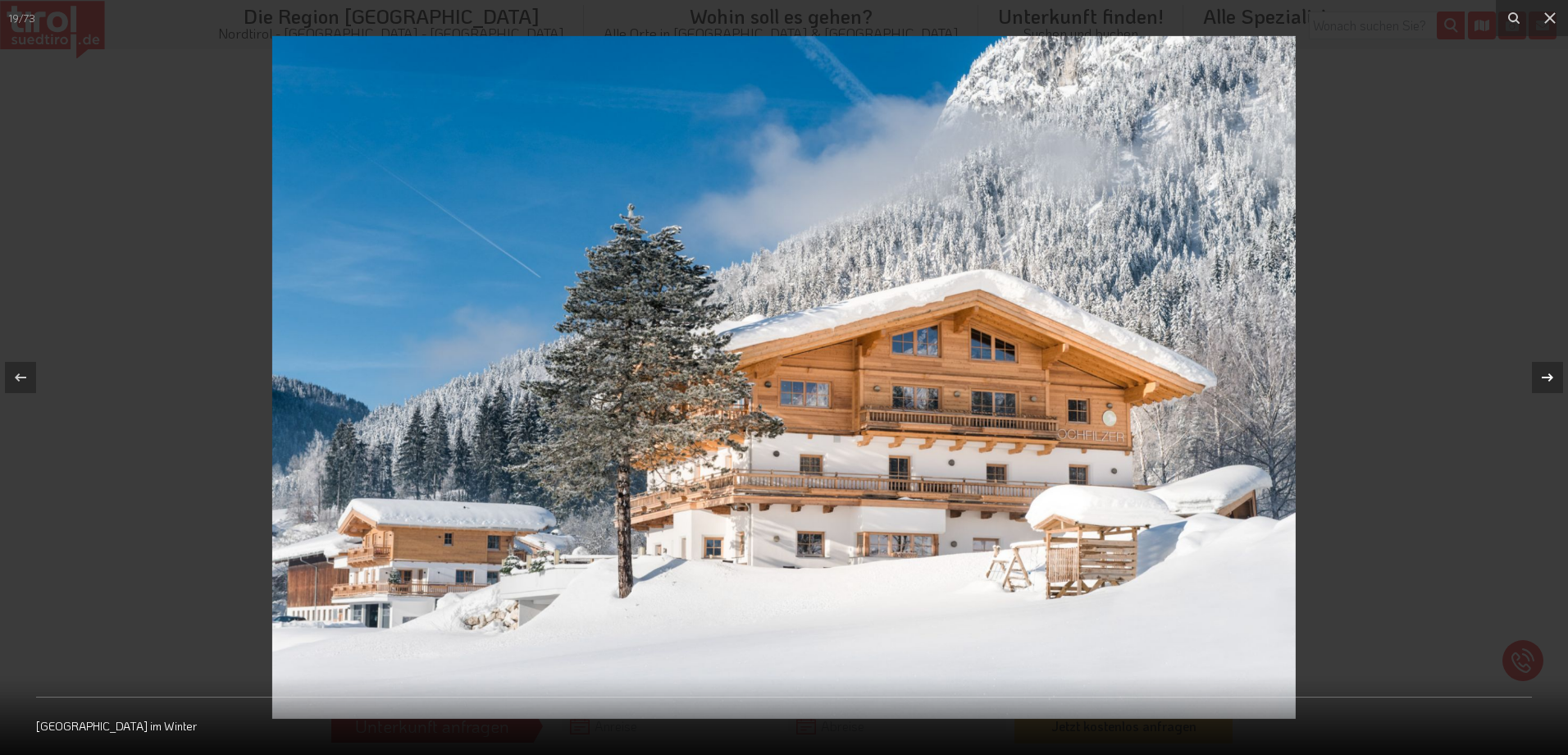
click at [1553, 371] on icon at bounding box center [1547, 377] width 19 height 19
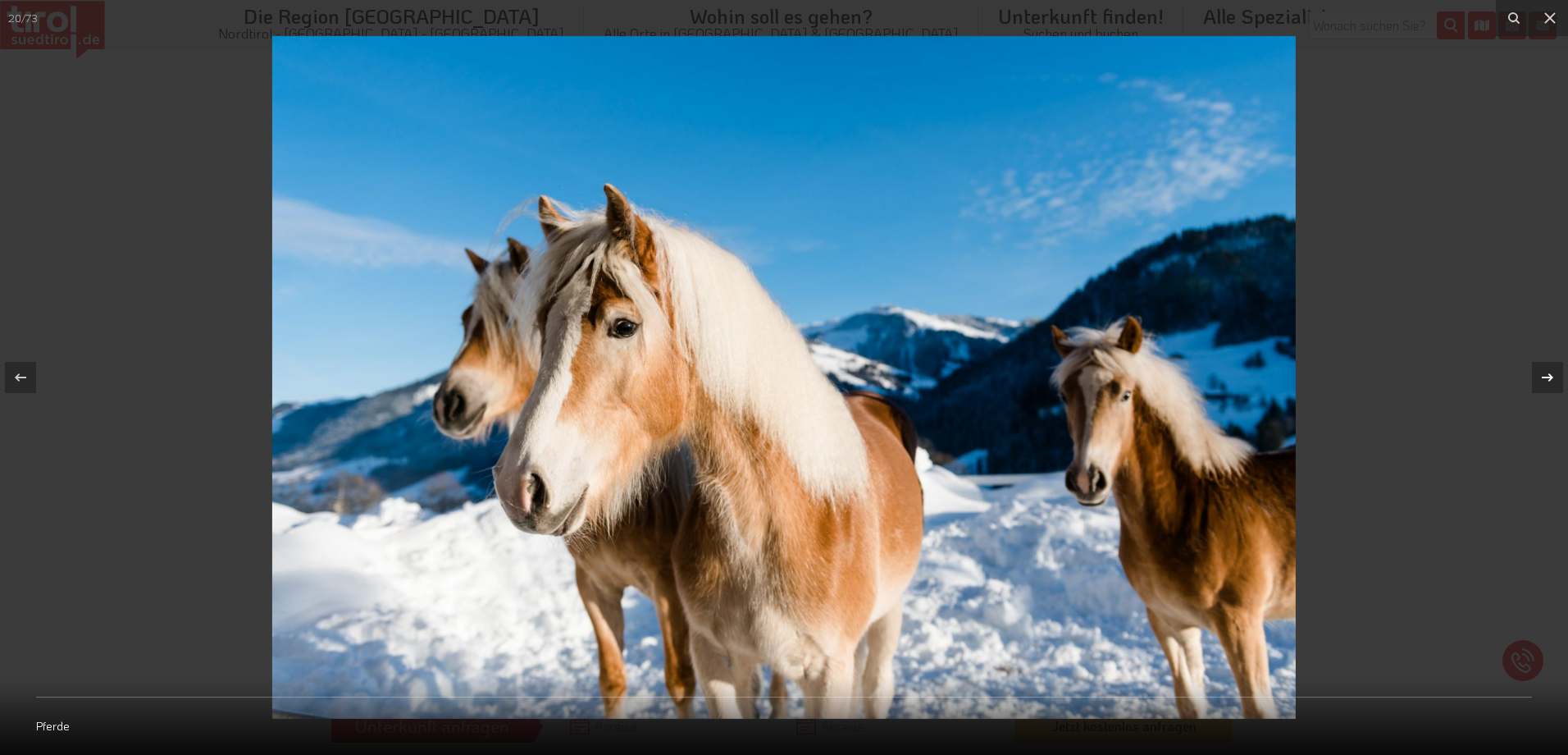
click at [1553, 371] on icon at bounding box center [1547, 377] width 19 height 19
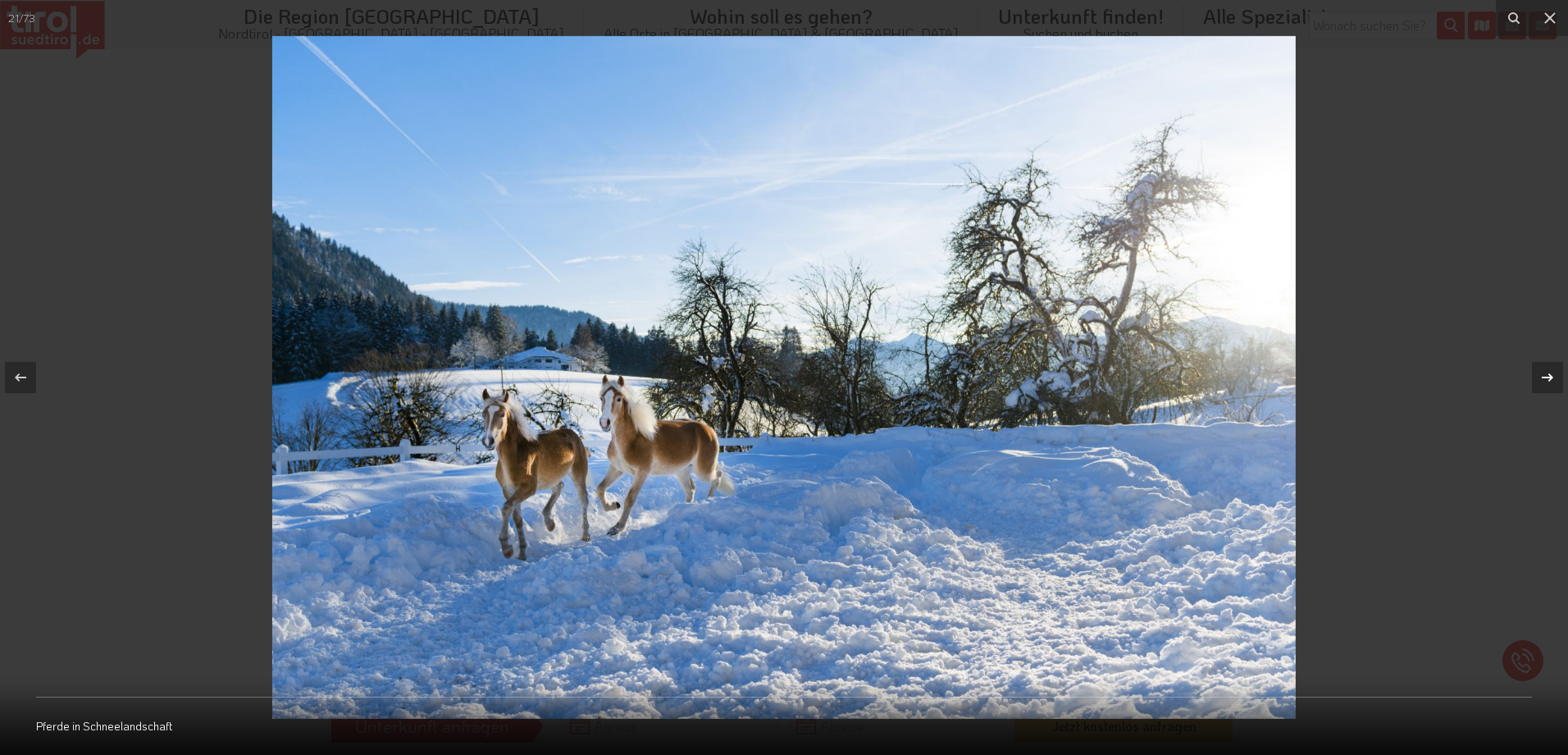
click at [1553, 371] on icon at bounding box center [1547, 377] width 19 height 19
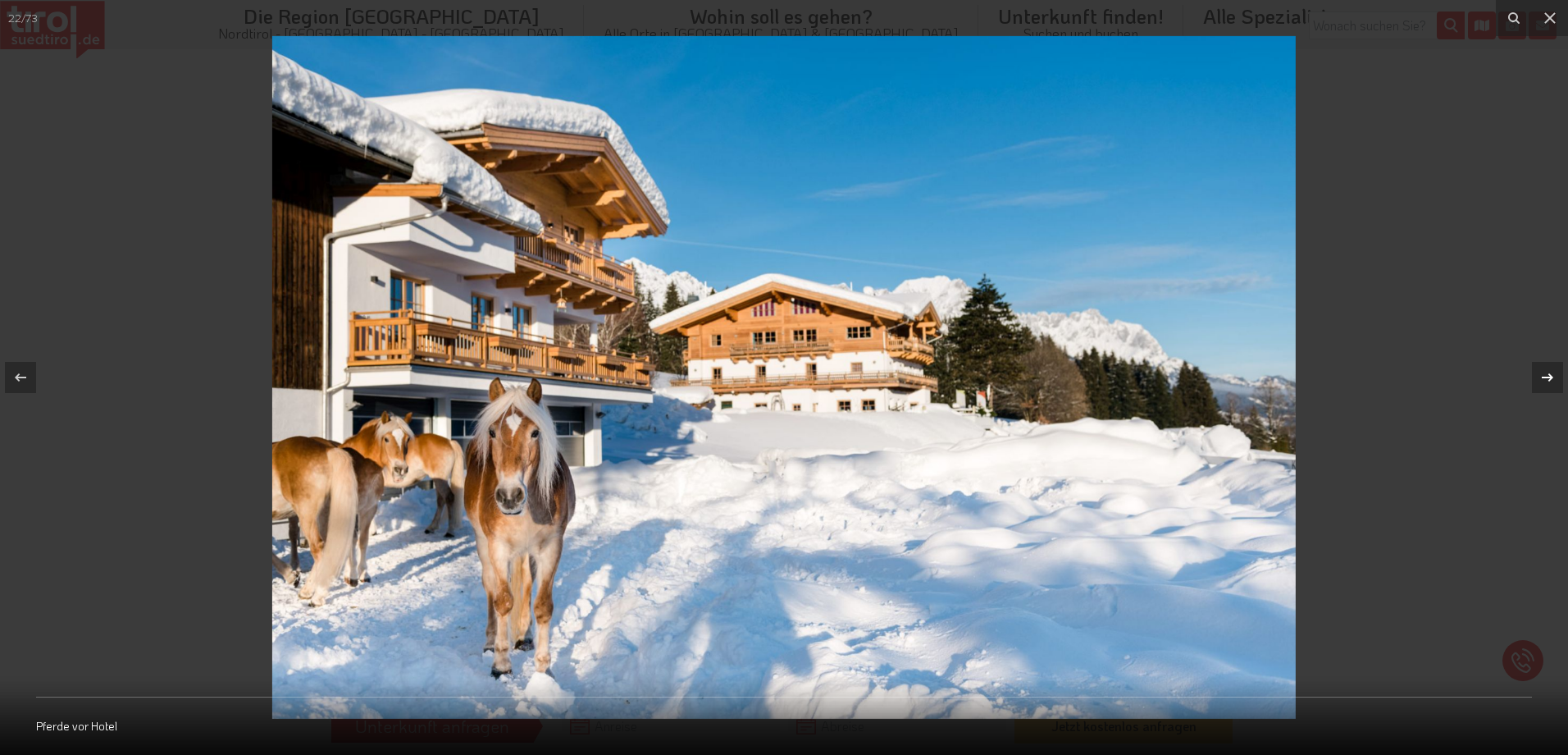
click at [1553, 371] on icon at bounding box center [1547, 377] width 19 height 19
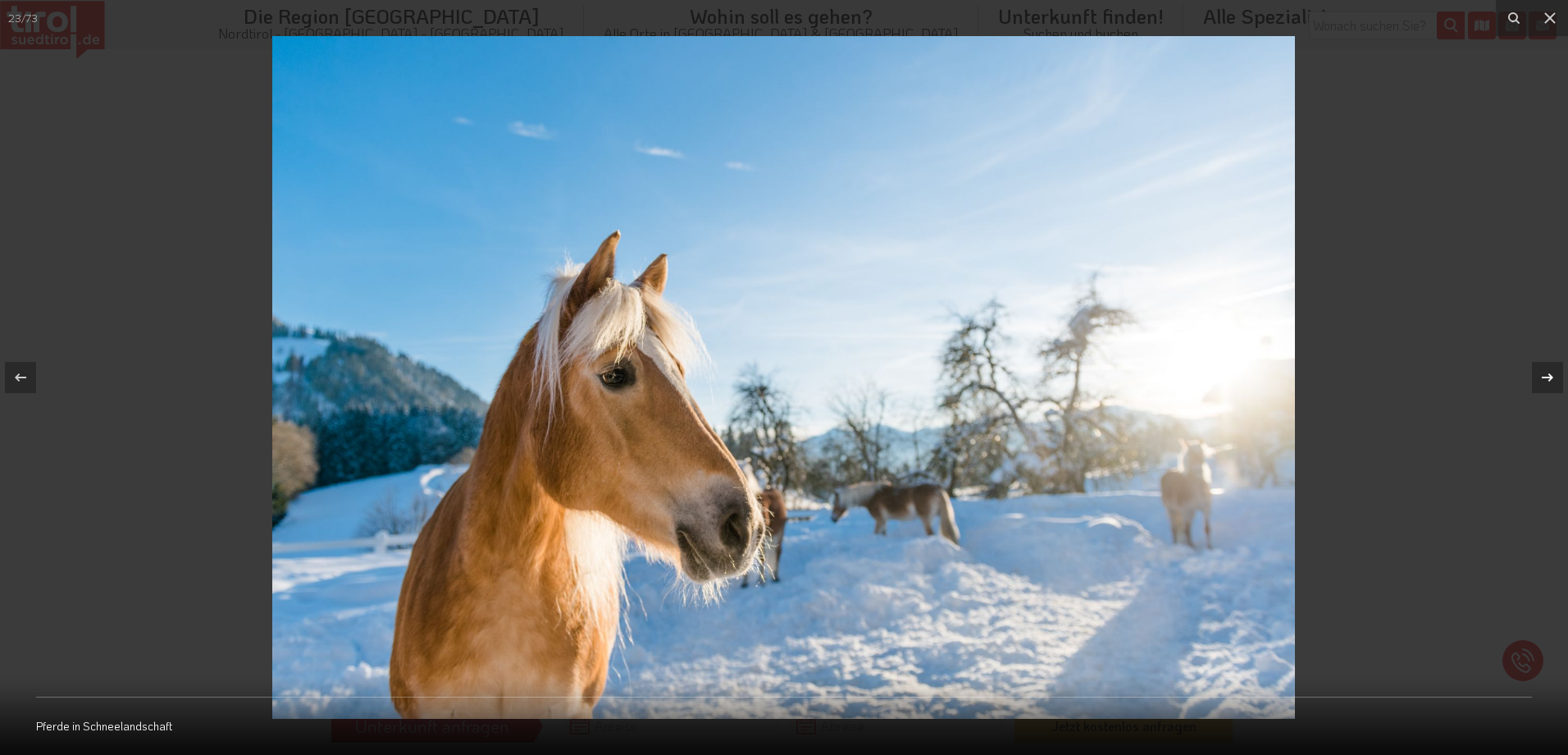
click at [1553, 371] on icon at bounding box center [1547, 377] width 19 height 19
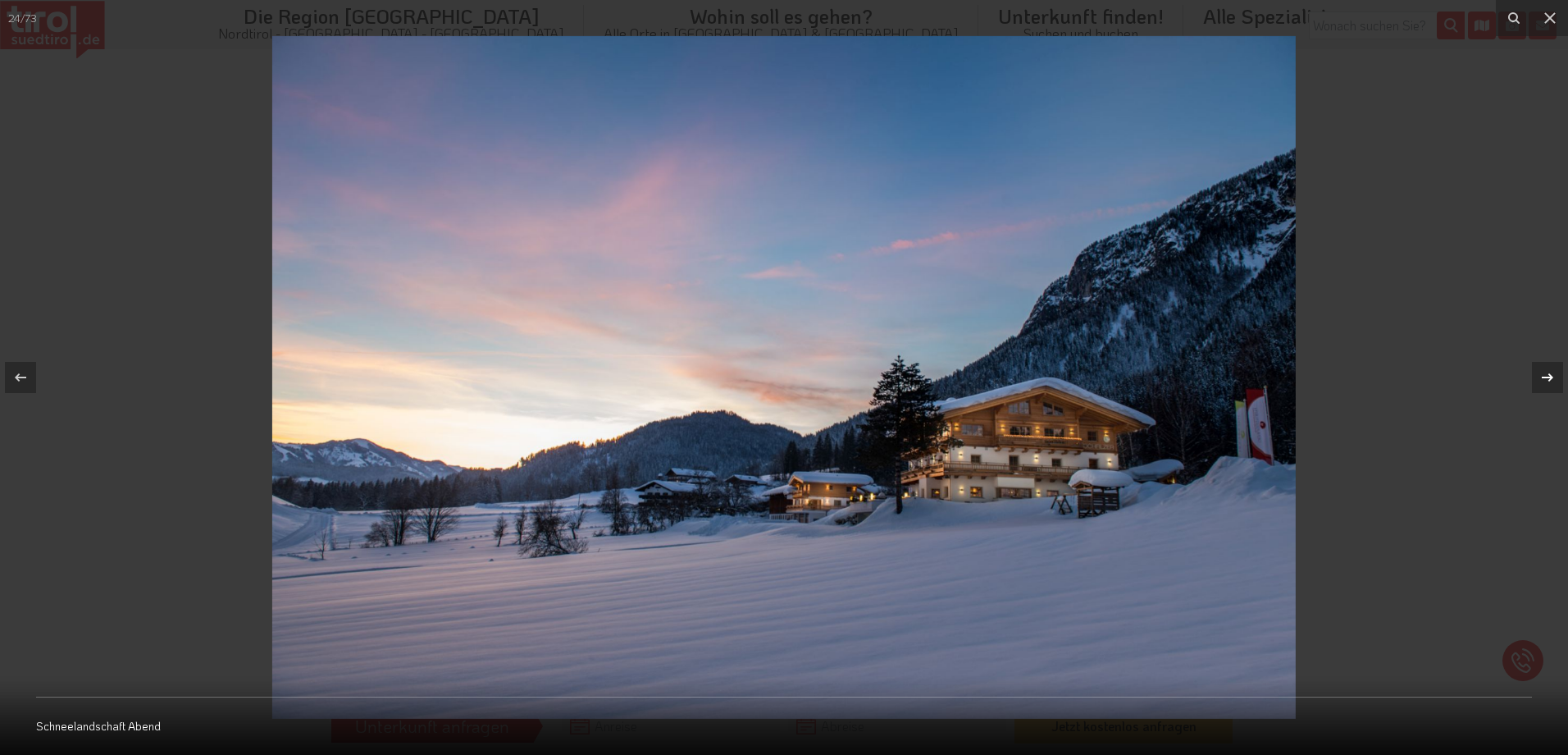
click at [1552, 371] on icon at bounding box center [1547, 377] width 19 height 19
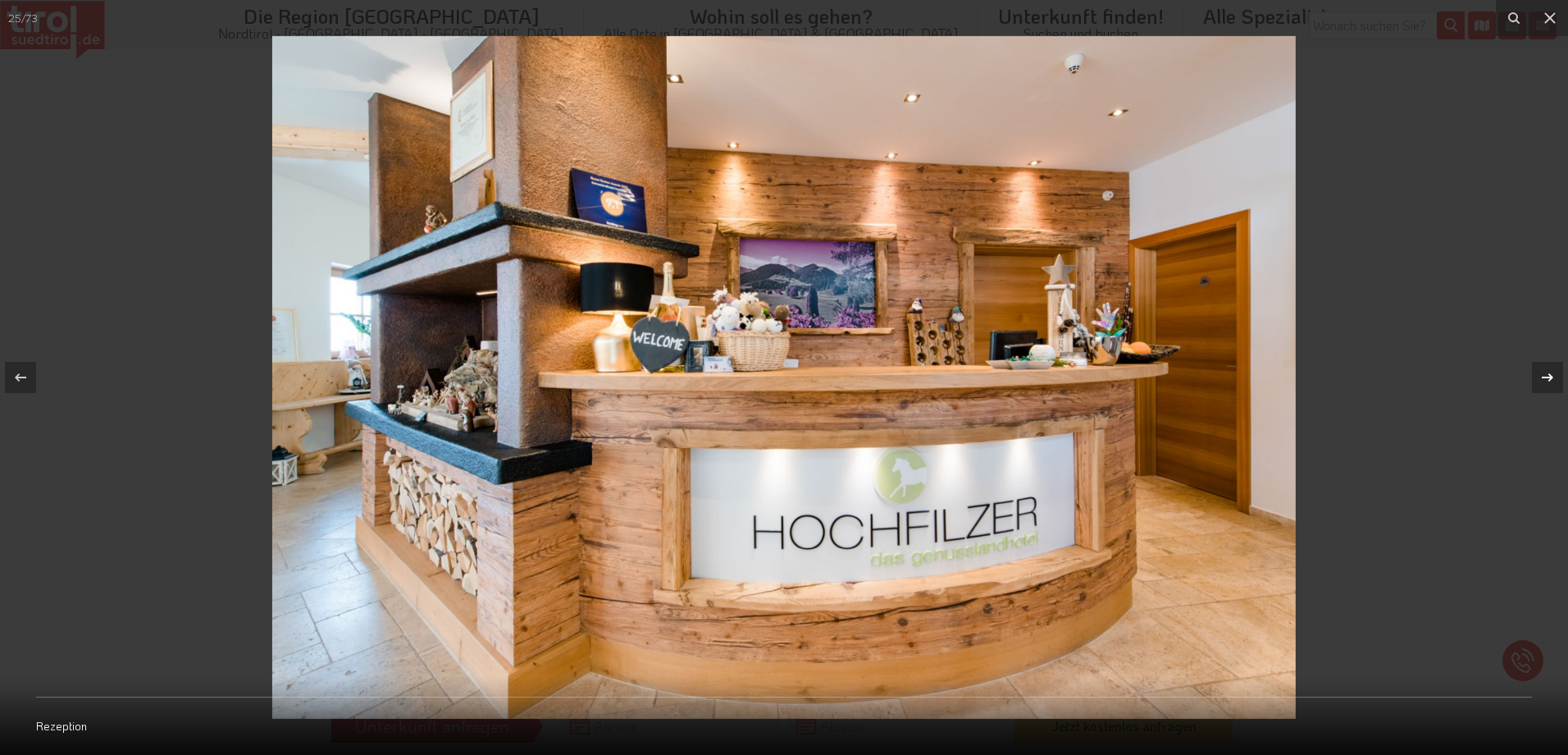
click at [1552, 371] on icon at bounding box center [1547, 377] width 19 height 19
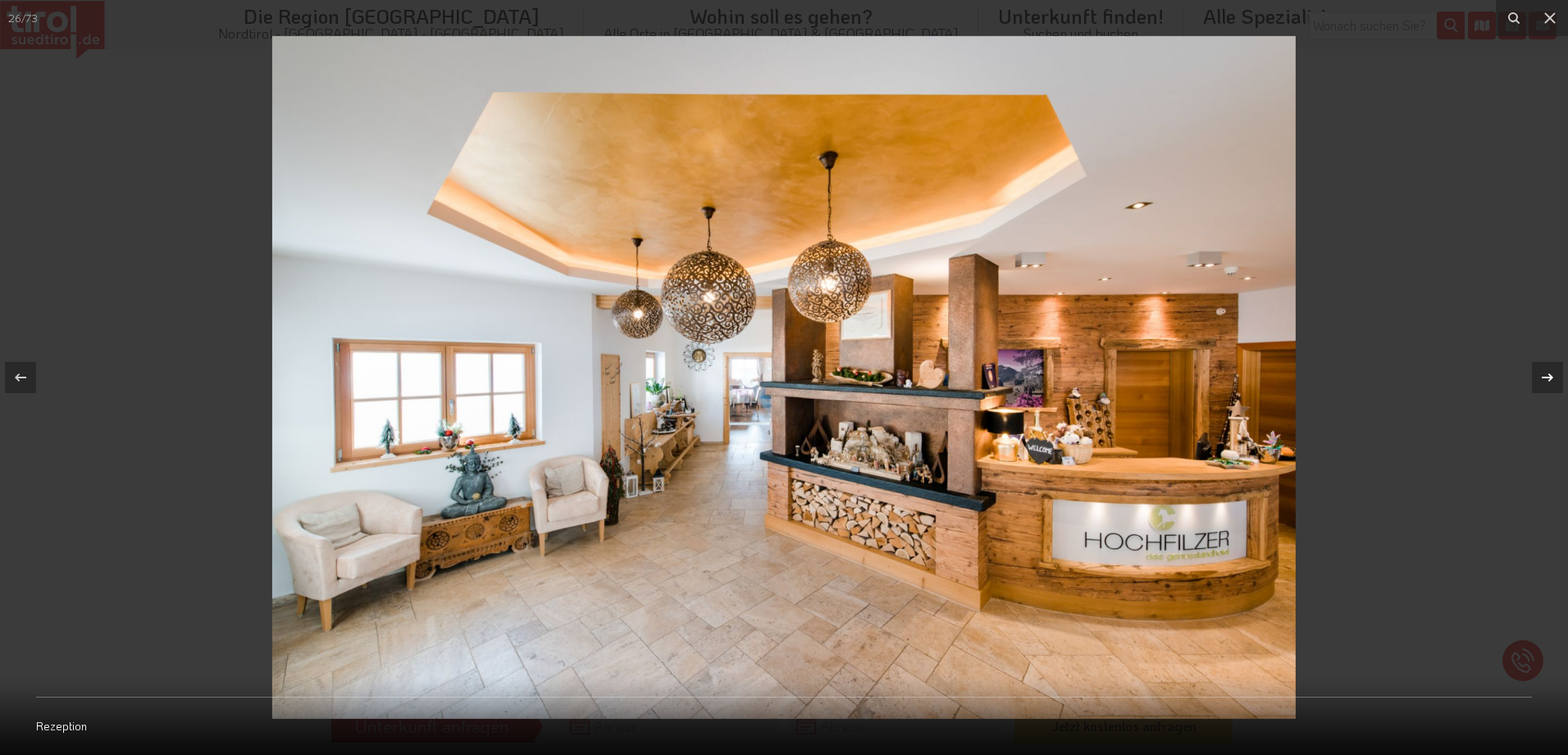
click at [1552, 371] on icon at bounding box center [1547, 377] width 19 height 19
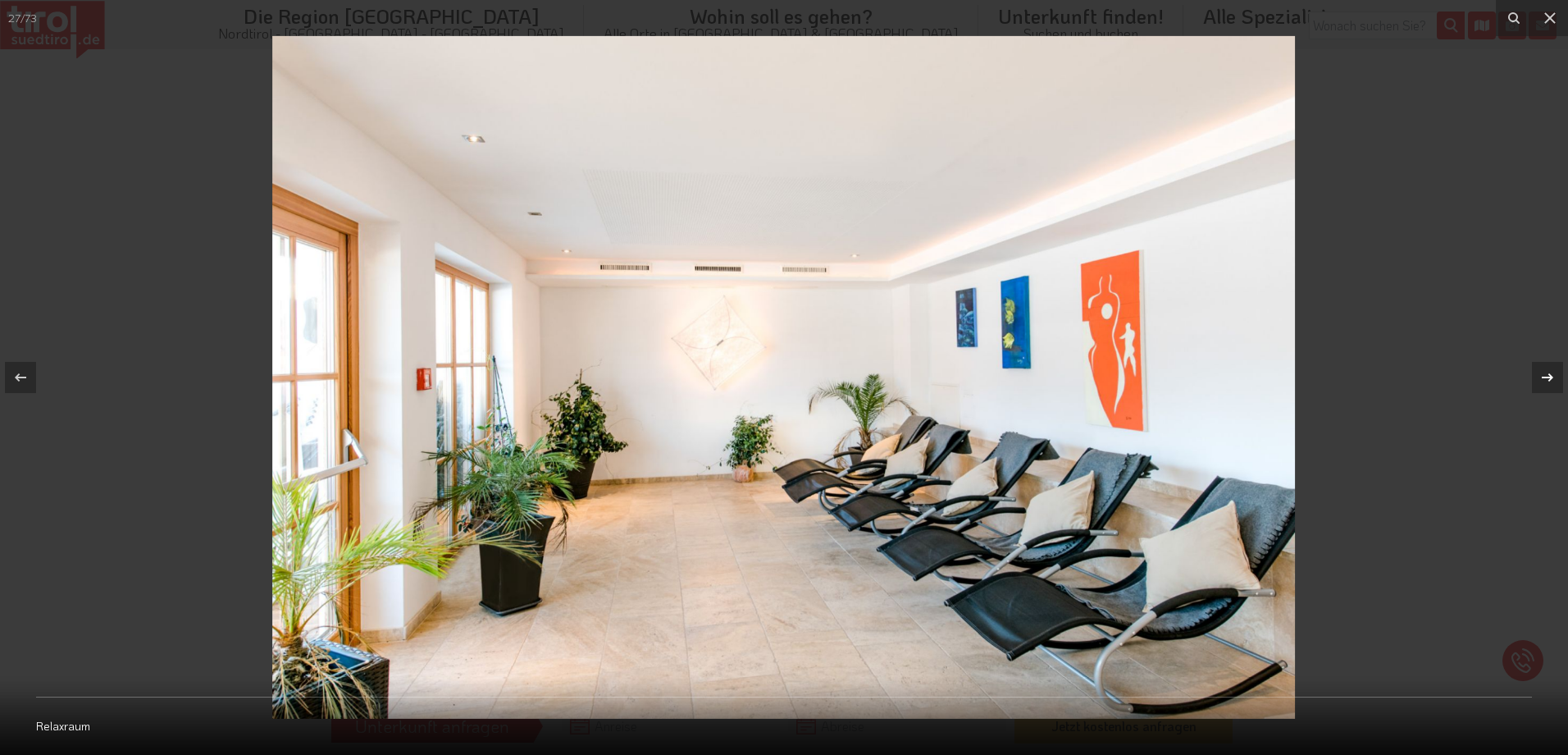
click at [1552, 371] on icon at bounding box center [1547, 377] width 19 height 19
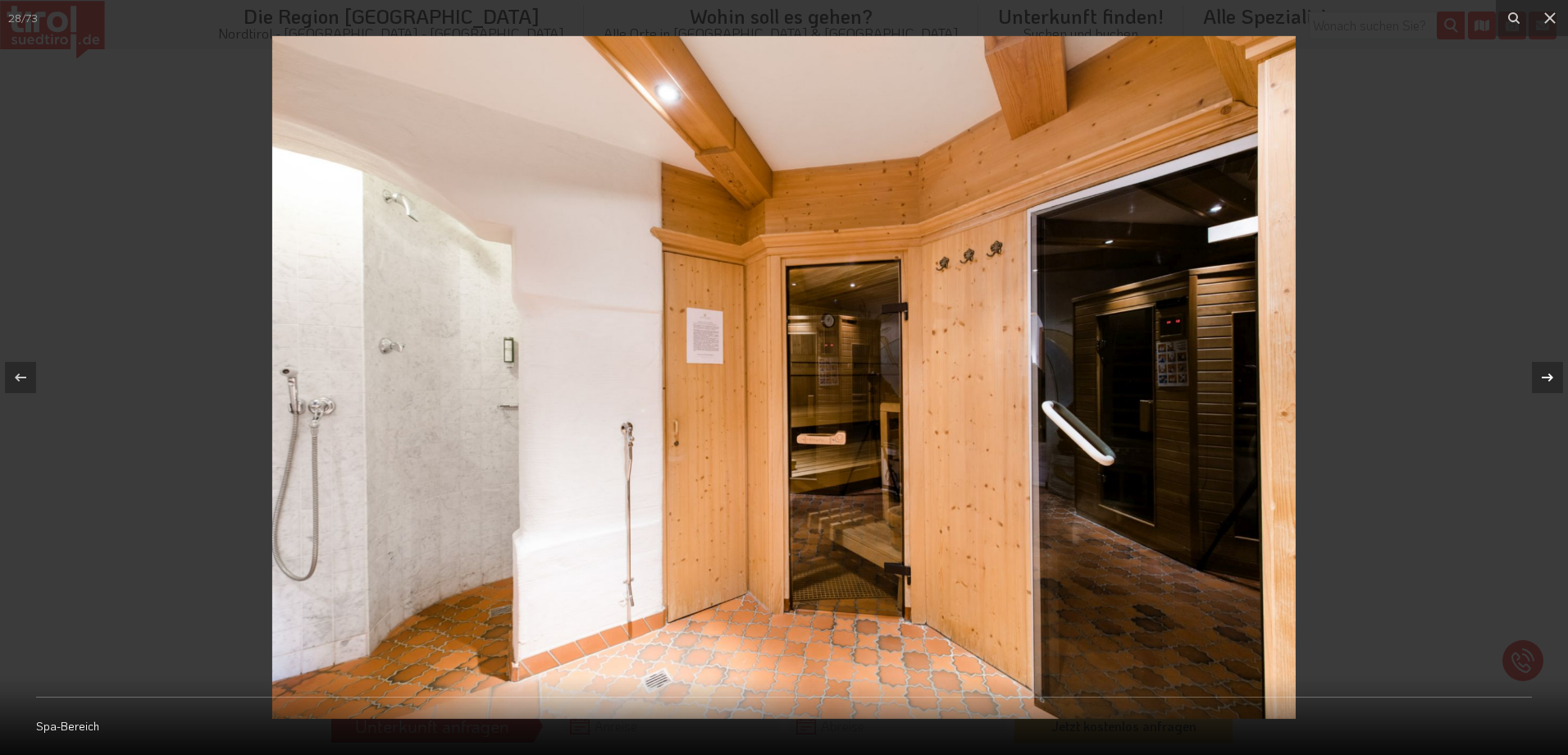
click at [1552, 371] on icon at bounding box center [1547, 377] width 19 height 19
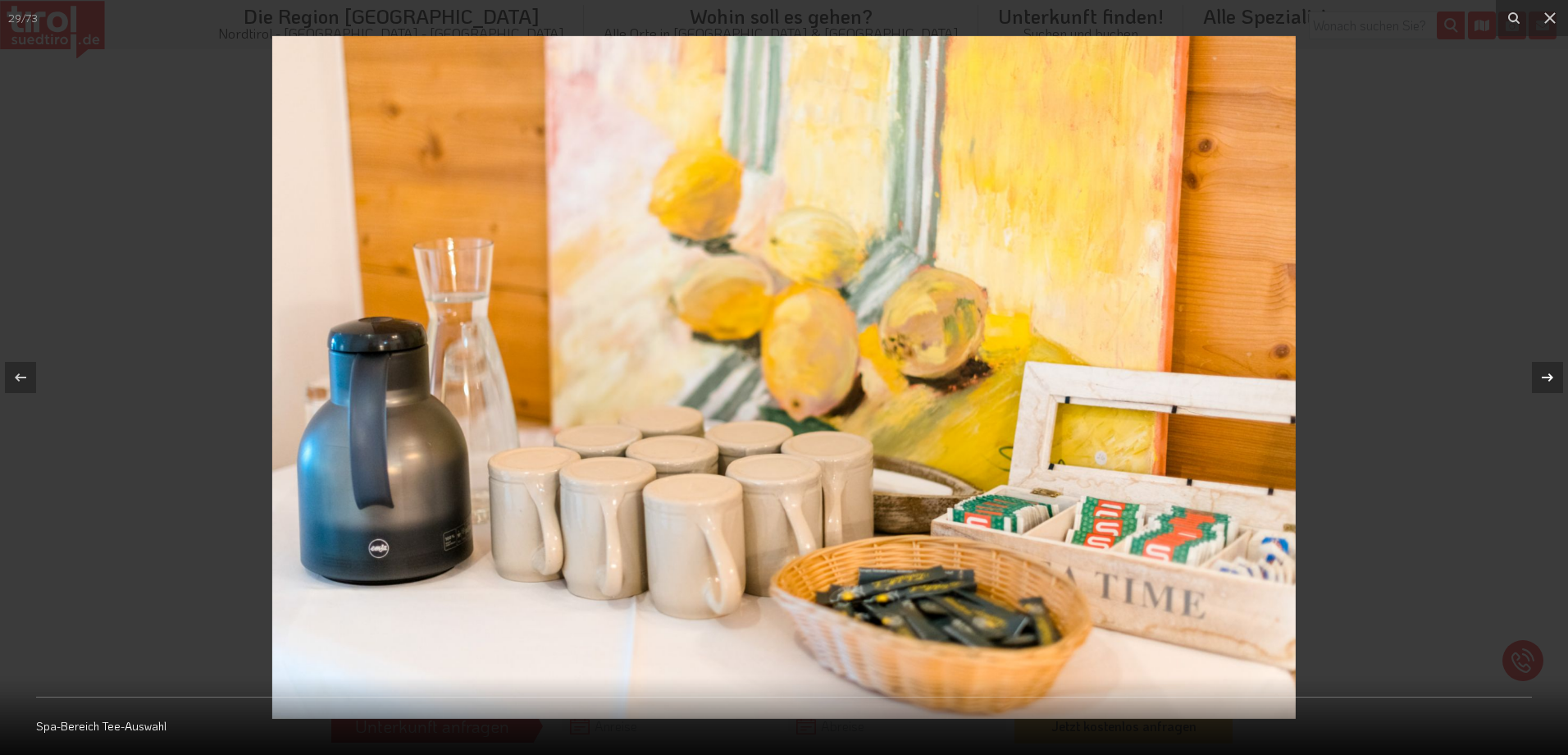
click at [1552, 371] on icon at bounding box center [1547, 377] width 19 height 19
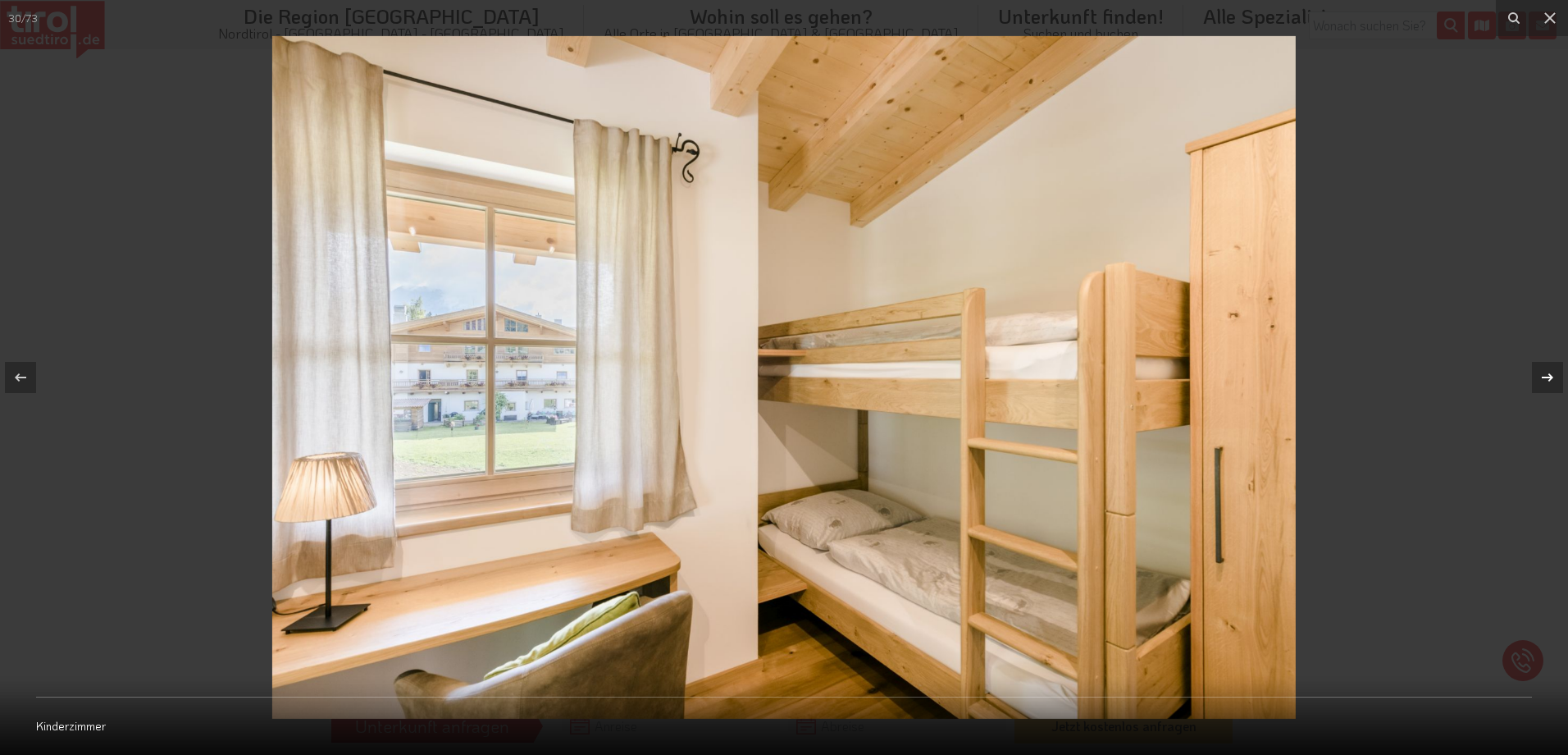
click at [1552, 371] on icon at bounding box center [1547, 377] width 19 height 19
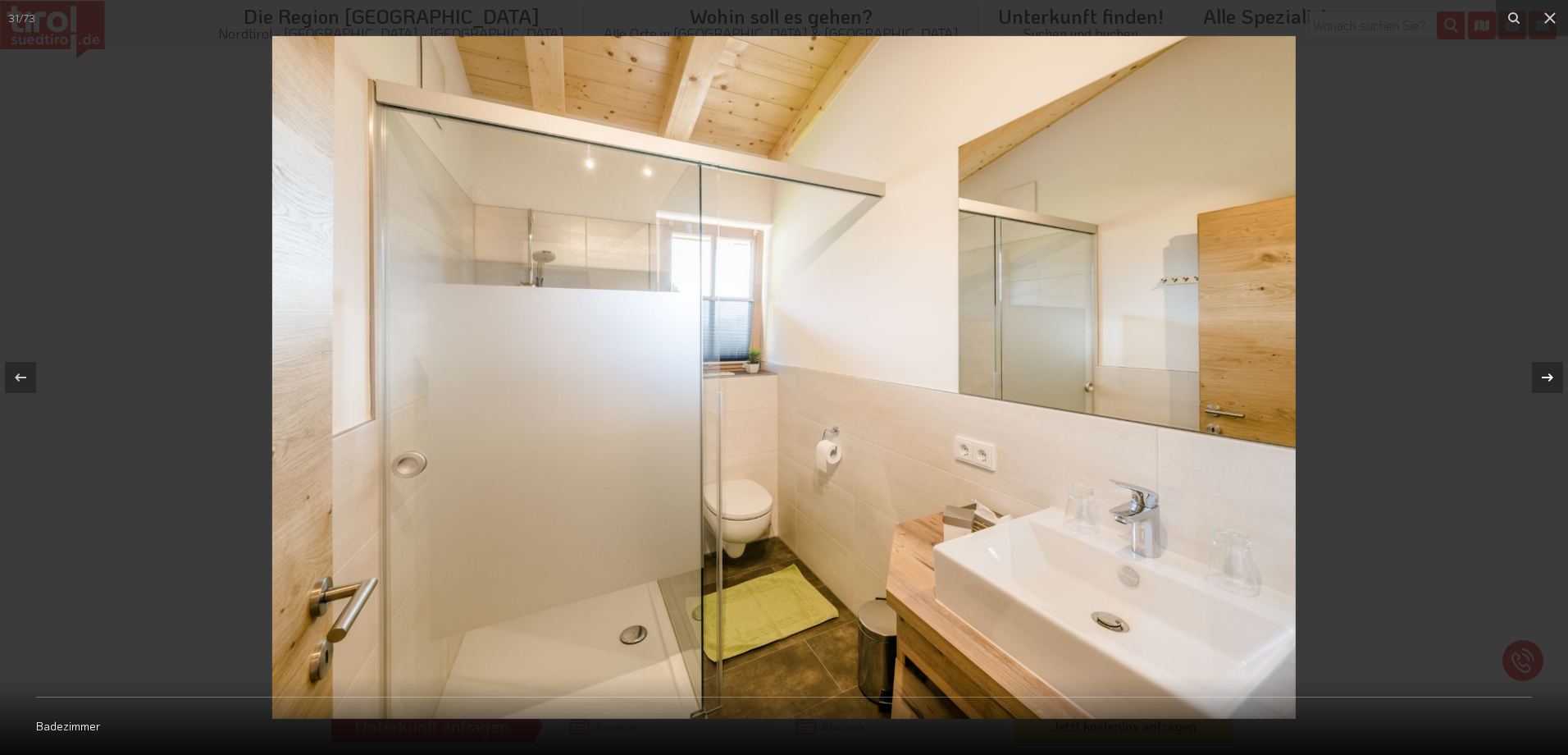
click at [1552, 371] on icon at bounding box center [1547, 377] width 19 height 19
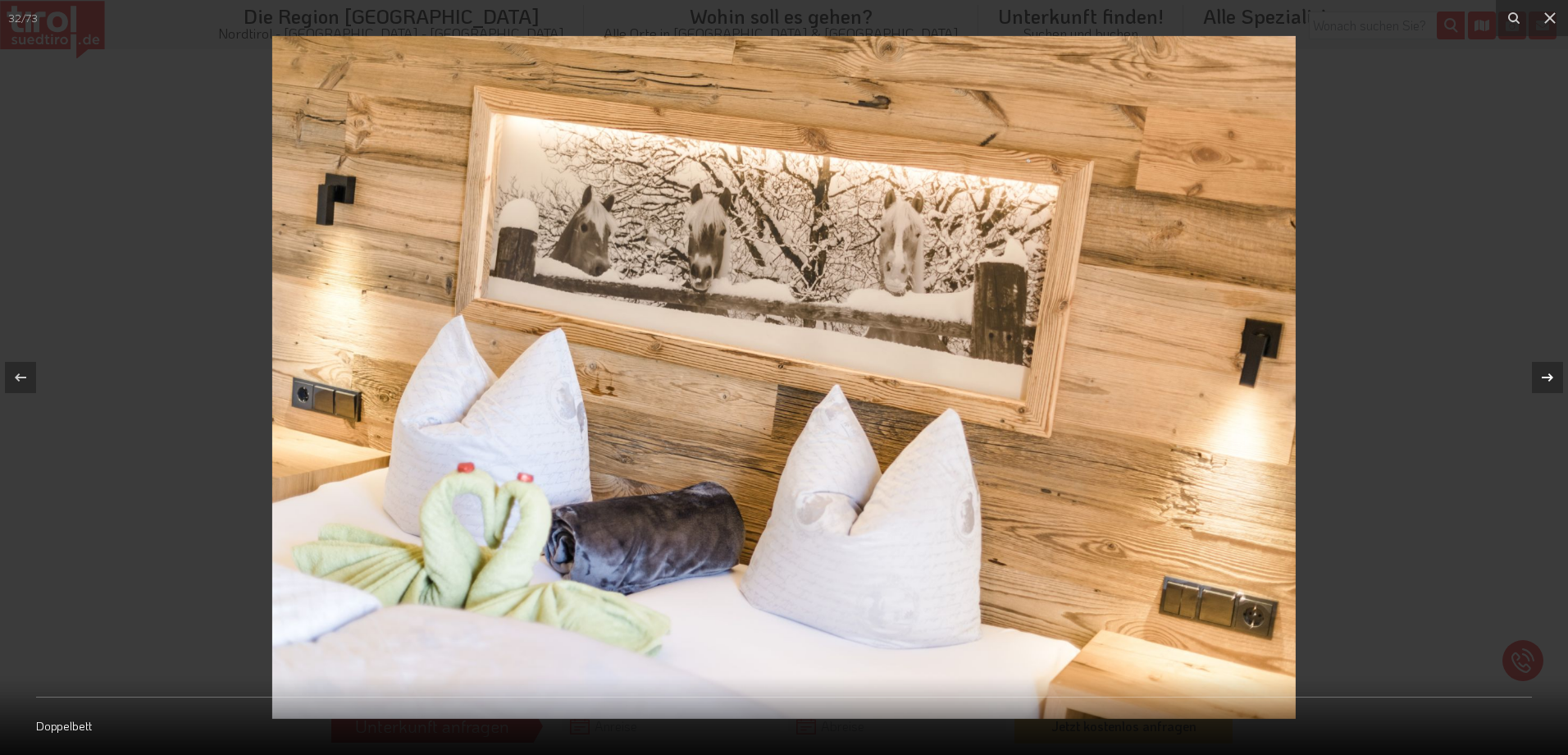
click at [1552, 371] on icon at bounding box center [1547, 377] width 19 height 19
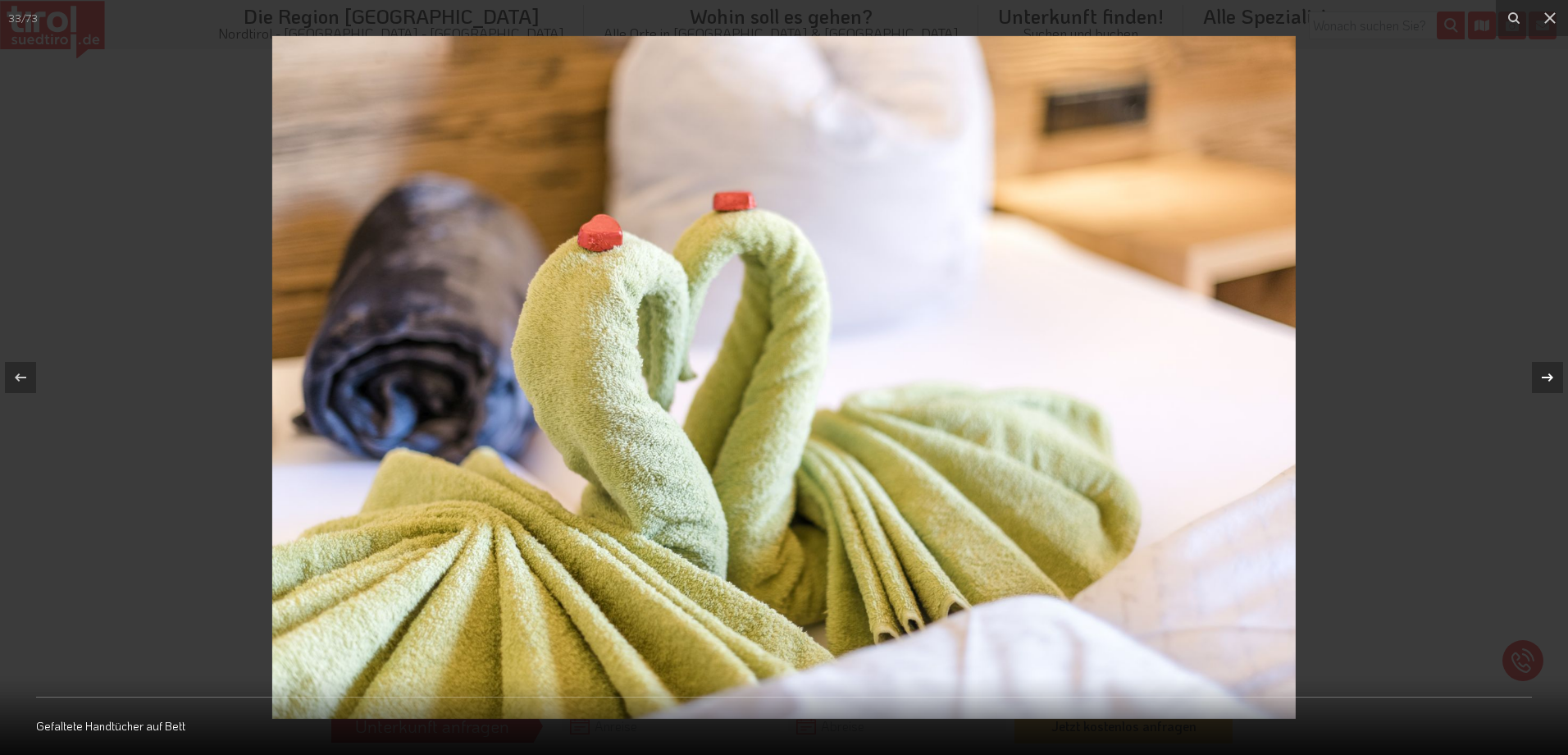
click at [1552, 371] on icon at bounding box center [1547, 377] width 19 height 19
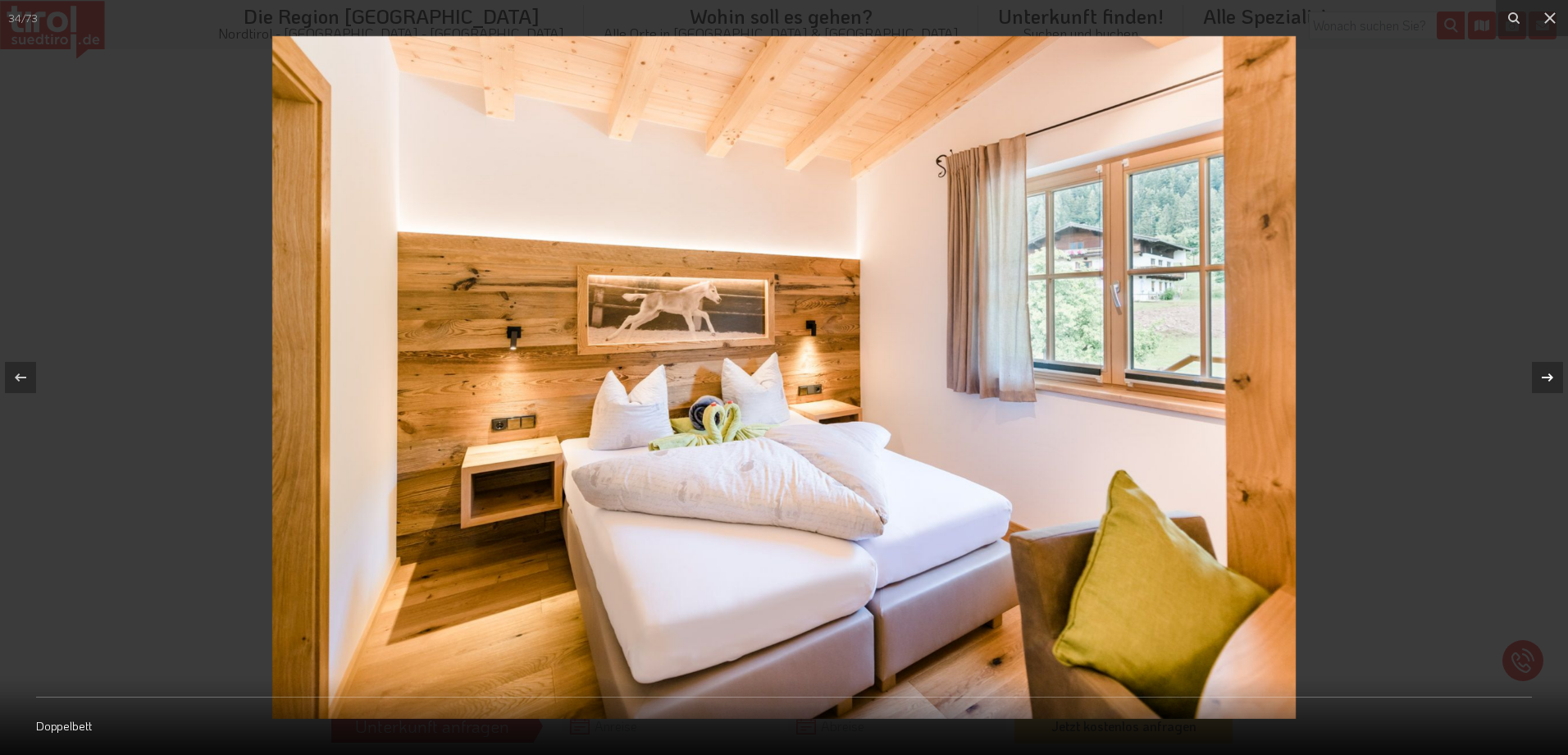
click at [1552, 371] on icon at bounding box center [1547, 377] width 19 height 19
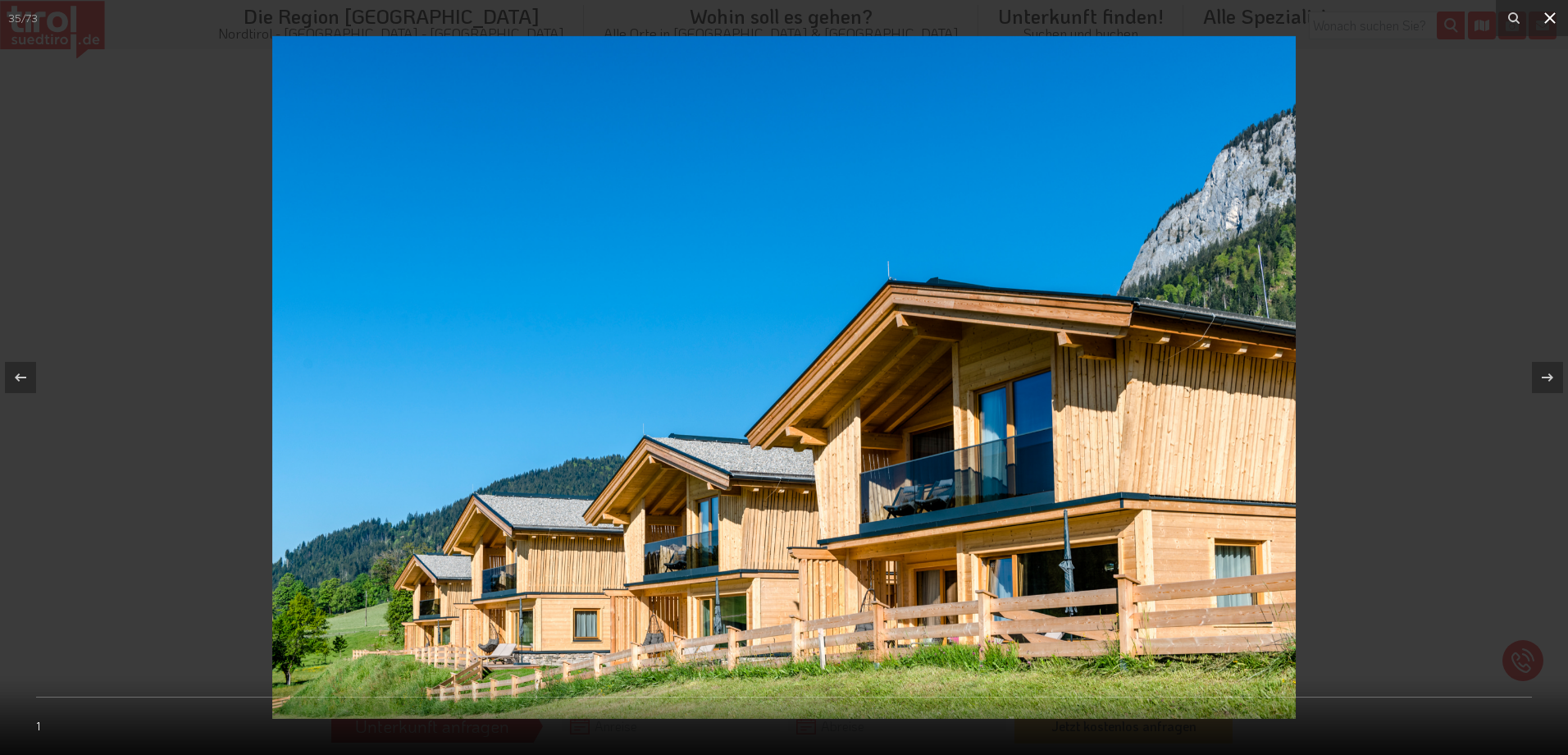
click at [1552, 16] on icon at bounding box center [1550, 19] width 12 height 12
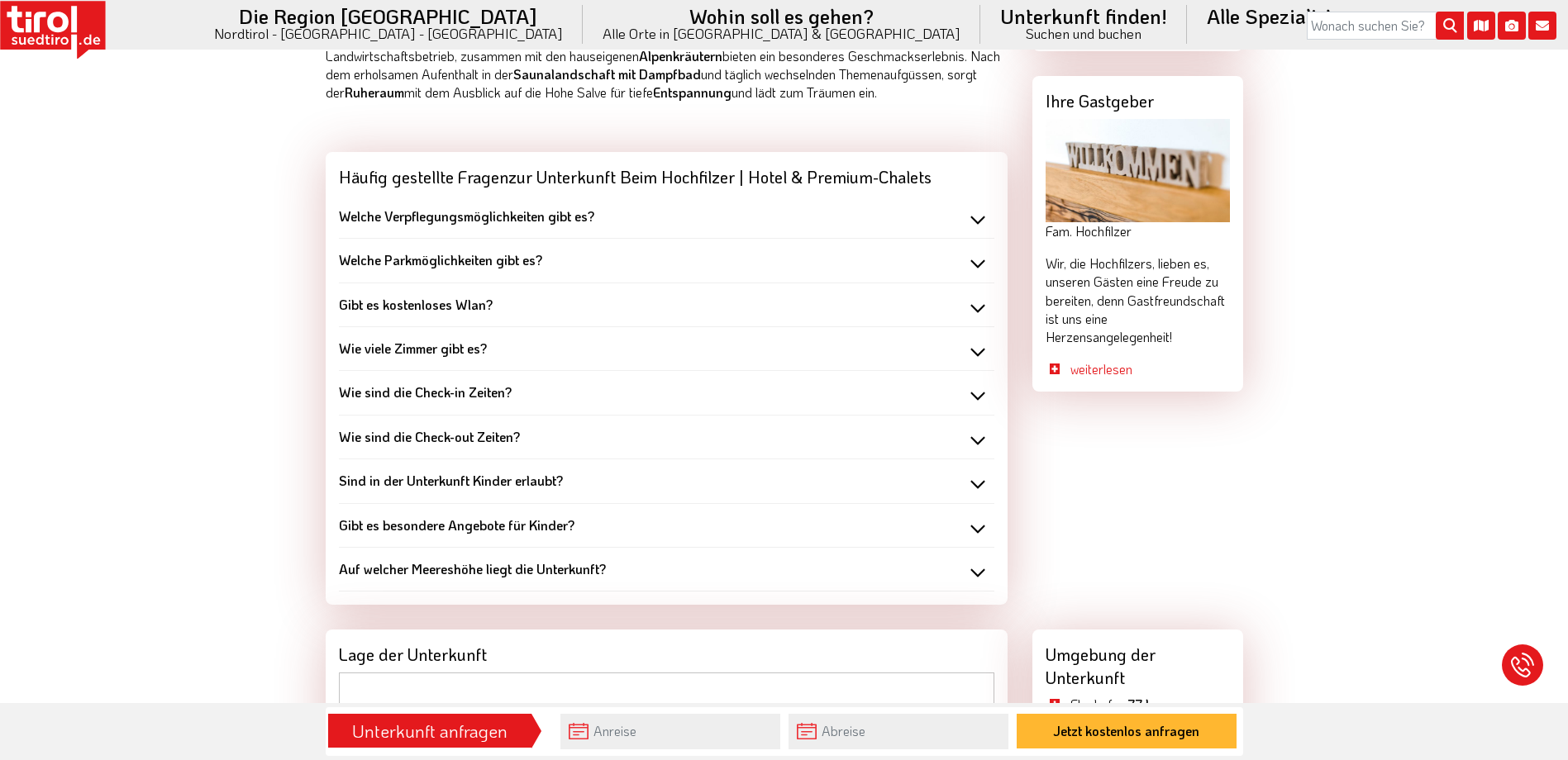
scroll to position [1487, 0]
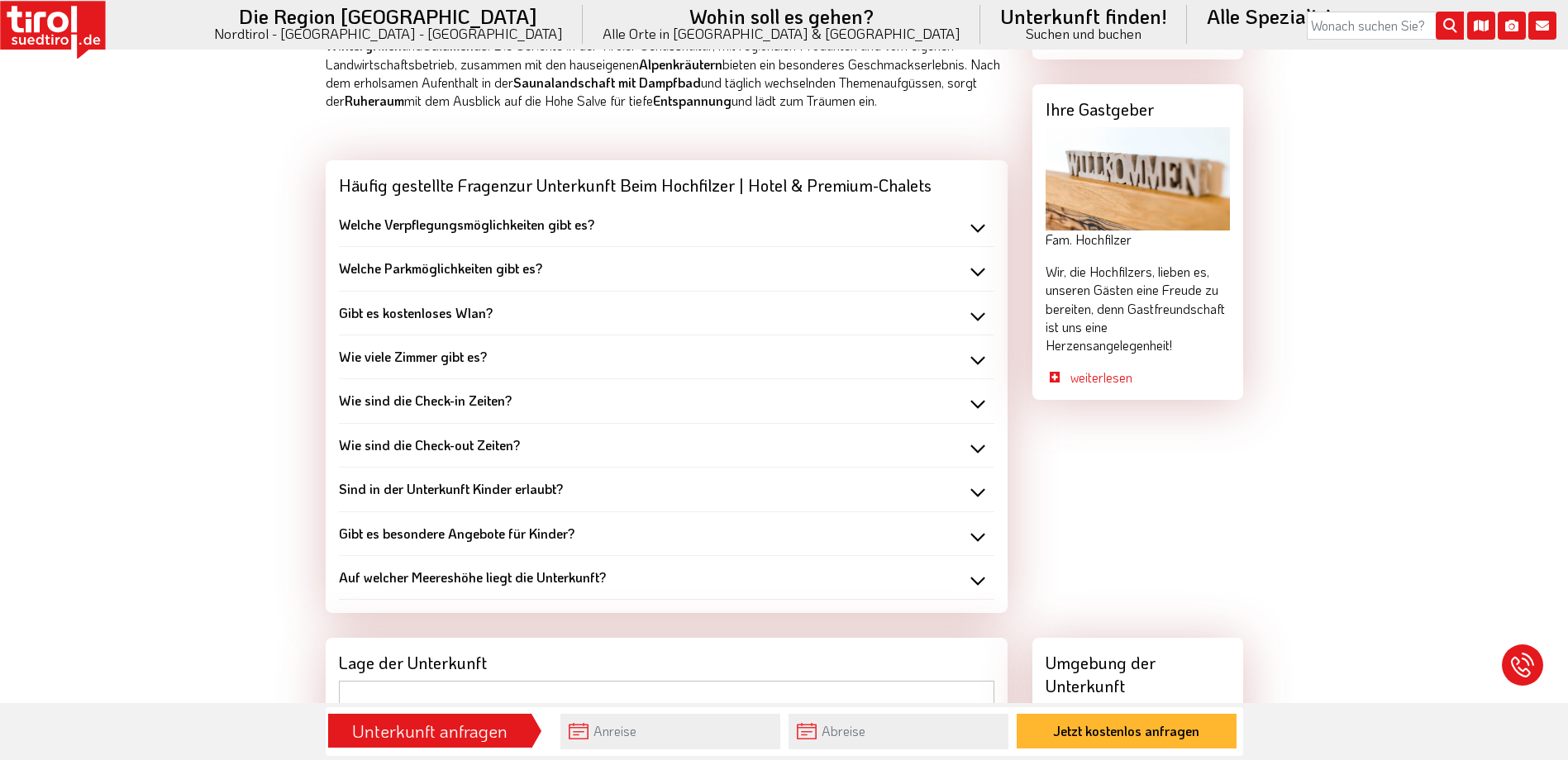
click at [977, 215] on div "Welche Verpflegungsmöglichkeiten gibt es?" at bounding box center [666, 224] width 655 height 18
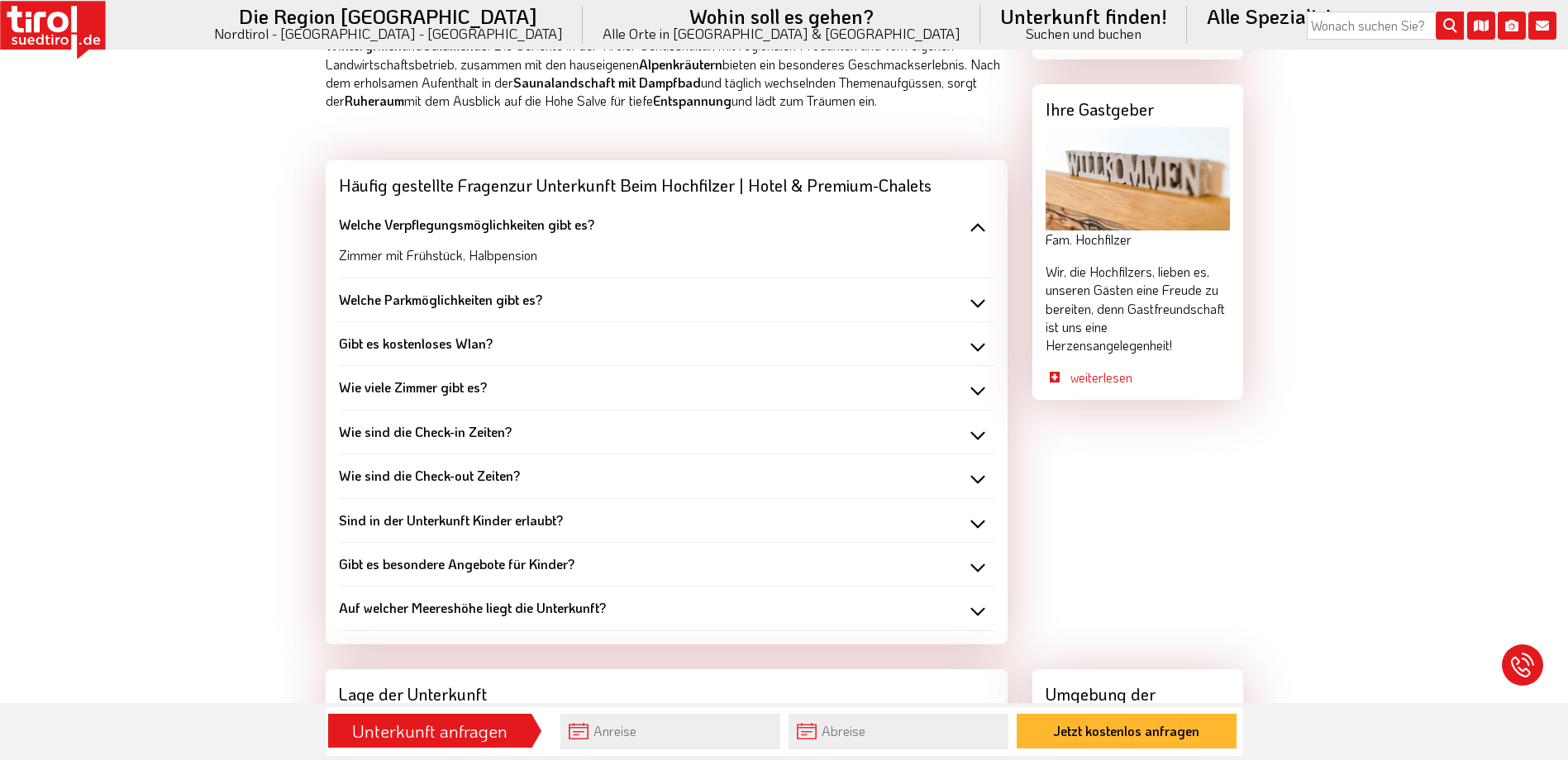
click at [977, 215] on div "Welche Verpflegungsmöglichkeiten gibt es?" at bounding box center [666, 224] width 655 height 18
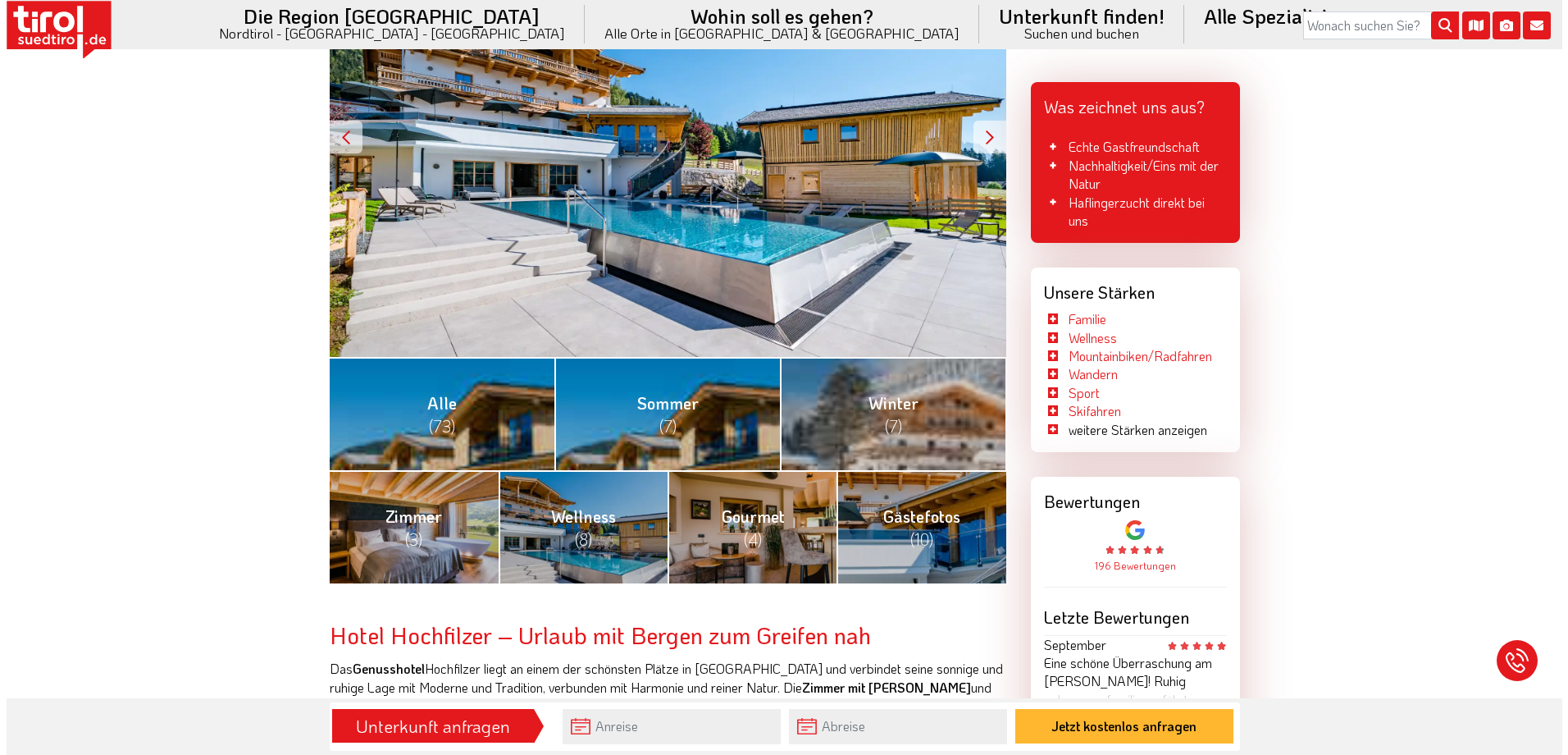
scroll to position [410, 0]
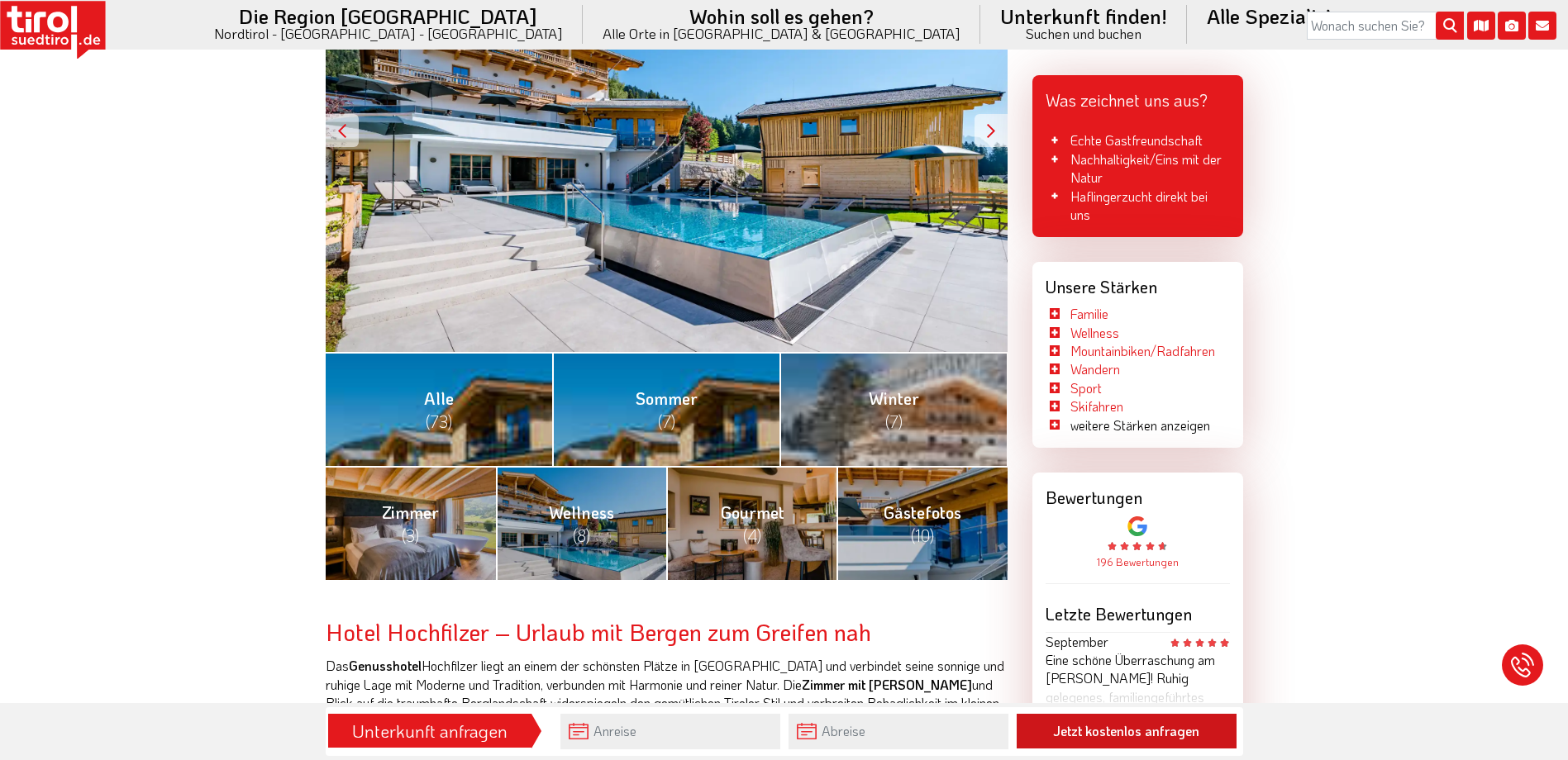
click at [1118, 727] on button "Jetzt kostenlos anfragen" at bounding box center [1126, 731] width 220 height 35
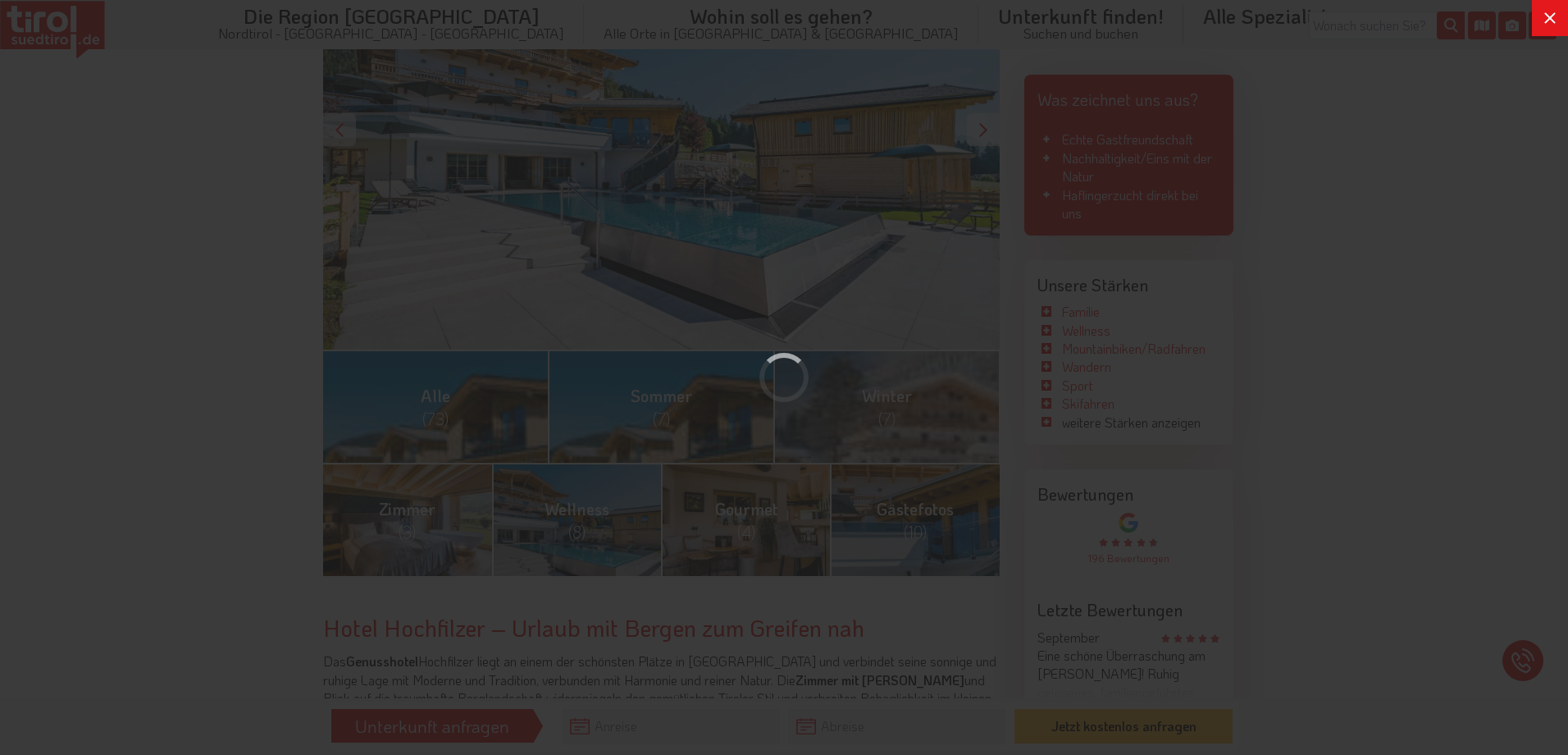
scroll to position [0, 0]
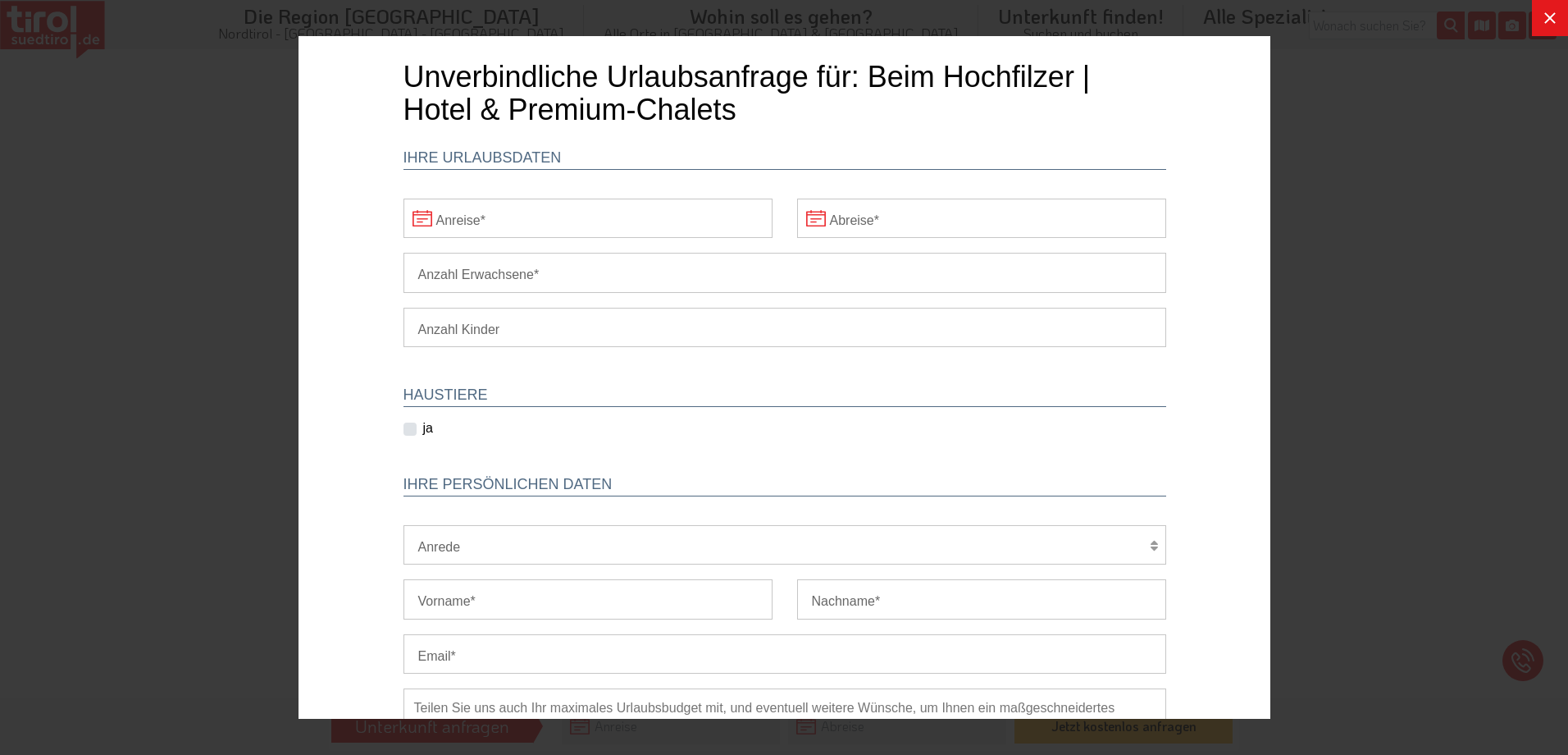
click at [532, 224] on input "Anreise" at bounding box center [587, 218] width 369 height 40
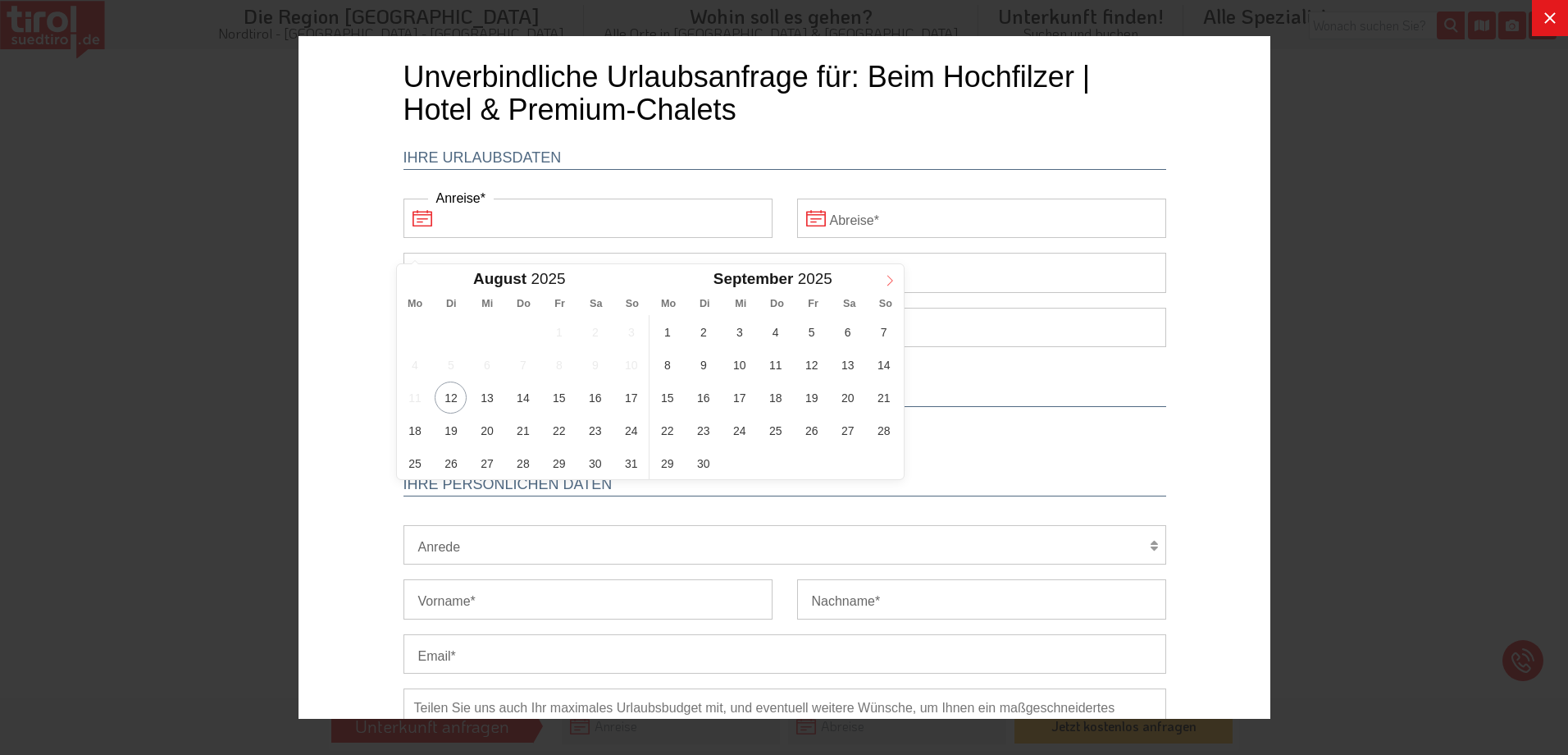
click at [883, 278] on icon at bounding box center [889, 281] width 12 height 12
click at [884, 277] on icon at bounding box center [889, 281] width 12 height 12
click at [885, 276] on icon at bounding box center [889, 281] width 12 height 12
type input "2026"
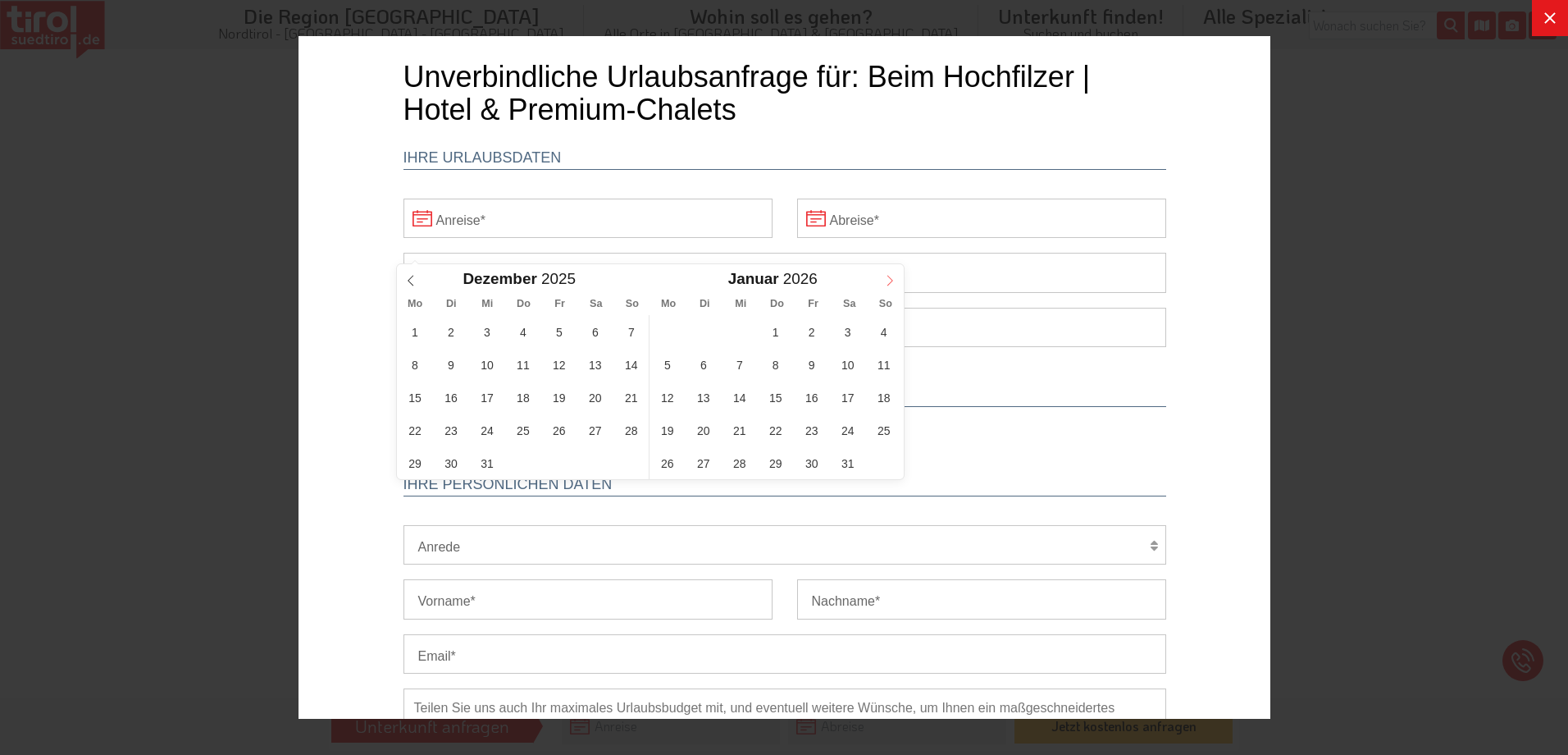
click at [885, 276] on icon at bounding box center [889, 281] width 12 height 12
type input "2026"
click at [885, 276] on icon at bounding box center [889, 281] width 12 height 12
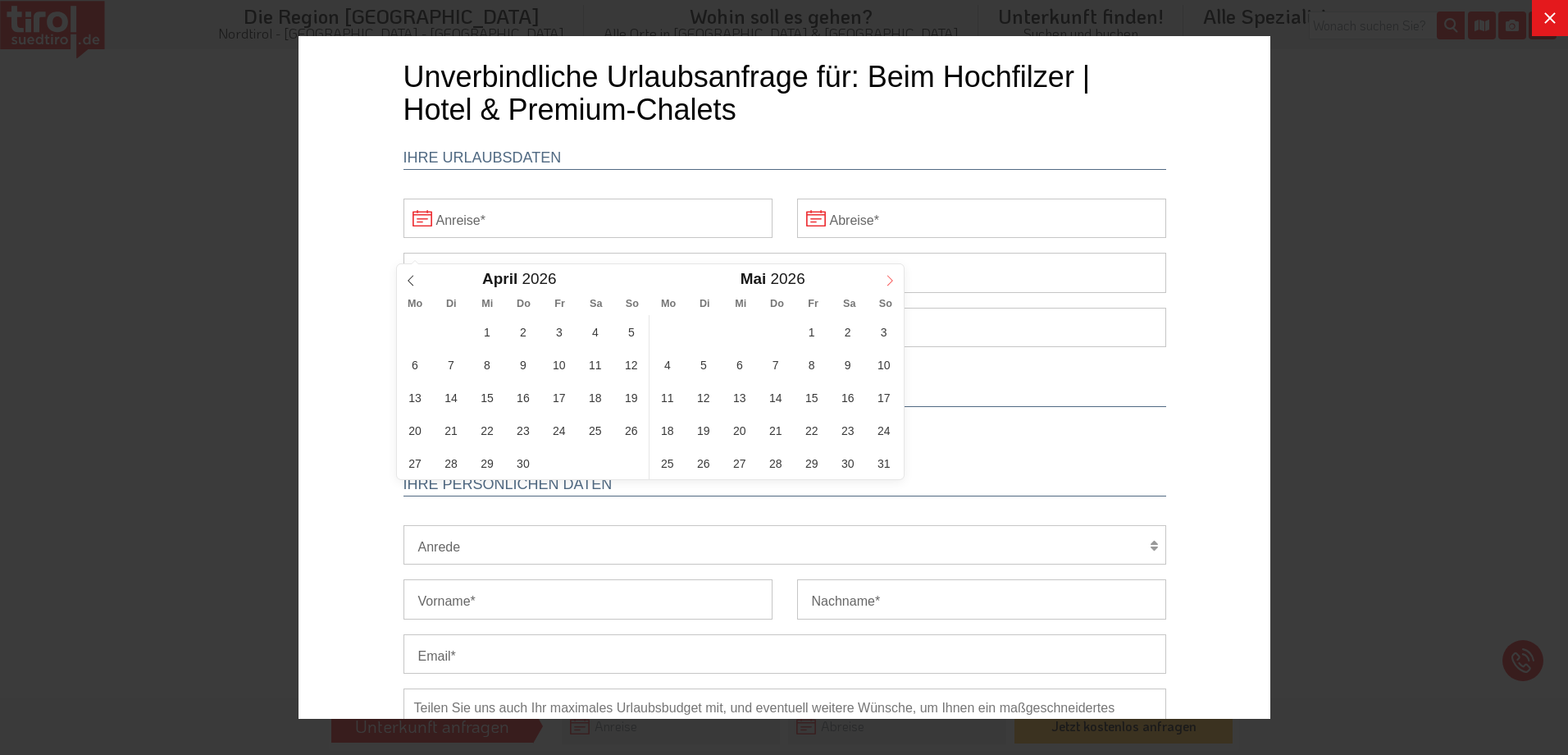
click at [885, 276] on icon at bounding box center [889, 281] width 12 height 12
click at [880, 335] on span "5" at bounding box center [883, 332] width 32 height 32
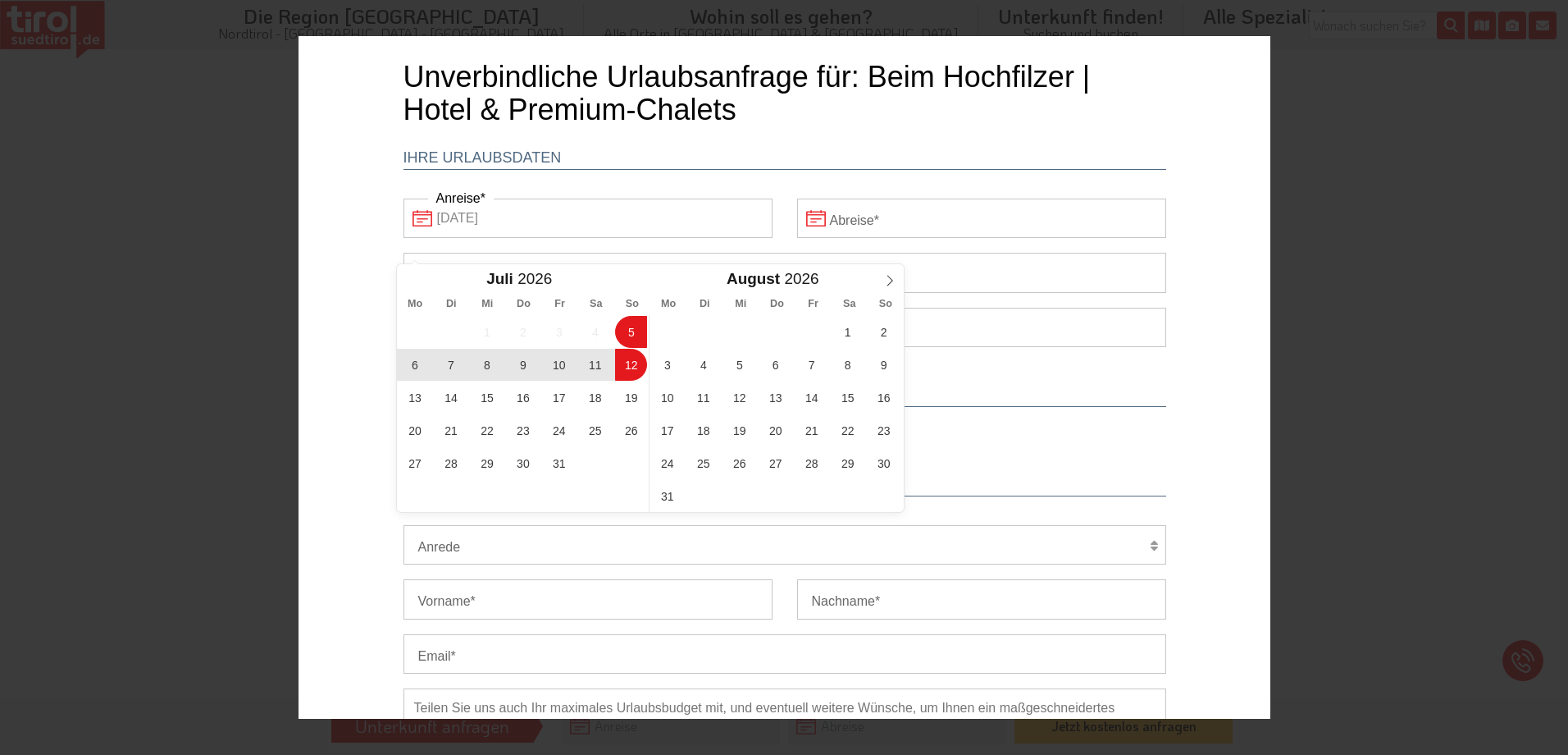
click at [634, 366] on span "12" at bounding box center [631, 365] width 32 height 32
type input "05-07-2026"
type input "12-07-2026"
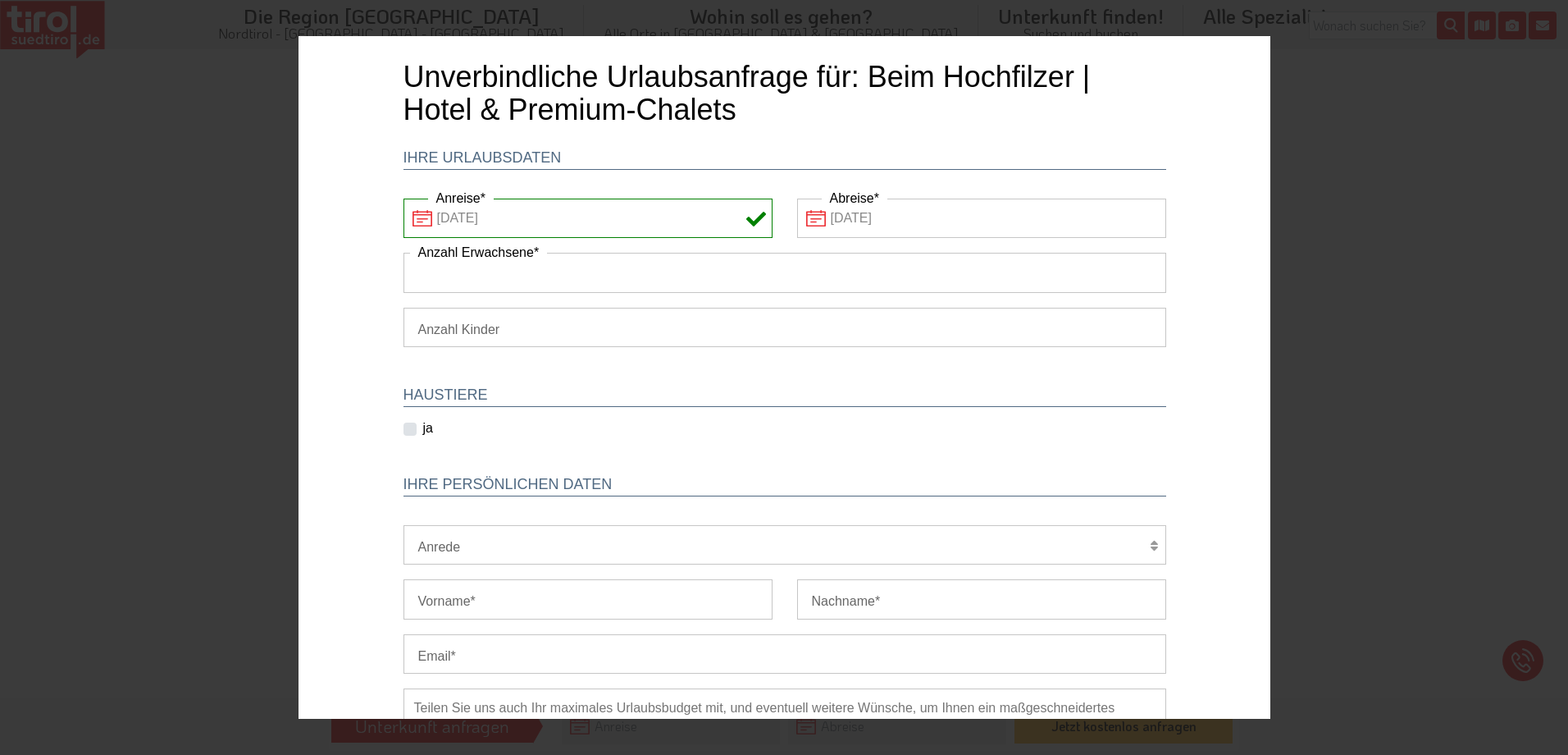
click at [490, 279] on input "Anzahl Erwachsene" at bounding box center [784, 272] width 763 height 40
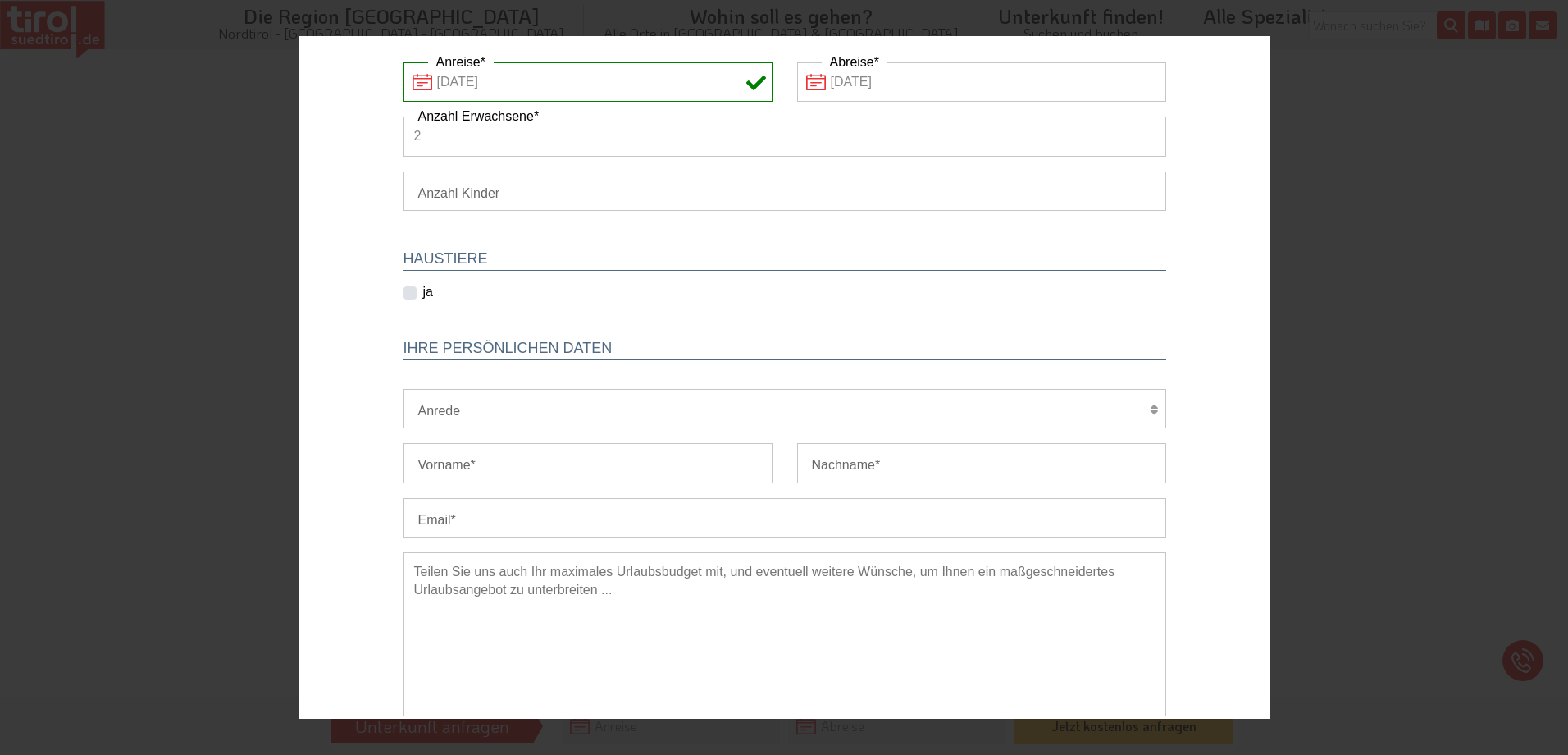
scroll to position [164, 0]
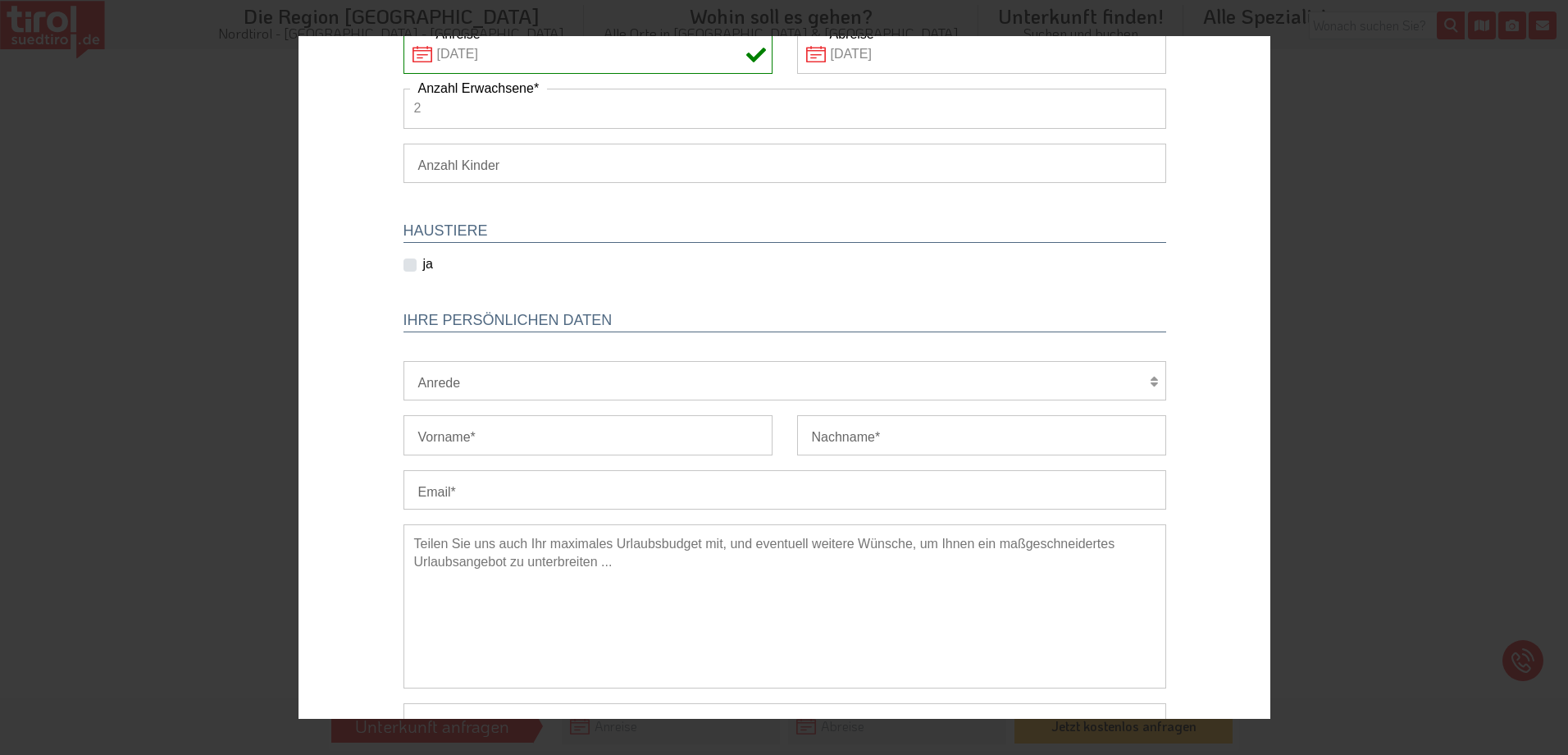
type input "2"
click at [552, 383] on select "Herr Frau Familie" at bounding box center [784, 381] width 763 height 40
select select "Frau"
click at [403, 361] on select "Herr Frau Familie" at bounding box center [784, 381] width 763 height 40
click at [499, 437] on input "Vorname" at bounding box center [587, 435] width 369 height 40
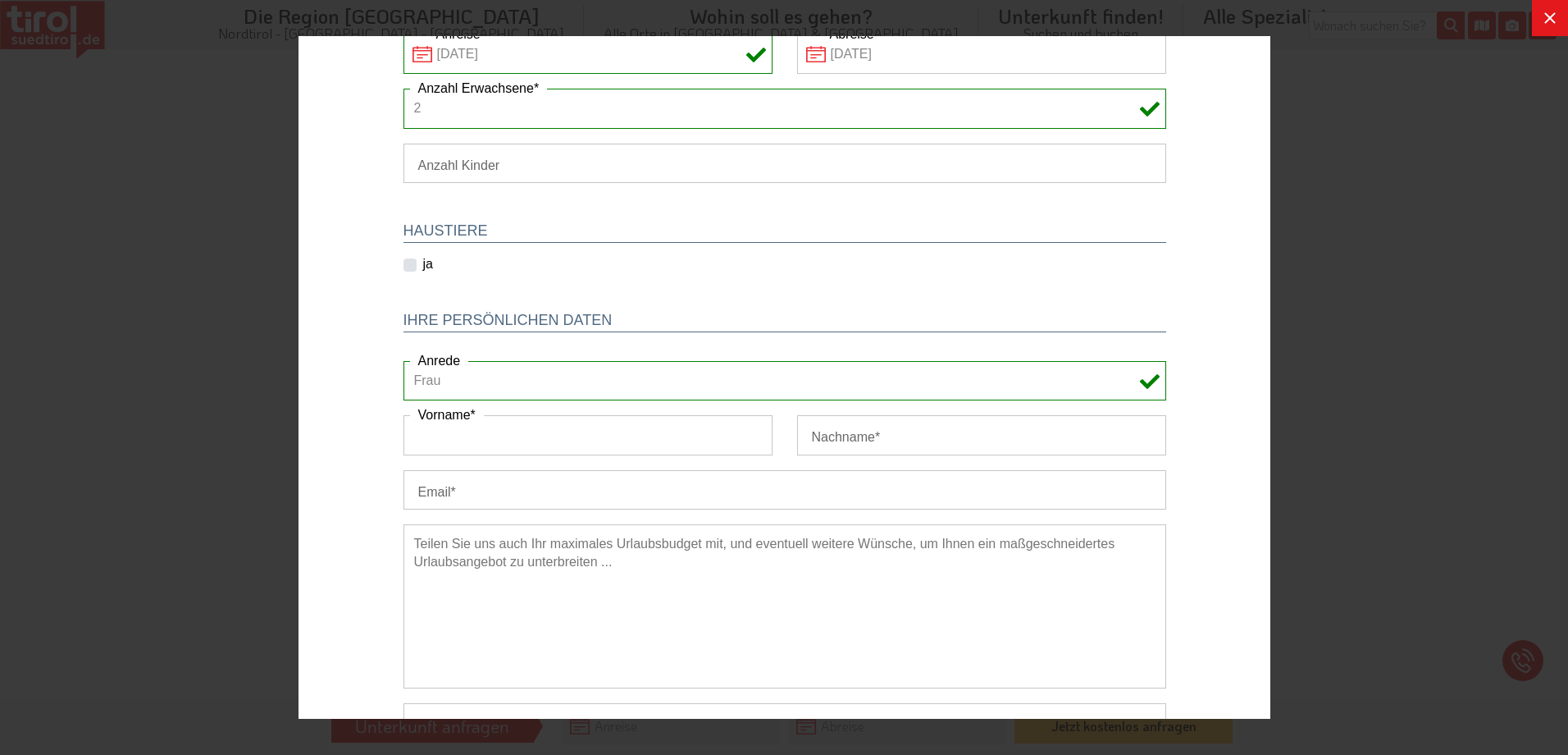
type input "Yvonne"
type input "Schneider"
type input "schneider_yvonne1@web.de"
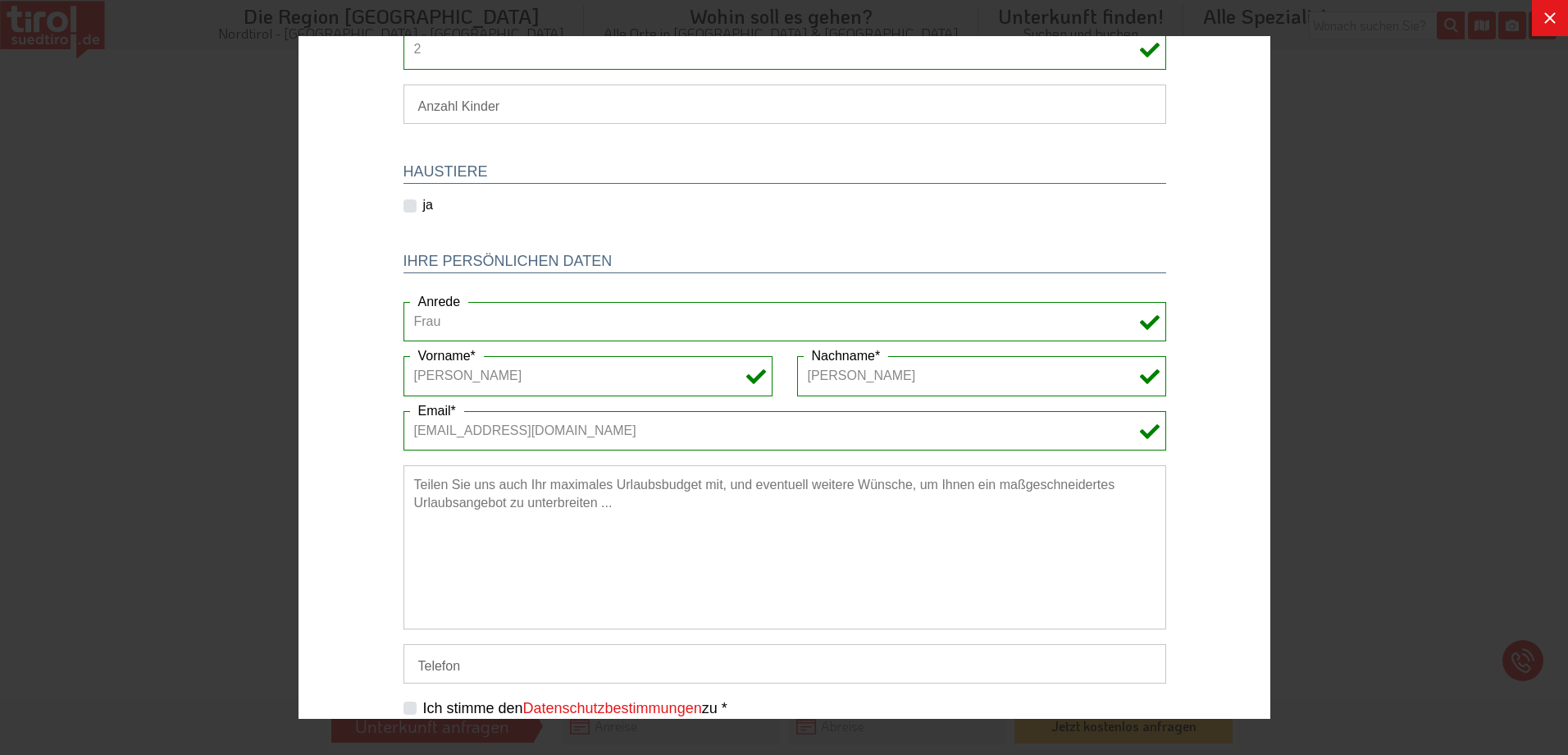
scroll to position [297, 0]
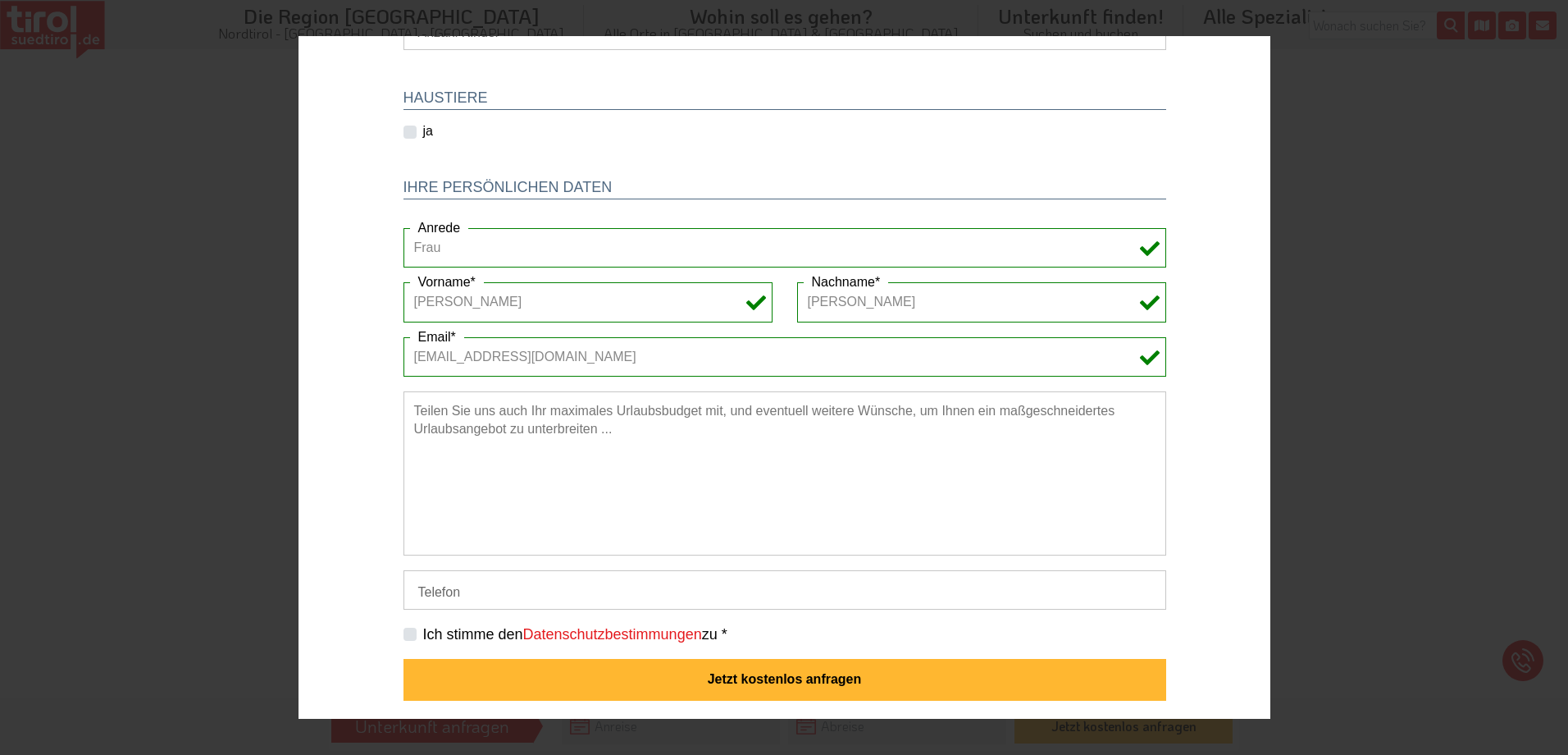
click at [589, 419] on textarea at bounding box center [784, 474] width 763 height 164
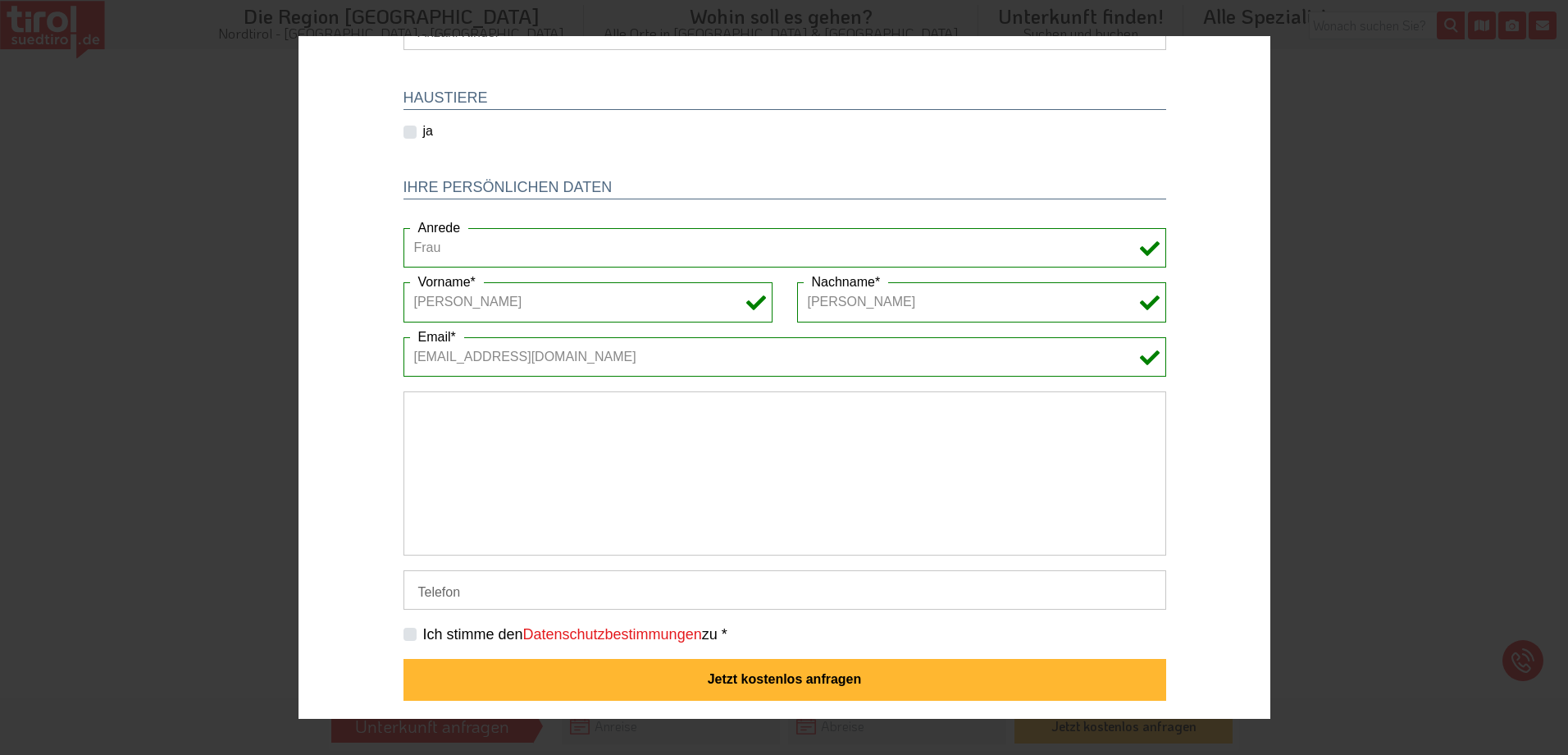
click at [423, 636] on label "Ich stimme den Datenschutzbestimmungen zu *" at bounding box center [574, 635] width 304 height 20
click at [406, 636] on input "Ich stimme den Datenschutzbestimmungen zu *" at bounding box center [787, 634] width 763 height 11
checkbox input "true"
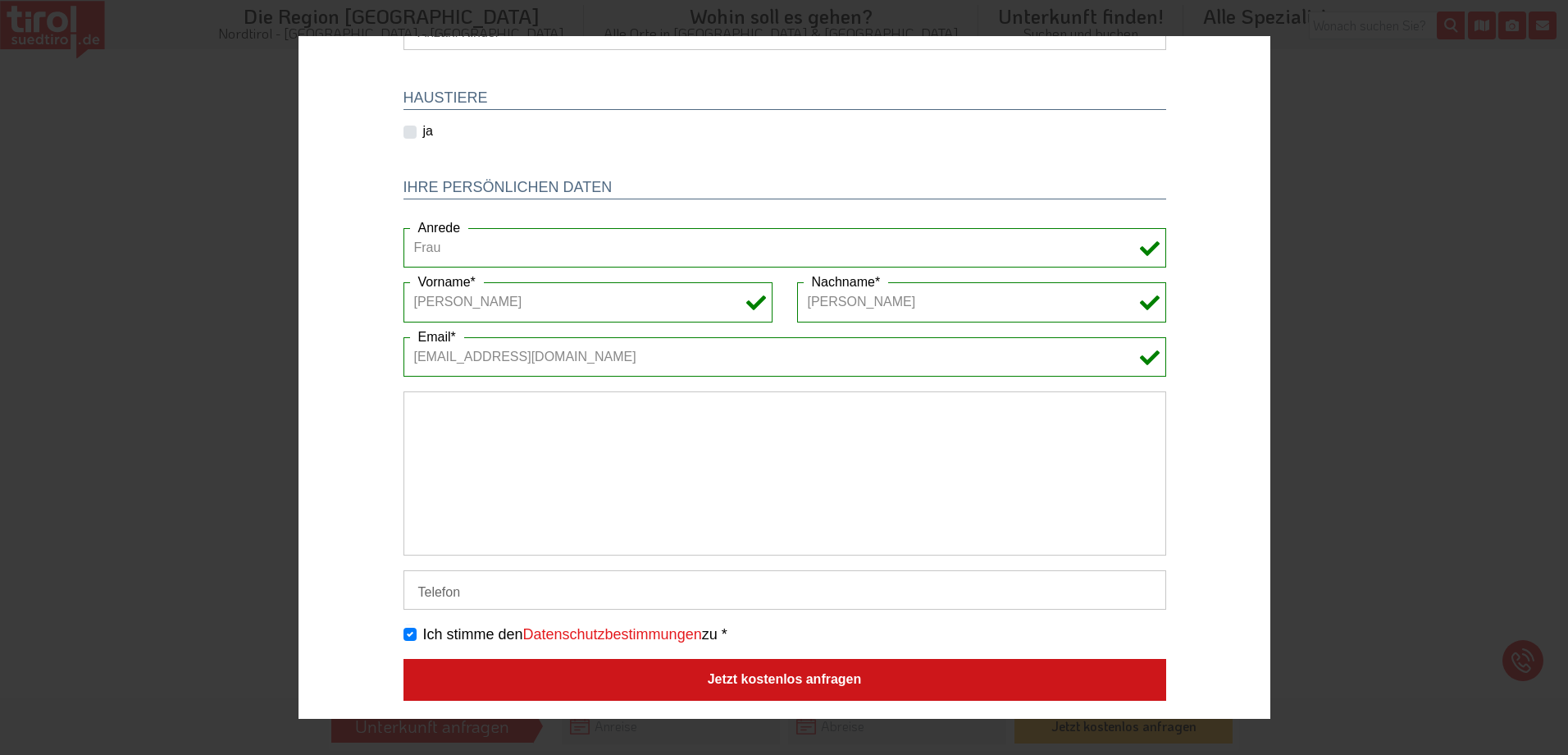
click at [783, 686] on button "Jetzt kostenlos anfragen" at bounding box center [784, 680] width 763 height 43
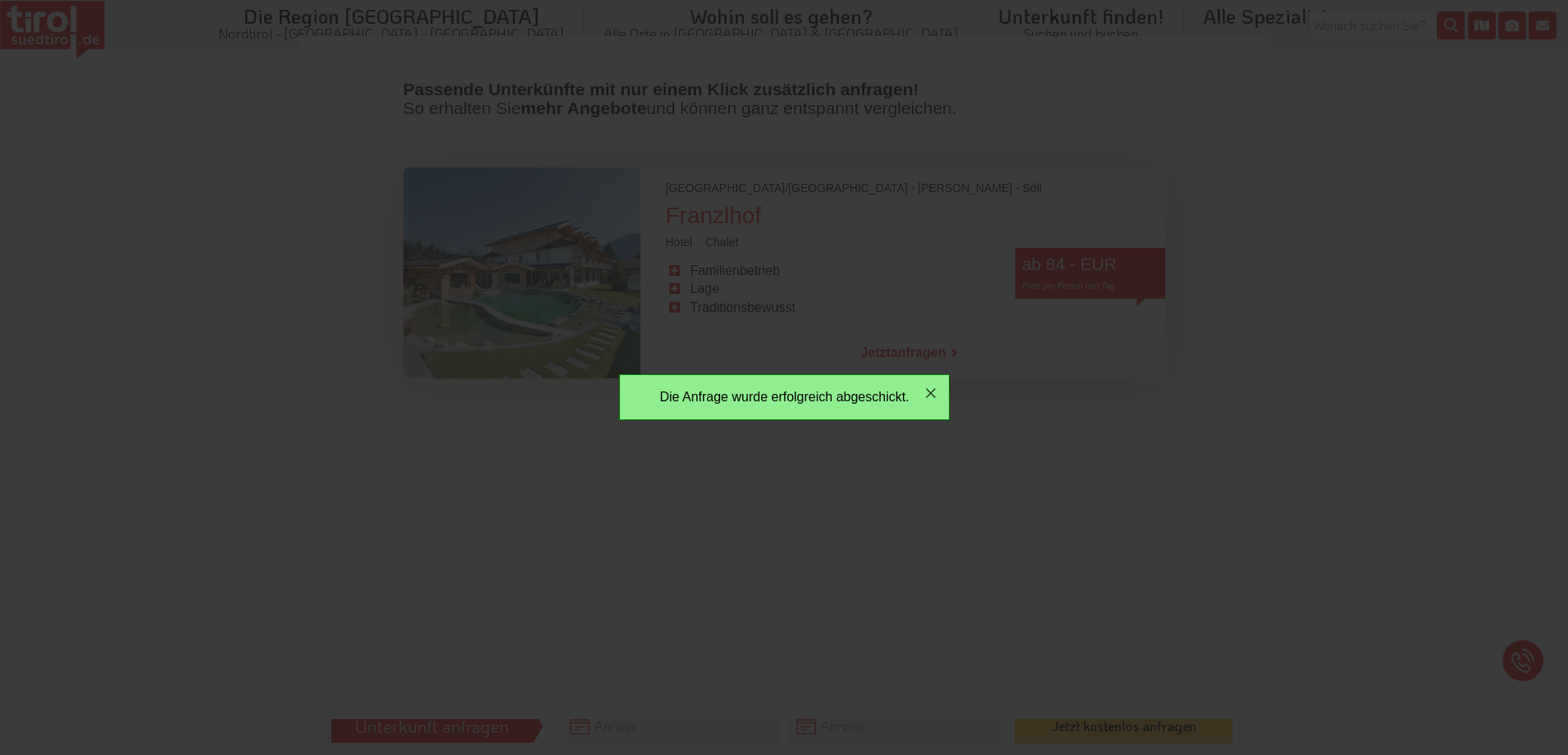
scroll to position [0, 0]
click at [931, 400] on icon "button" at bounding box center [930, 393] width 19 height 19
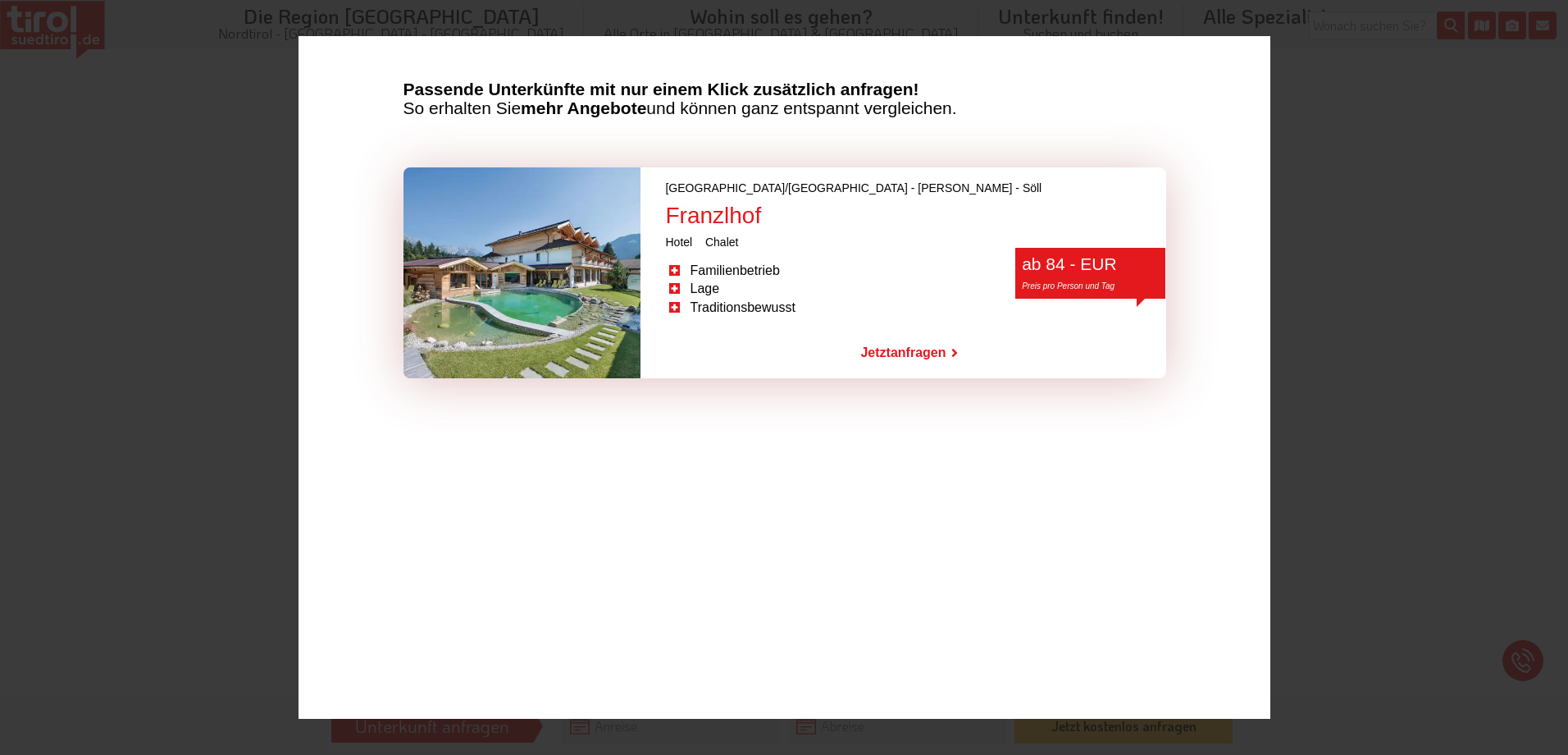
click at [673, 208] on div "Franzlhof" at bounding box center [915, 217] width 500 height 25
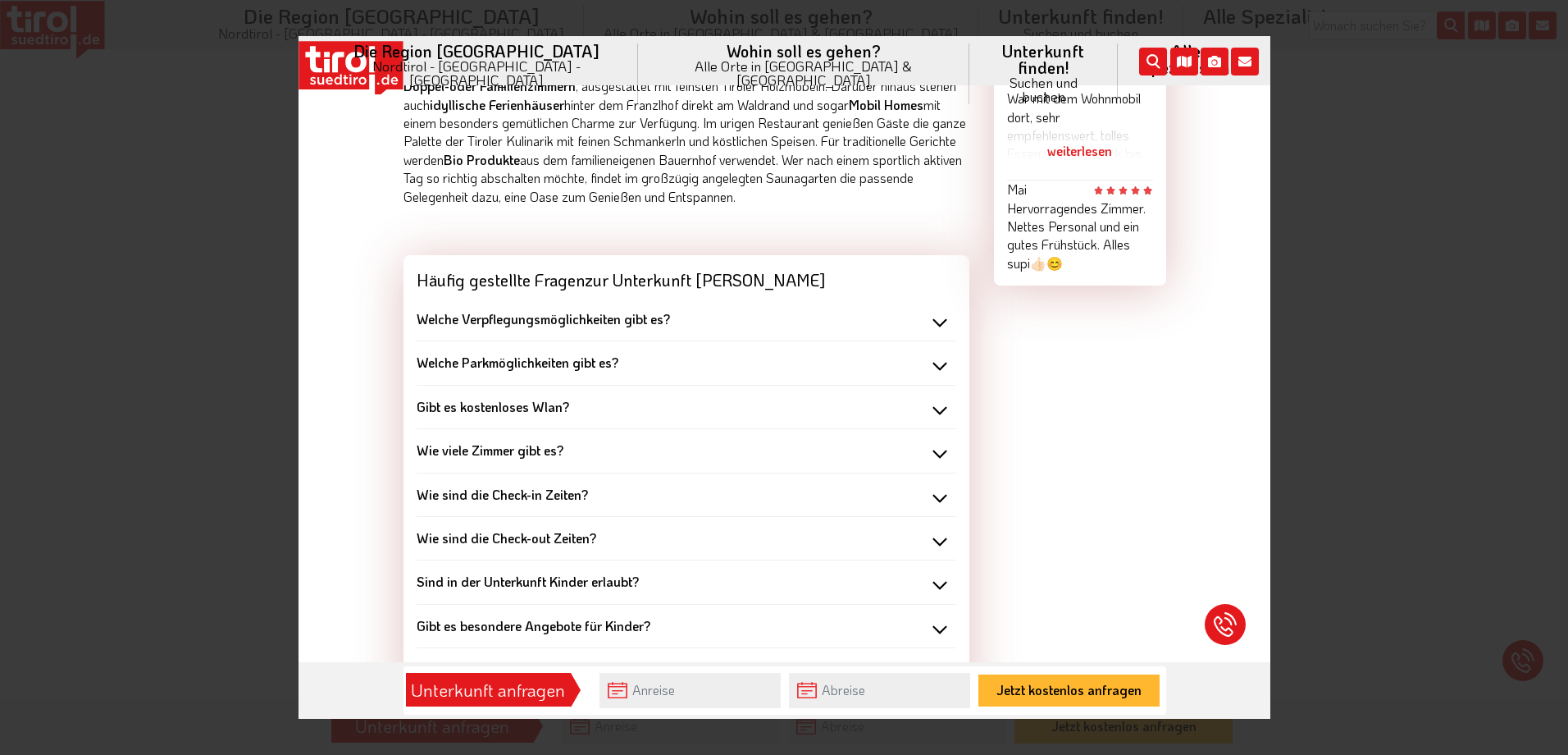
scroll to position [1452, 0]
click at [621, 439] on div "Wie viele Zimmer gibt es?" at bounding box center [685, 447] width 540 height 18
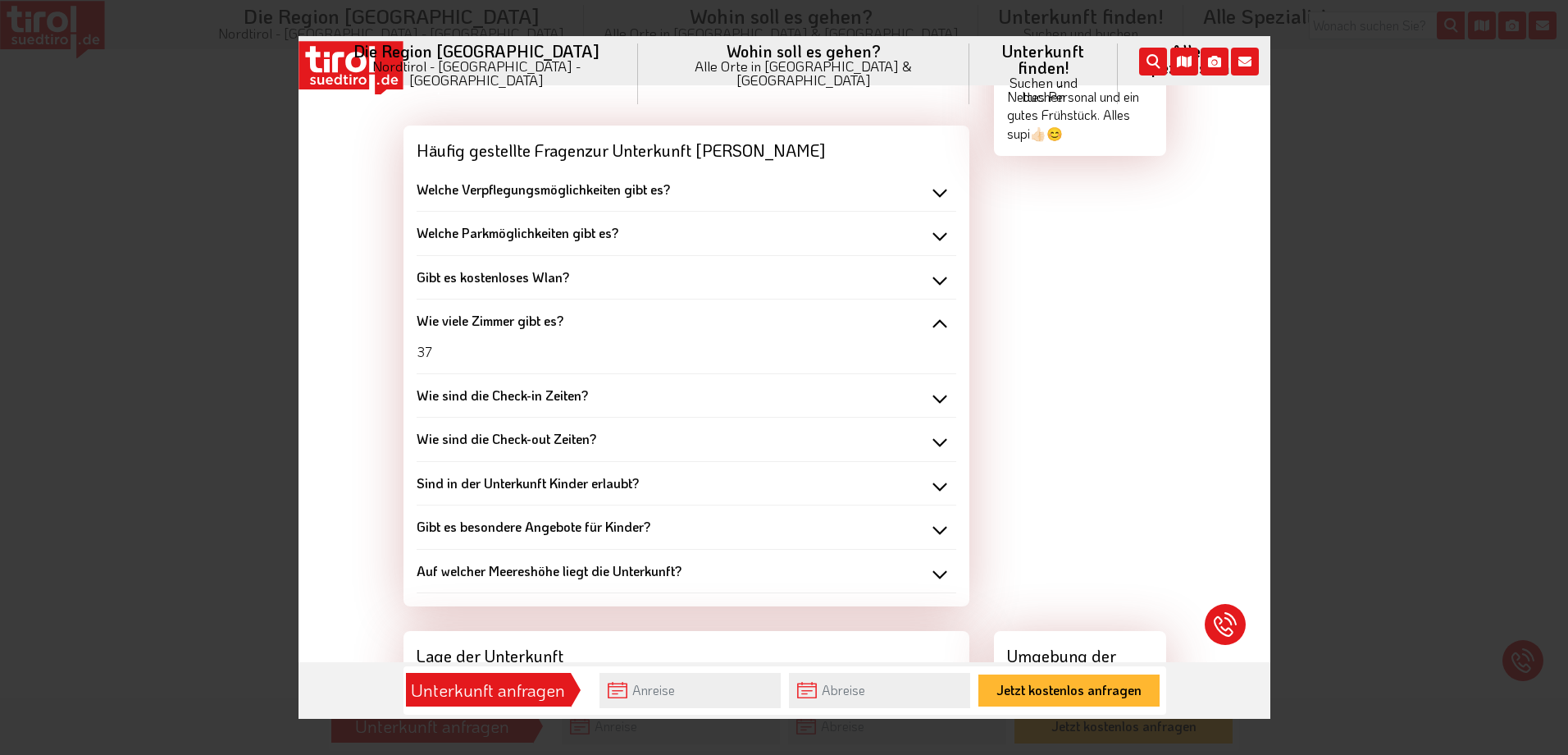
scroll to position [1698, 0]
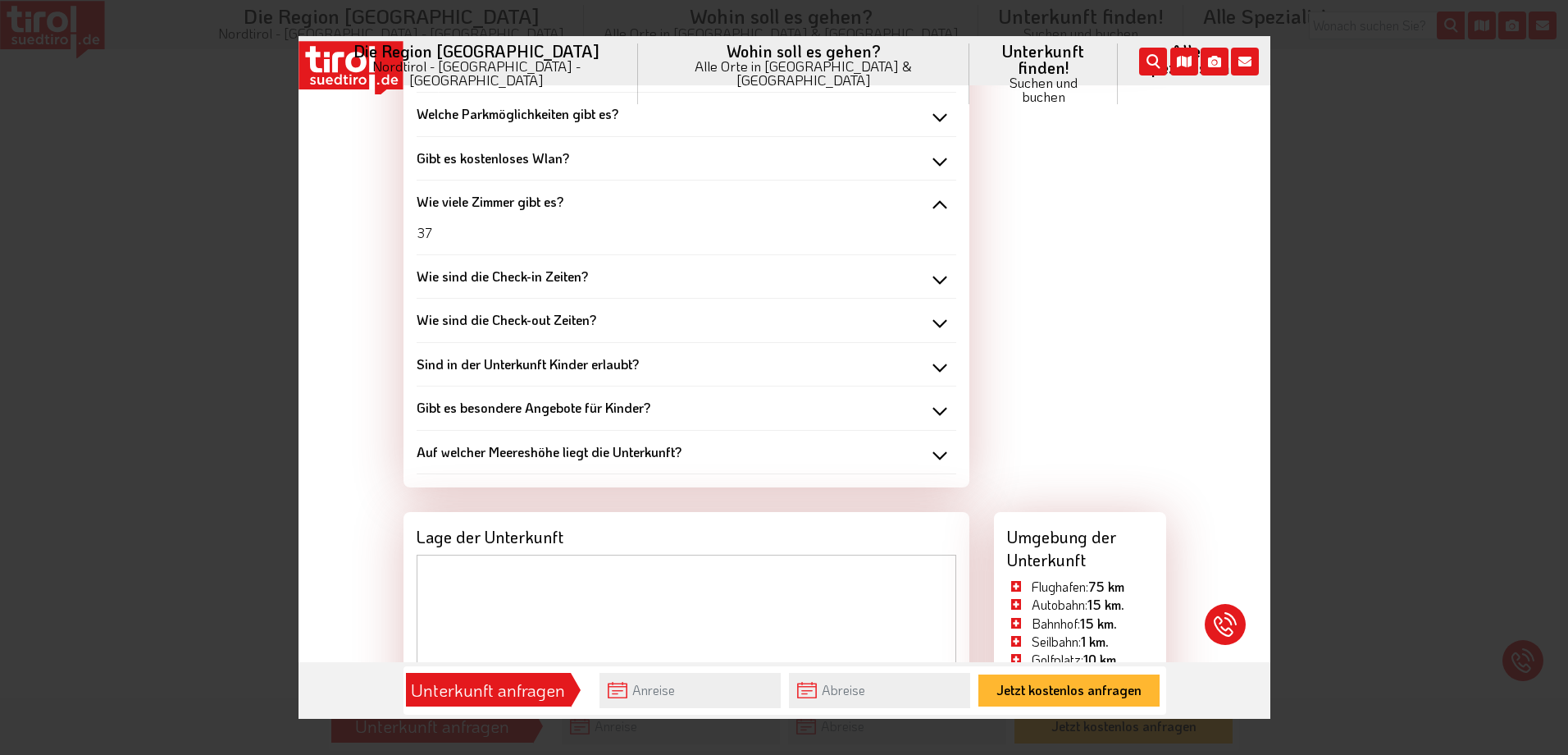
click at [571, 356] on b "Sind in der Unterkunft Kinder erlaubt?" at bounding box center [527, 364] width 222 height 17
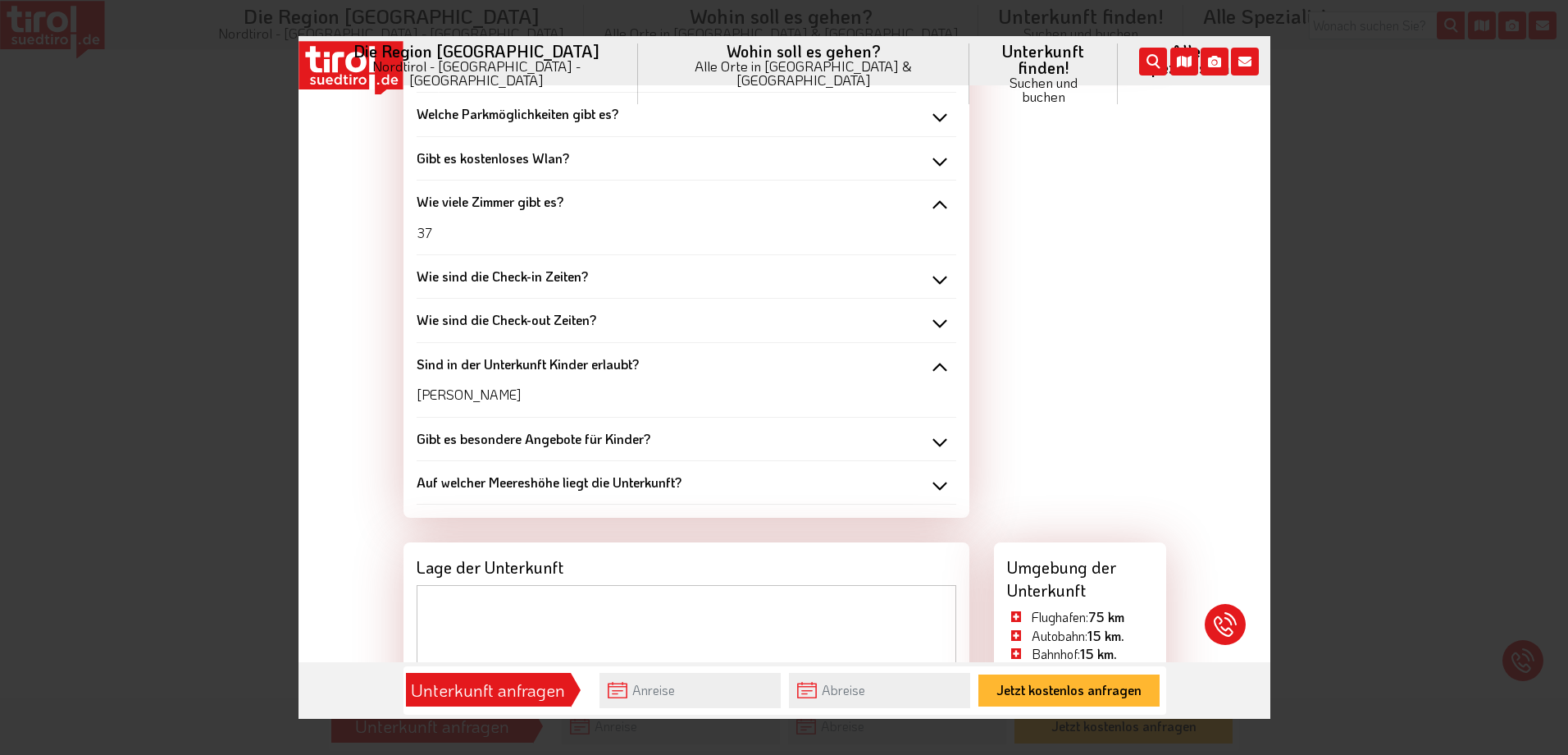
click at [564, 430] on b "Gibt es besondere Angebote für Kinder?" at bounding box center [533, 438] width 234 height 17
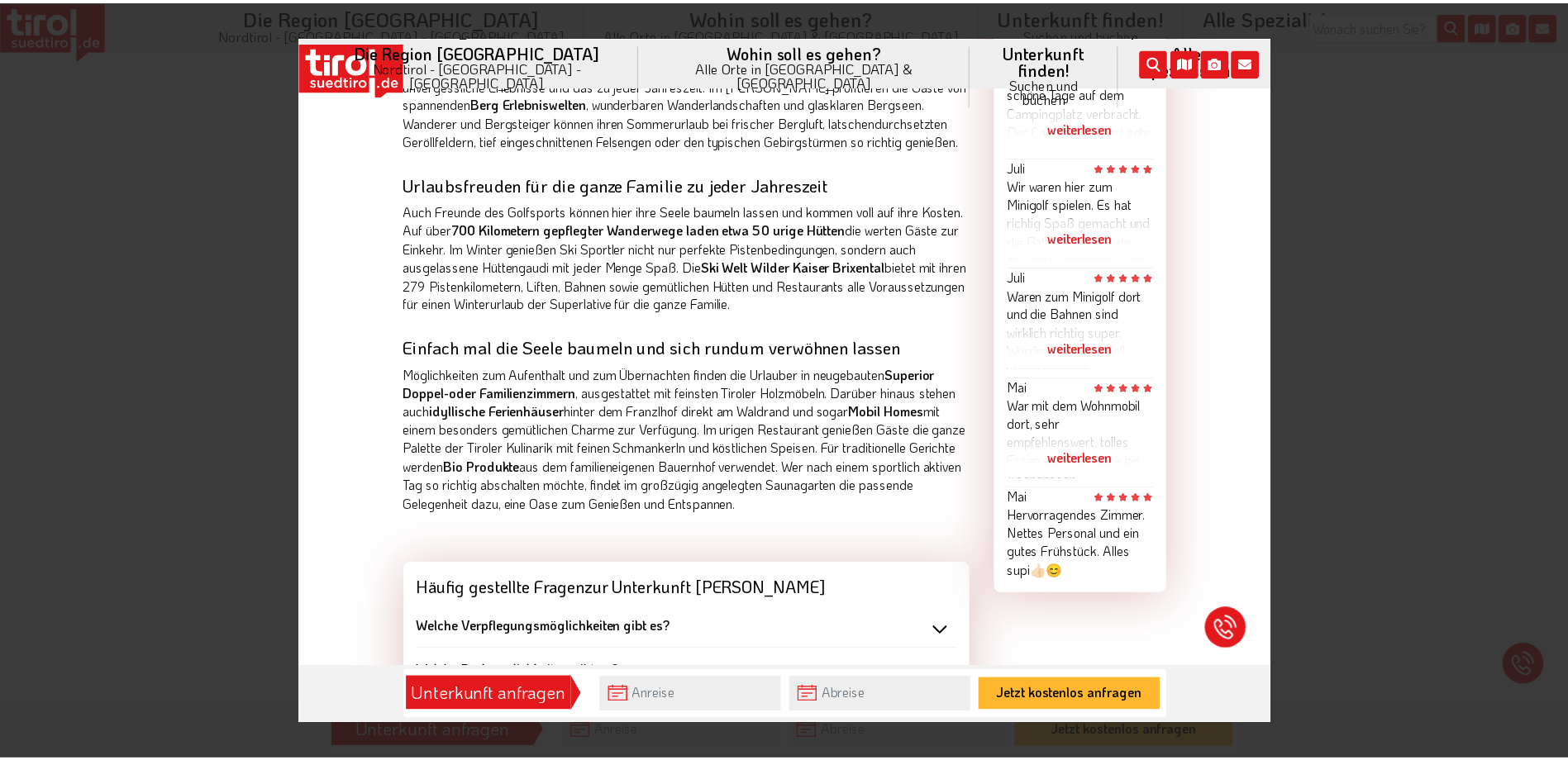
scroll to position [1131, 0]
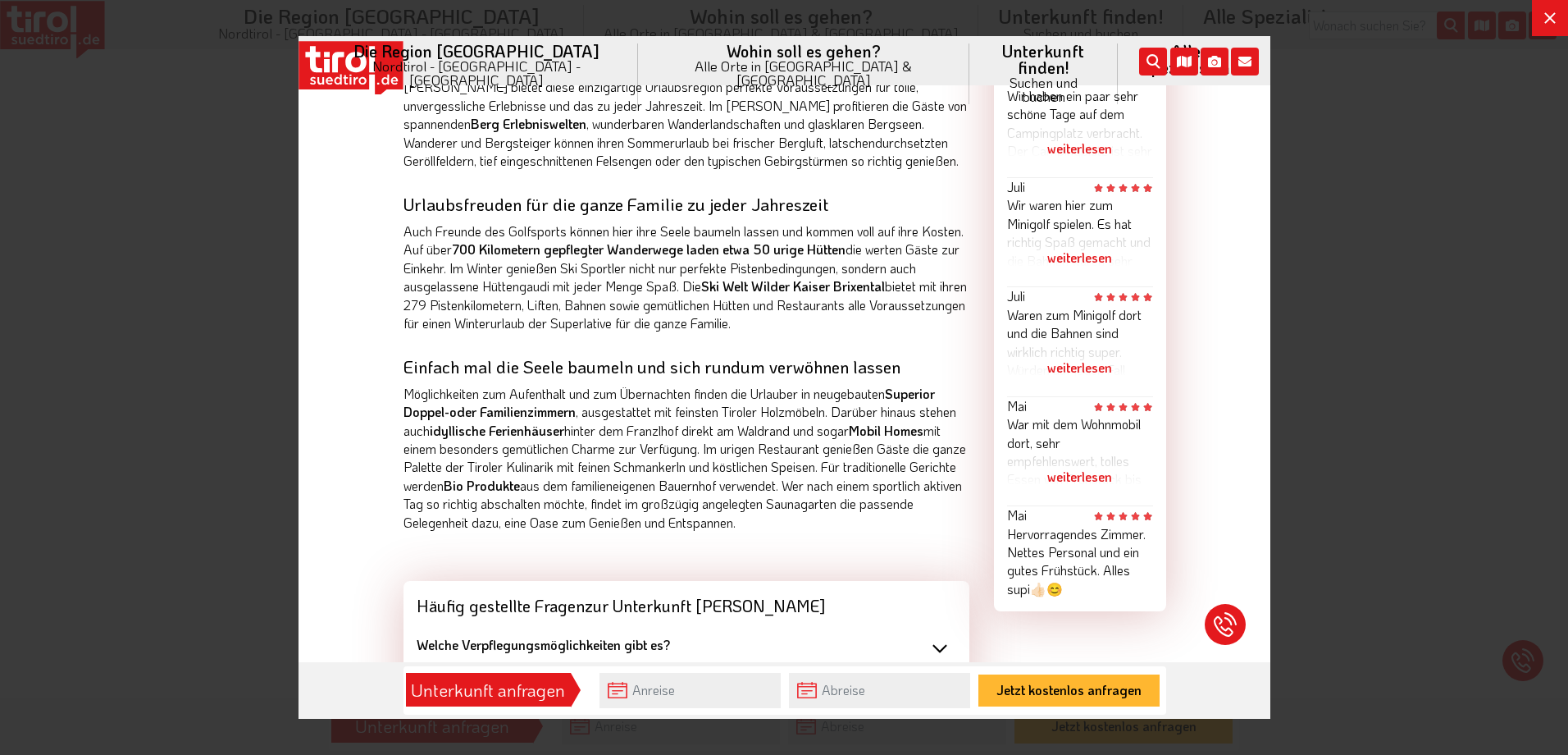
click at [151, 517] on div at bounding box center [784, 378] width 1568 height 755
click at [1555, 13] on button at bounding box center [1550, 18] width 36 height 36
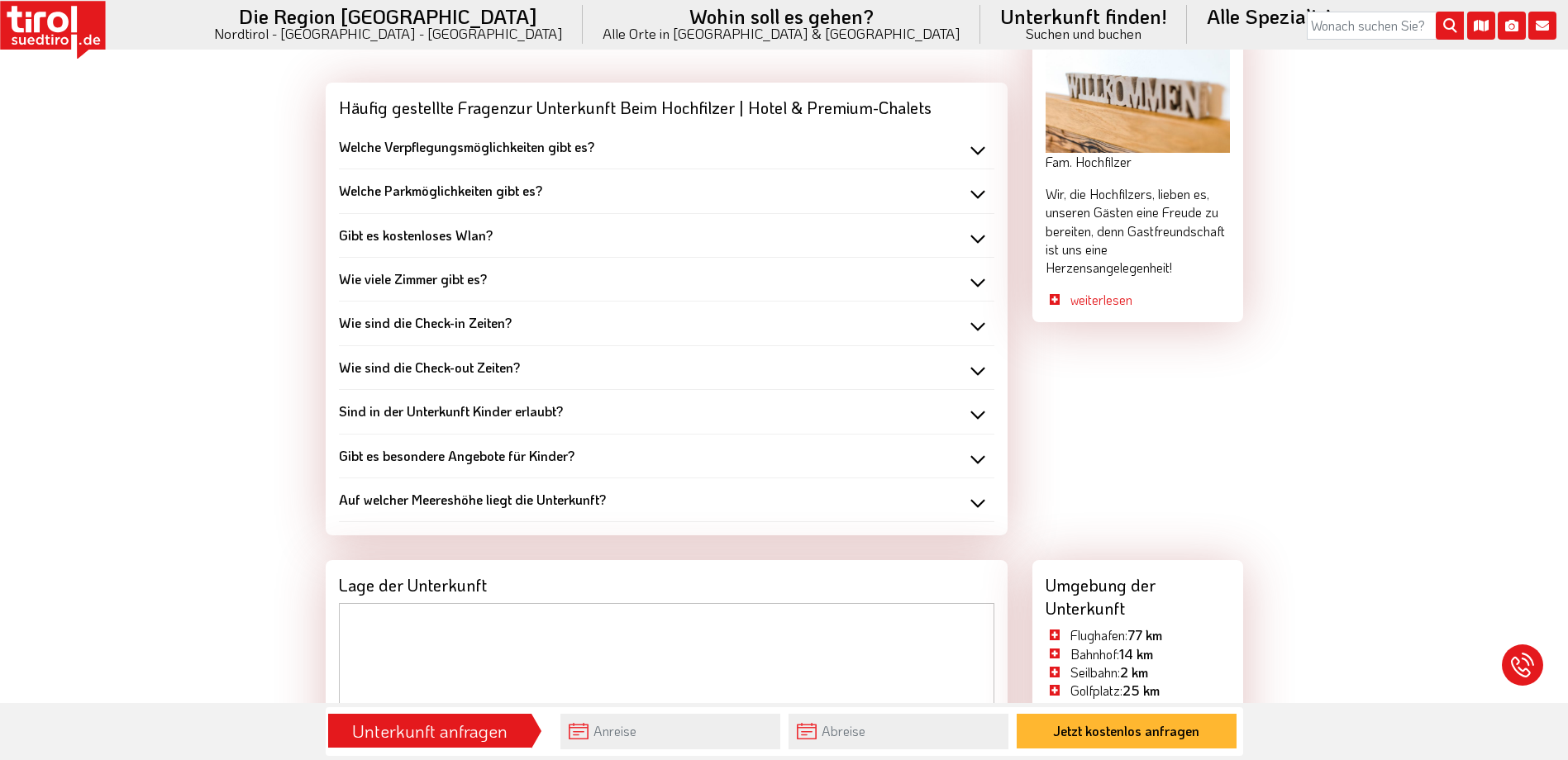
scroll to position [1900, 0]
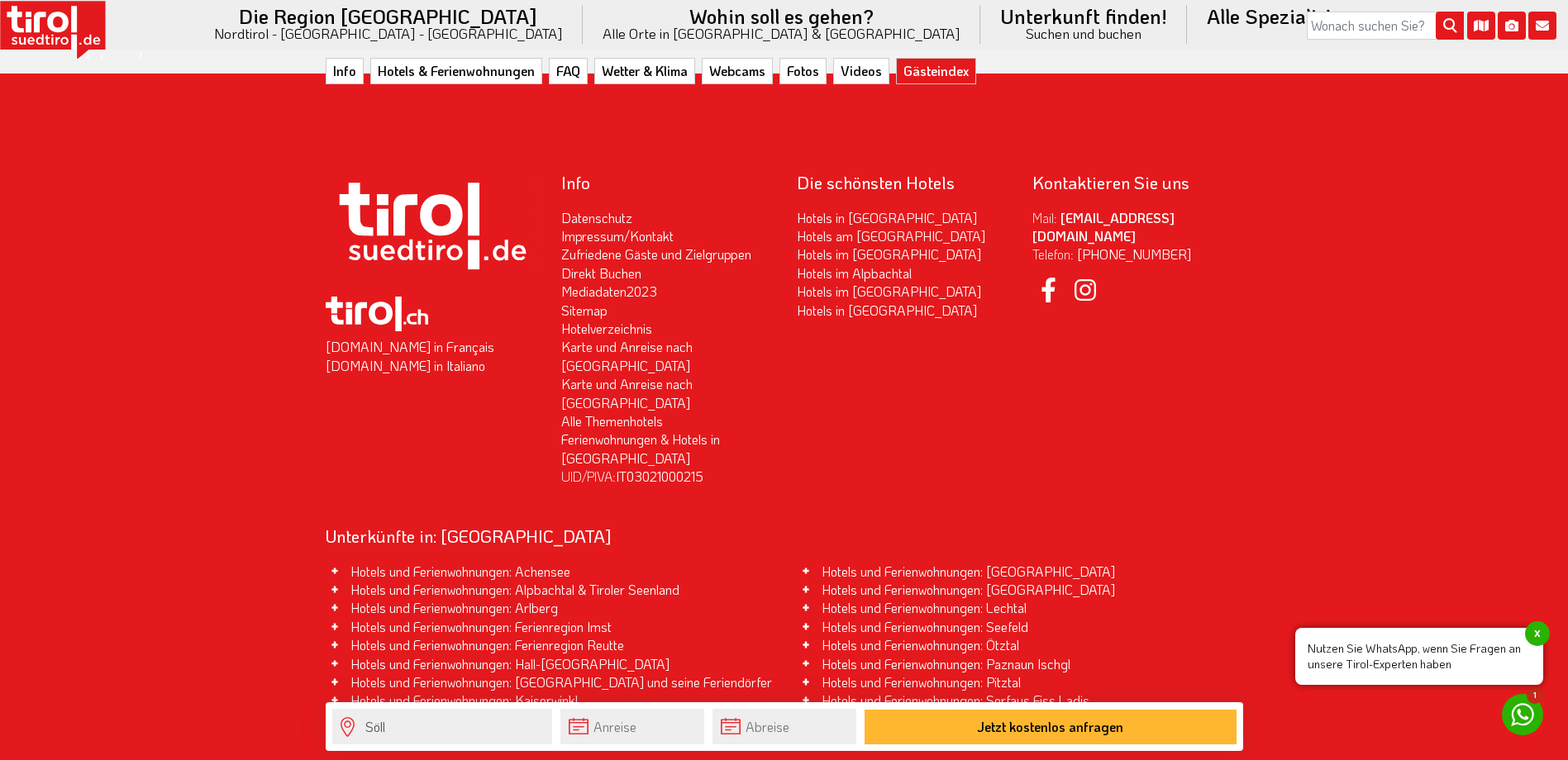
scroll to position [6433, 0]
